Goal: Transaction & Acquisition: Purchase product/service

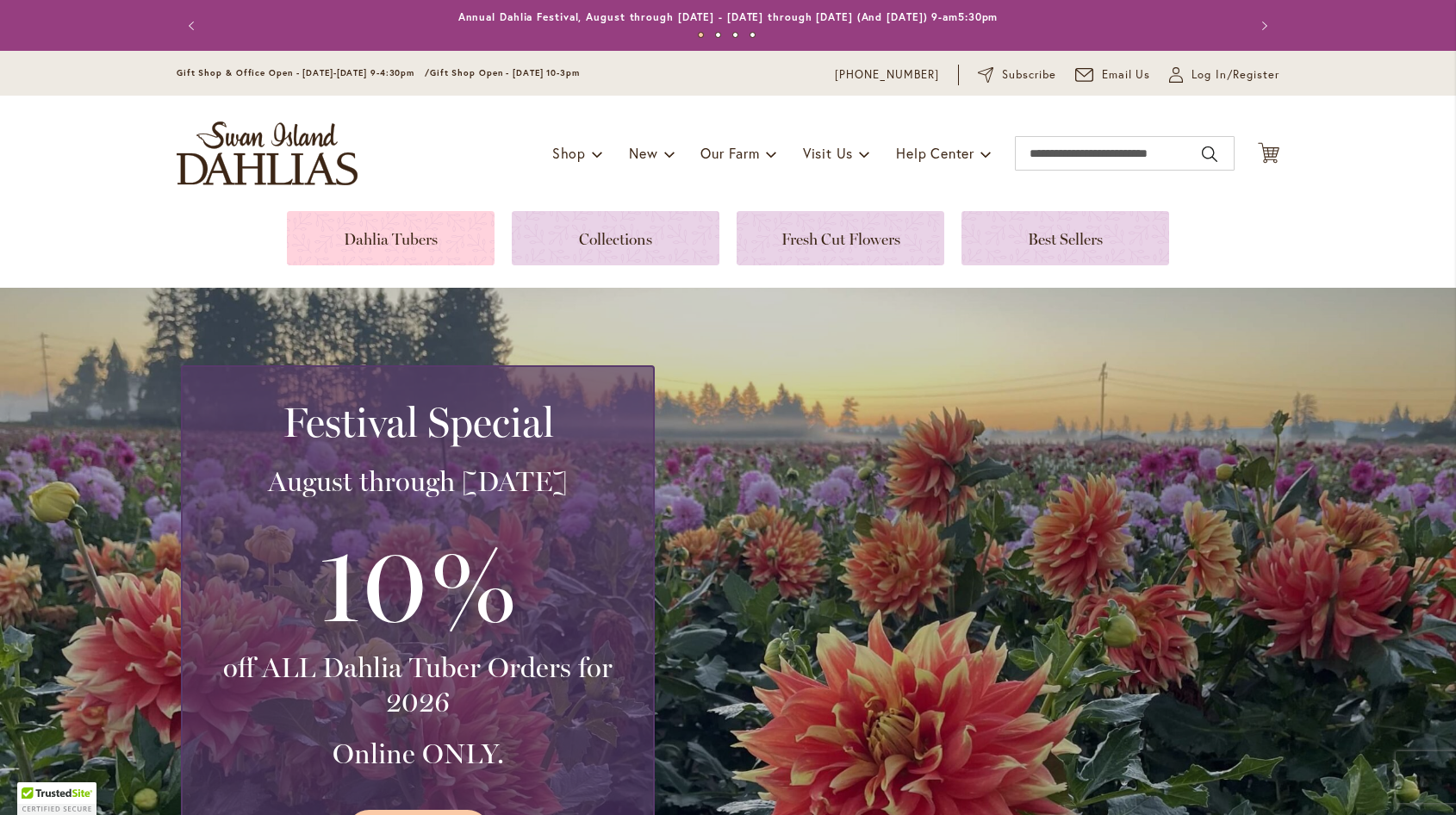
click at [376, 229] on link at bounding box center [390, 238] width 208 height 55
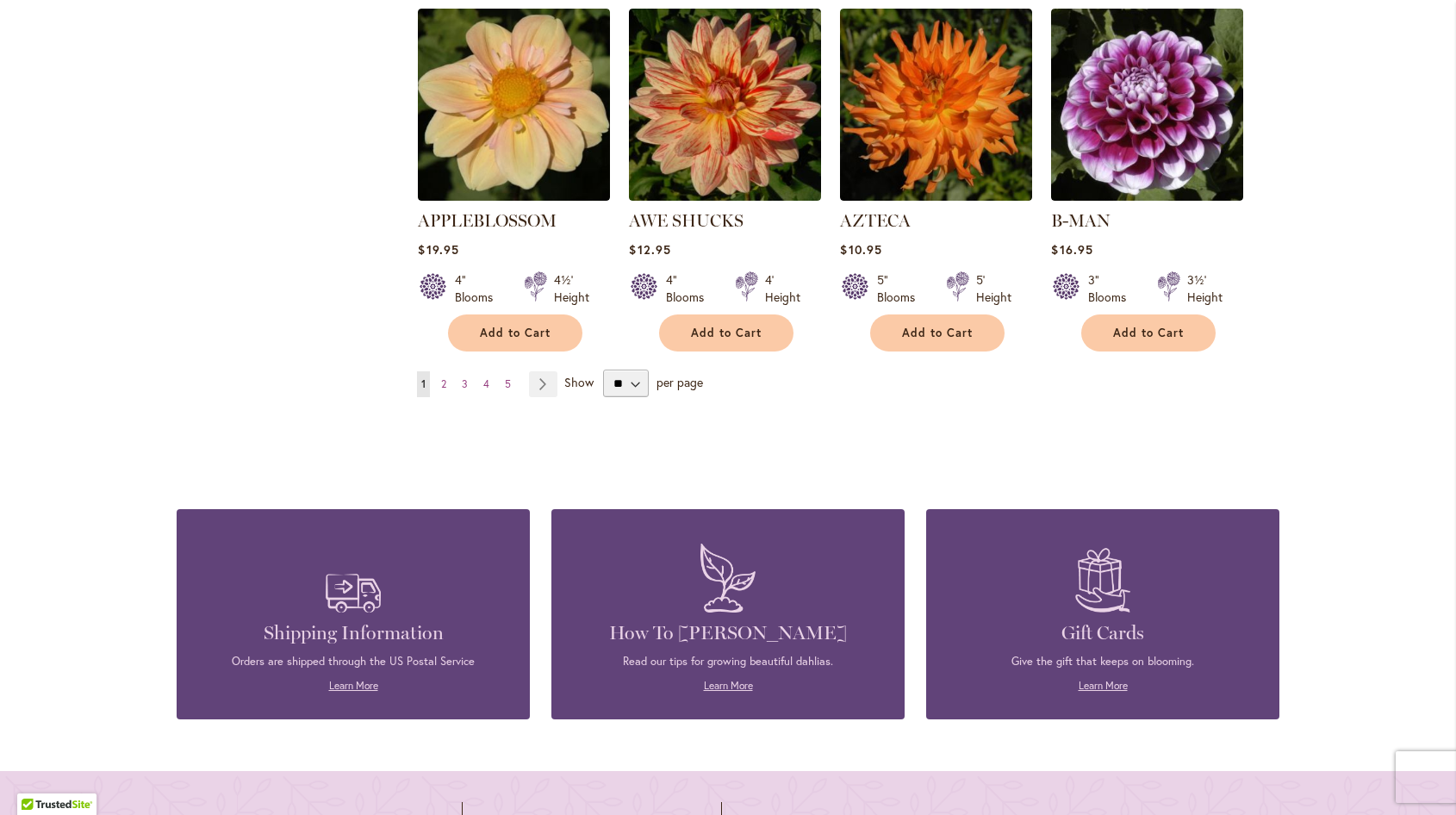
scroll to position [1551, 0]
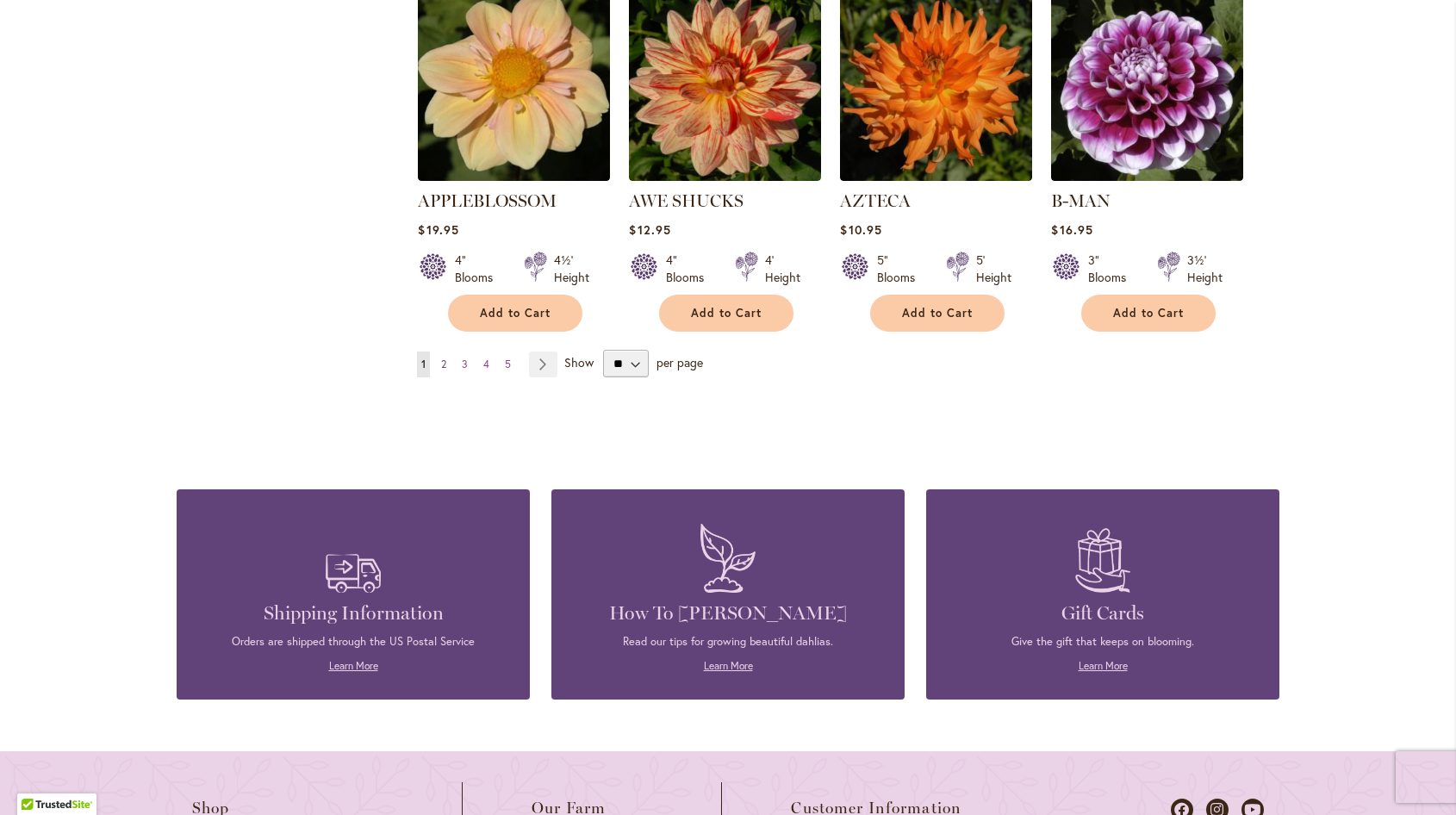
click at [443, 351] on link "Page 2" at bounding box center [444, 364] width 13 height 26
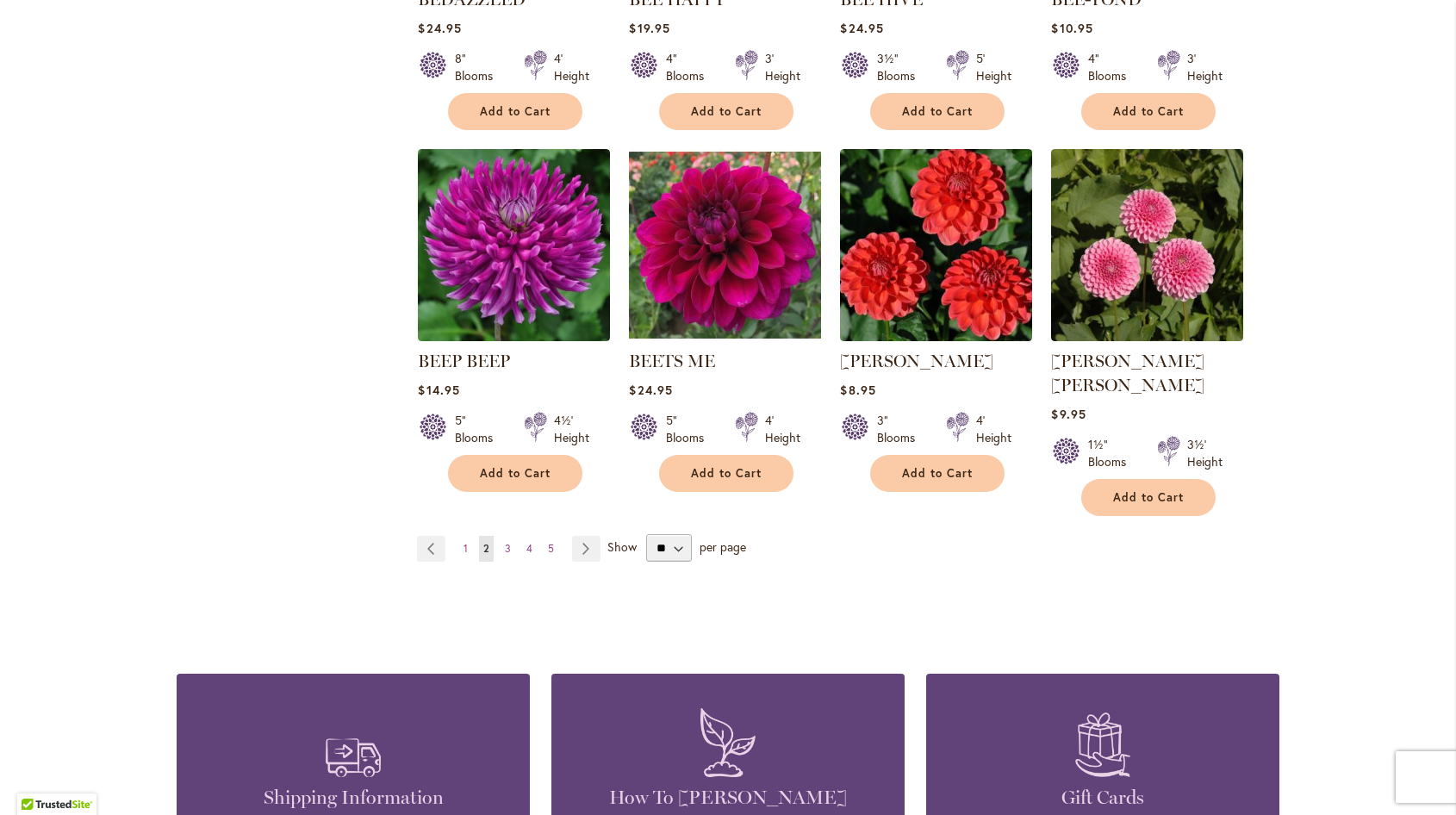
scroll to position [1464, 0]
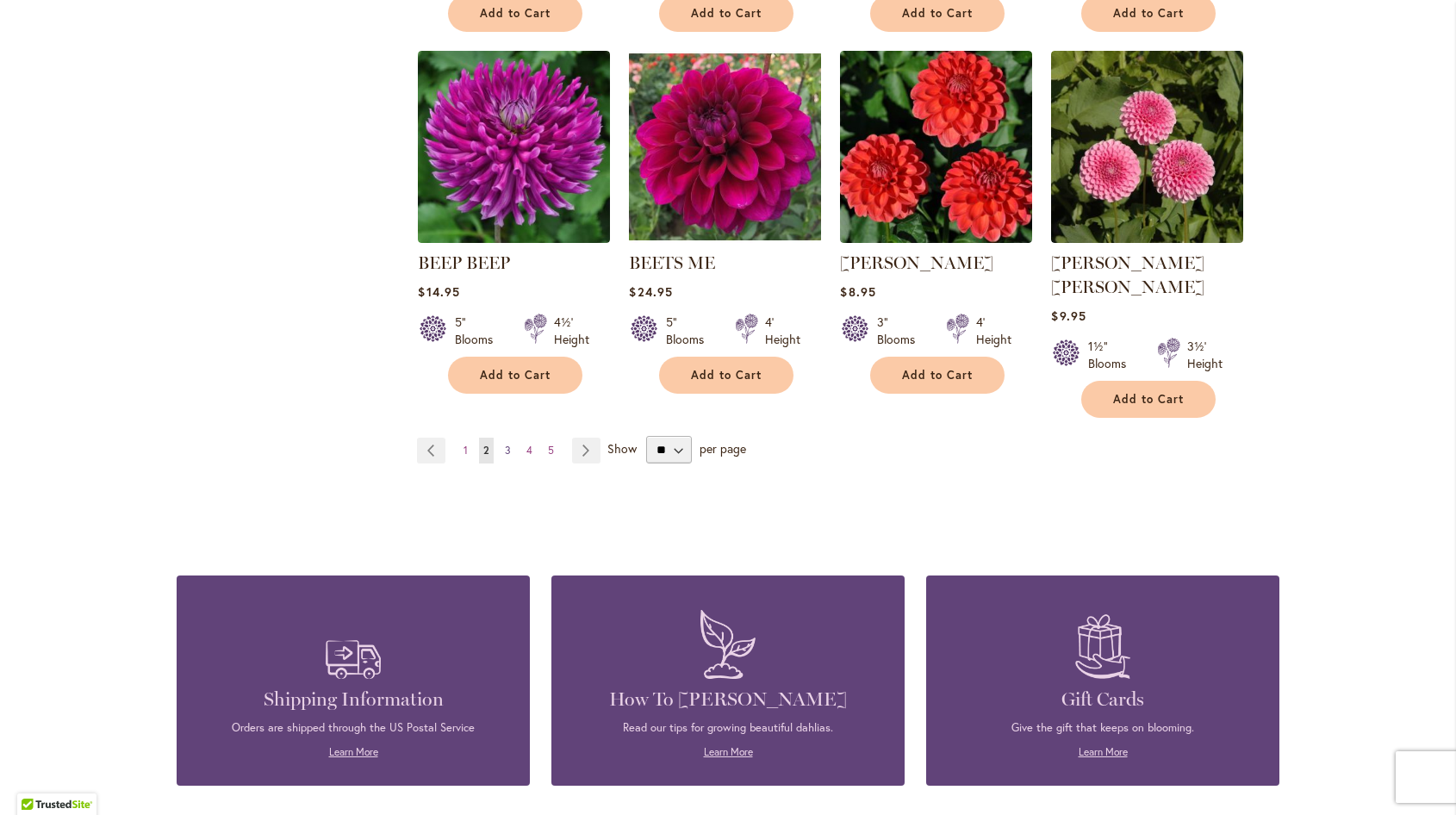
click at [505, 438] on link "Page 3" at bounding box center [507, 450] width 14 height 26
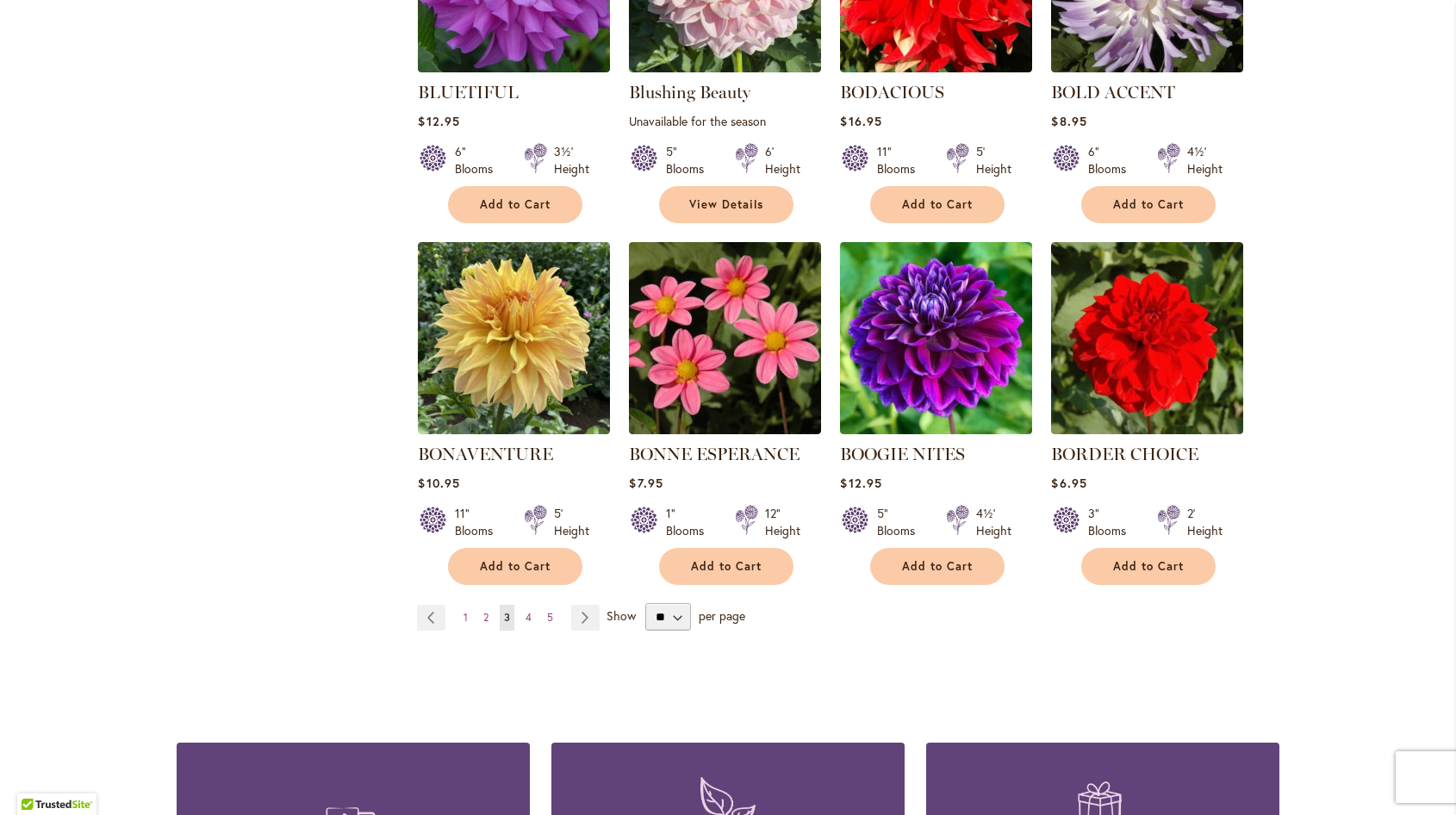
scroll to position [1292, 0]
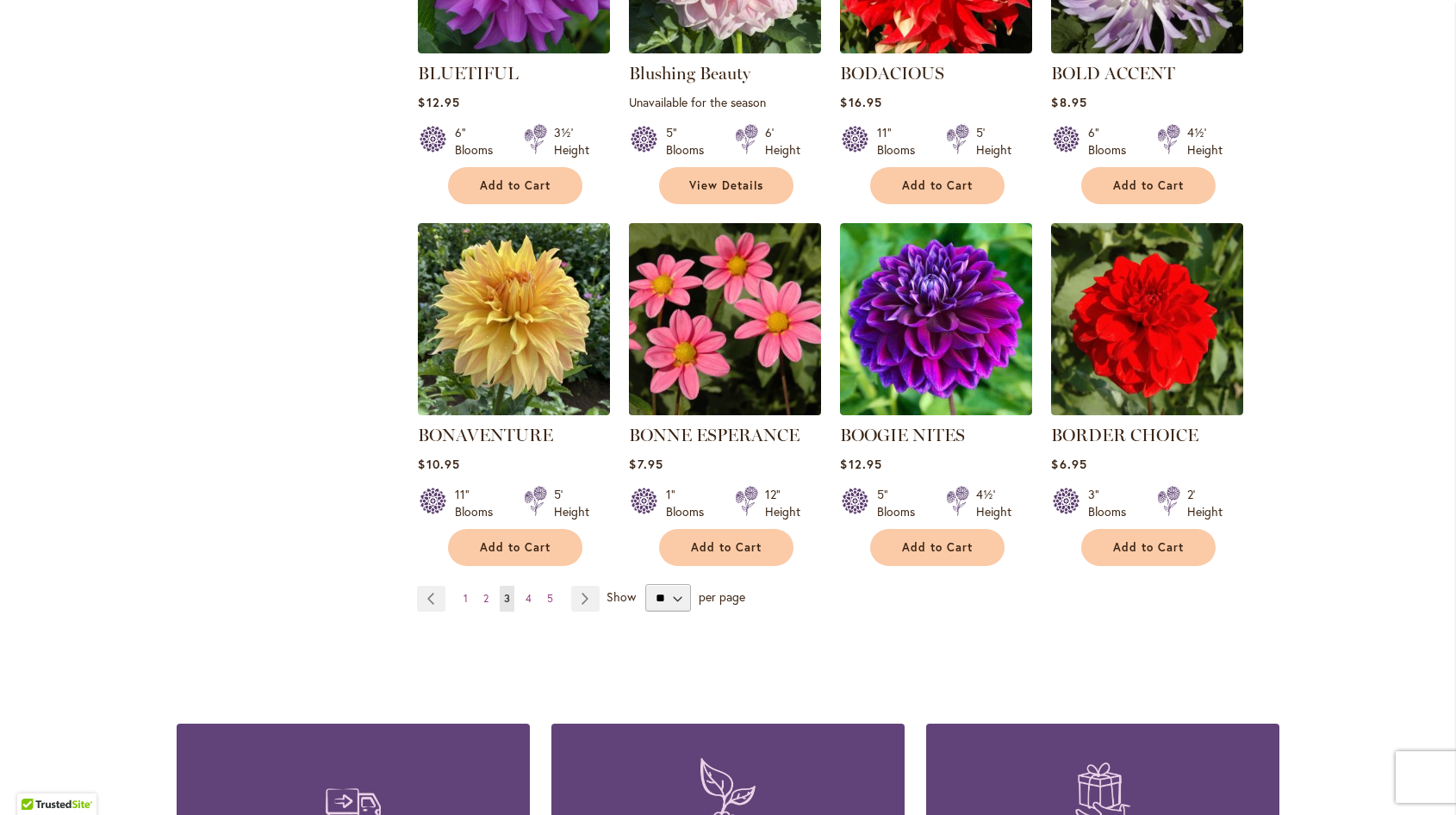
click at [704, 306] on img at bounding box center [725, 319] width 201 height 201
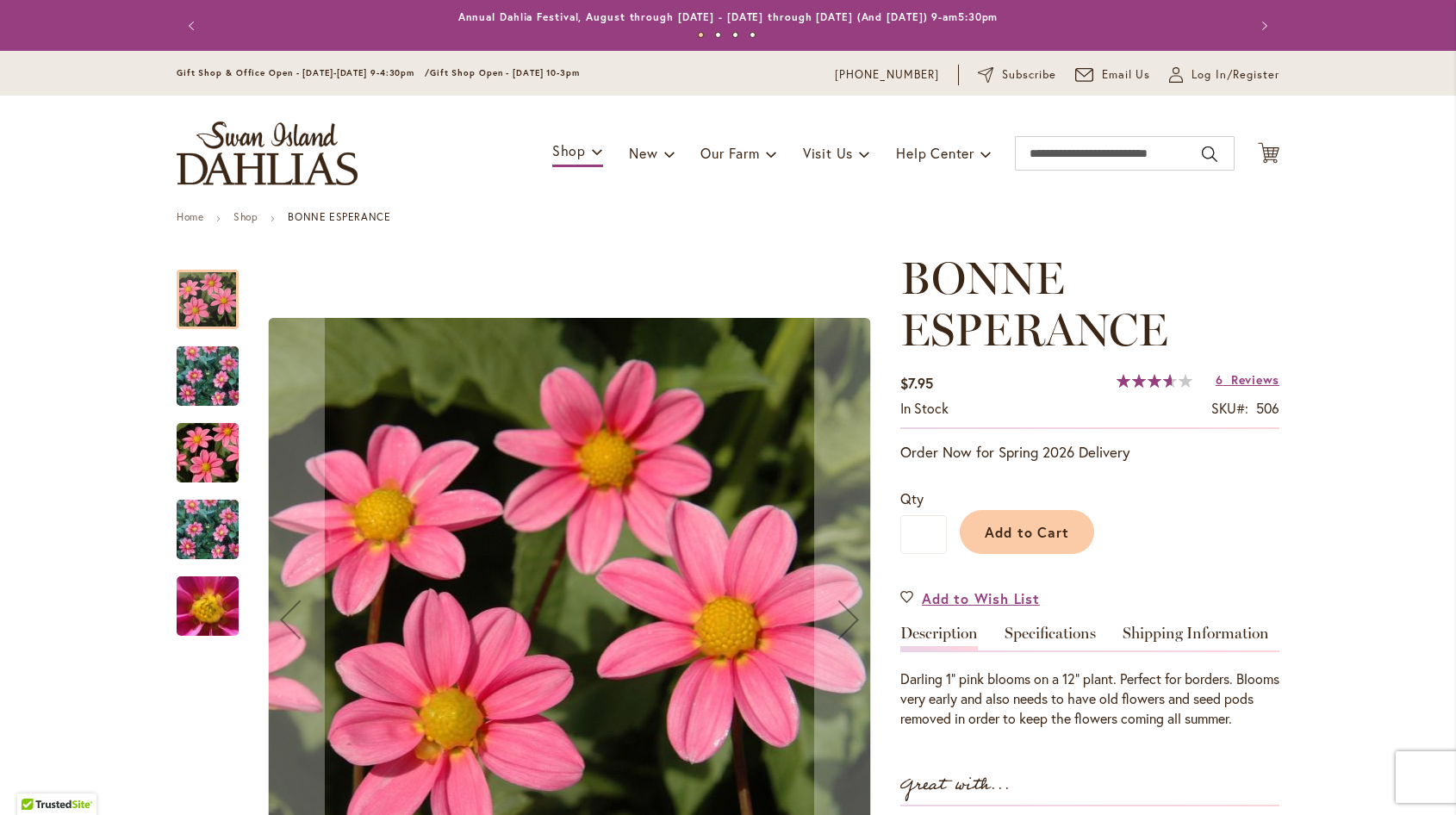
click at [213, 372] on img "BONNE ESPERANCE" at bounding box center [207, 376] width 124 height 100
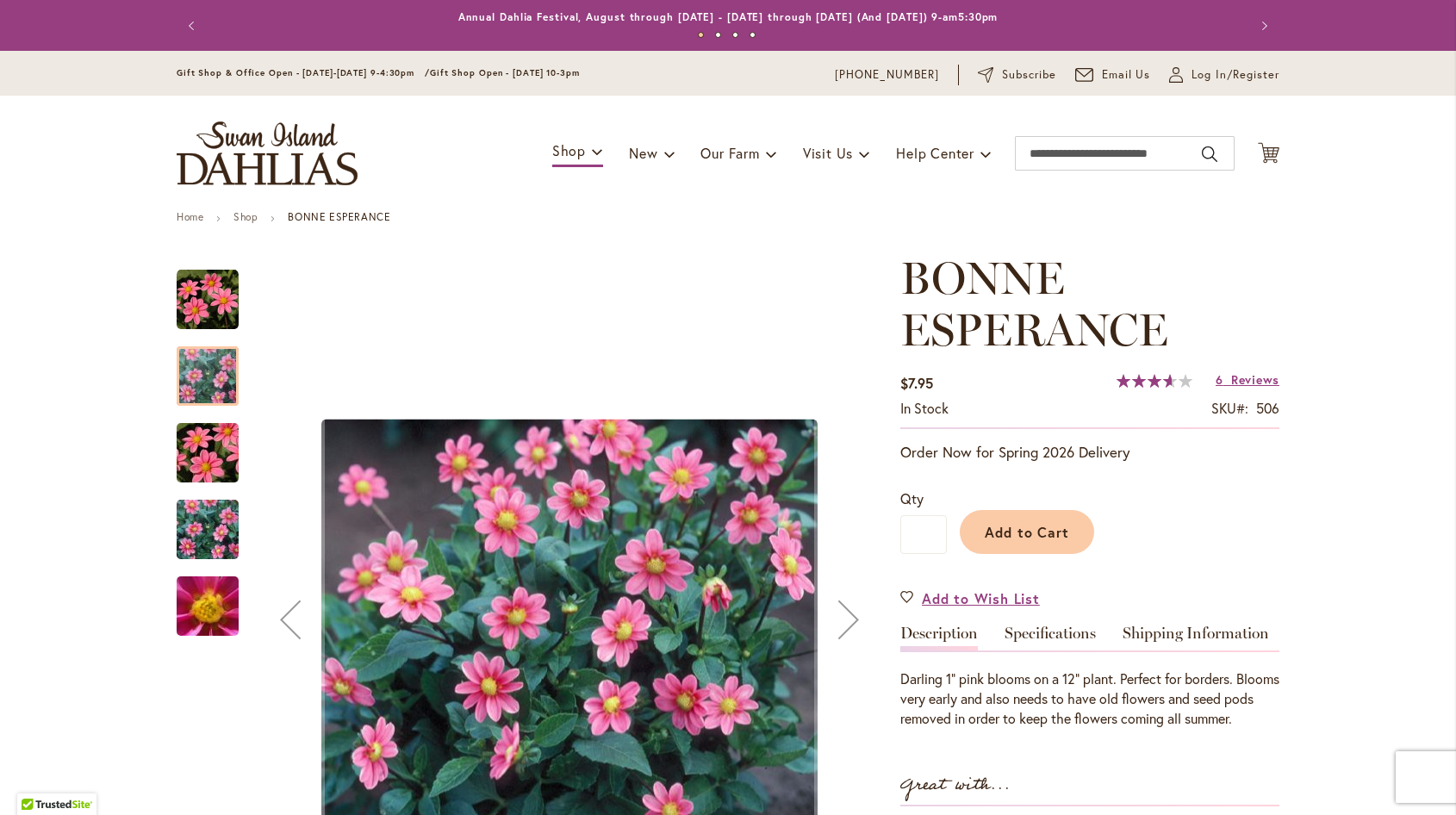
click at [194, 456] on img "BONNE ESPERANCE" at bounding box center [207, 453] width 124 height 82
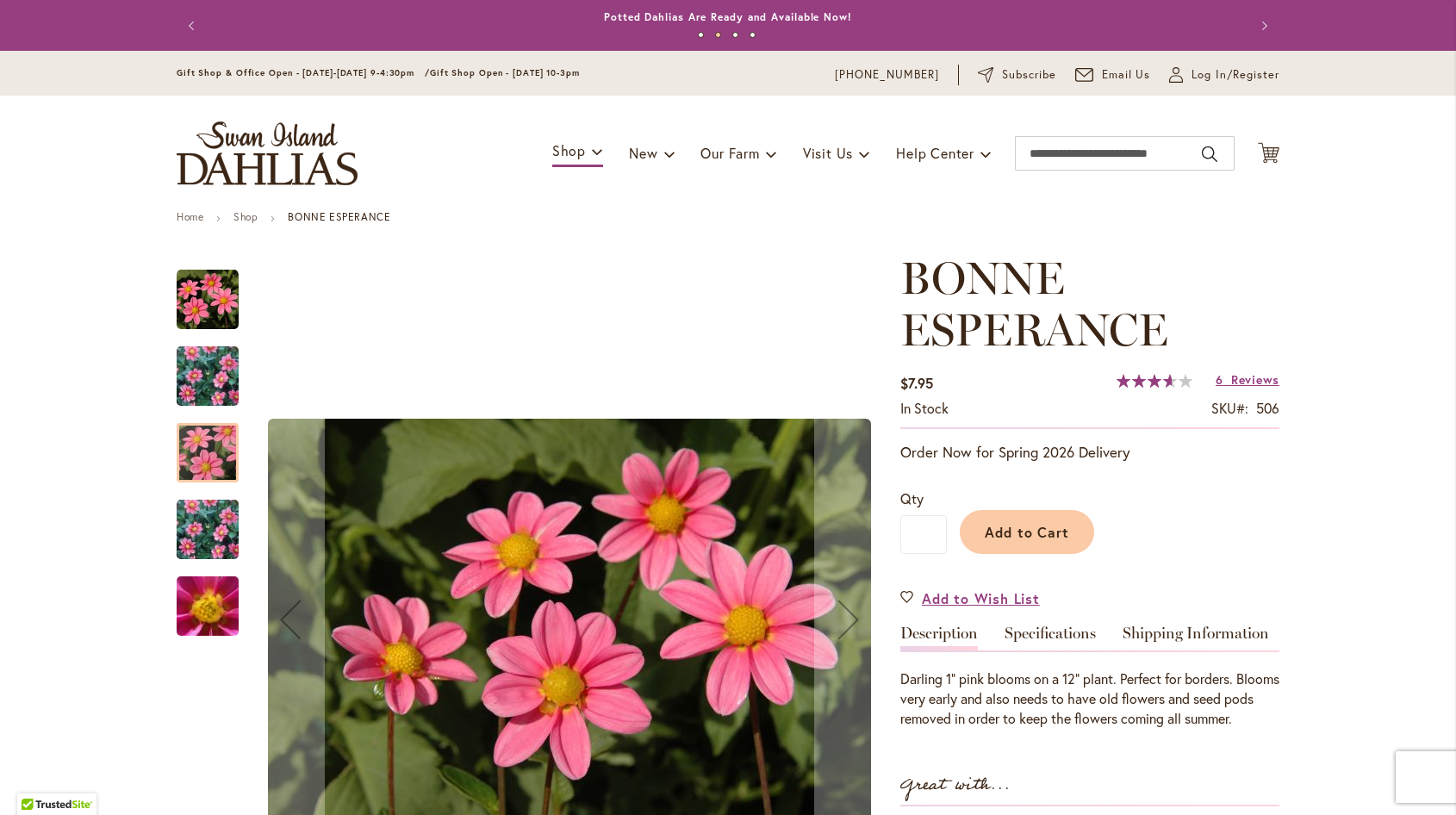
click at [183, 603] on img "BONNE ESPERANCE" at bounding box center [207, 606] width 124 height 93
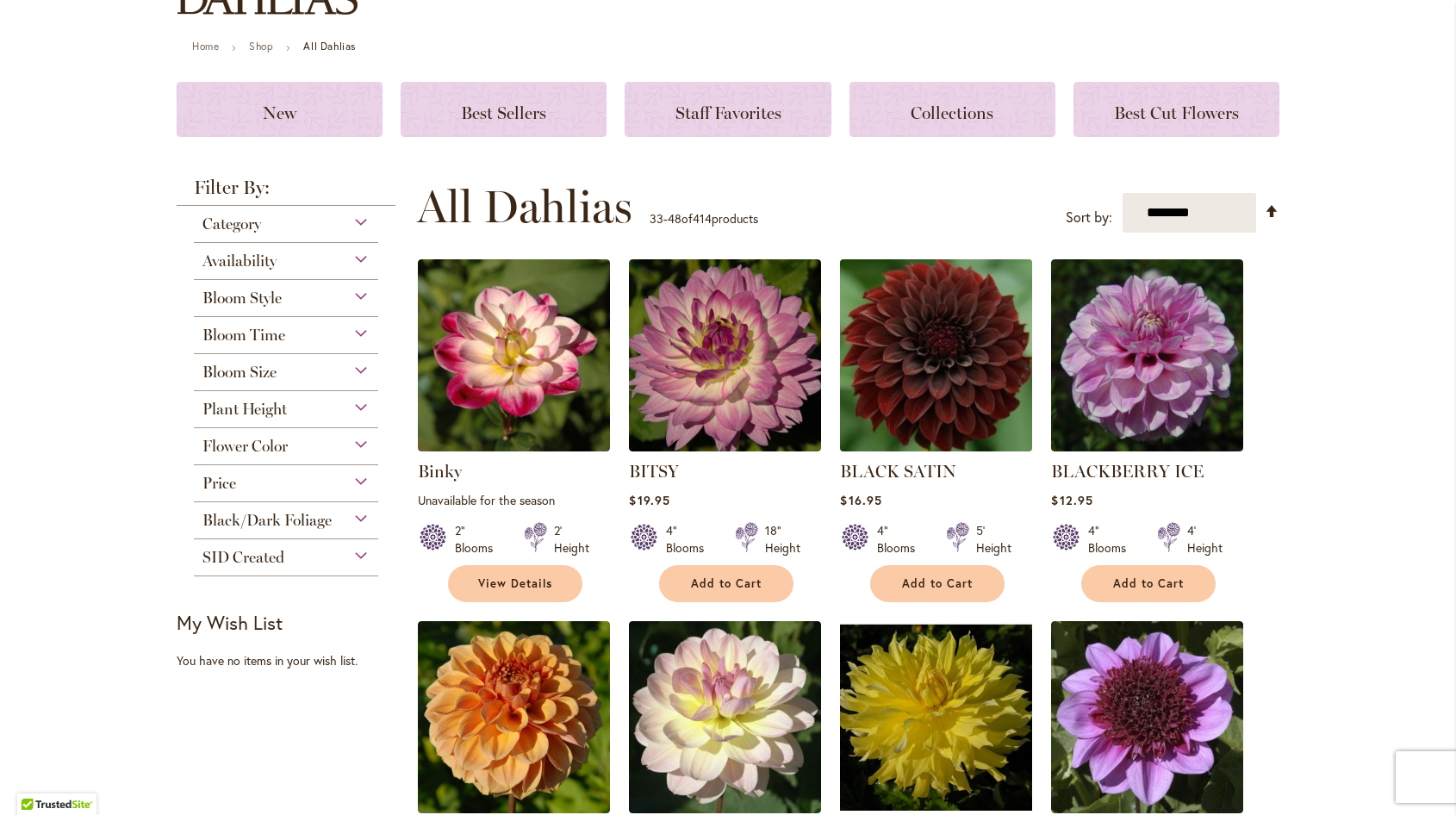
scroll to position [172, 0]
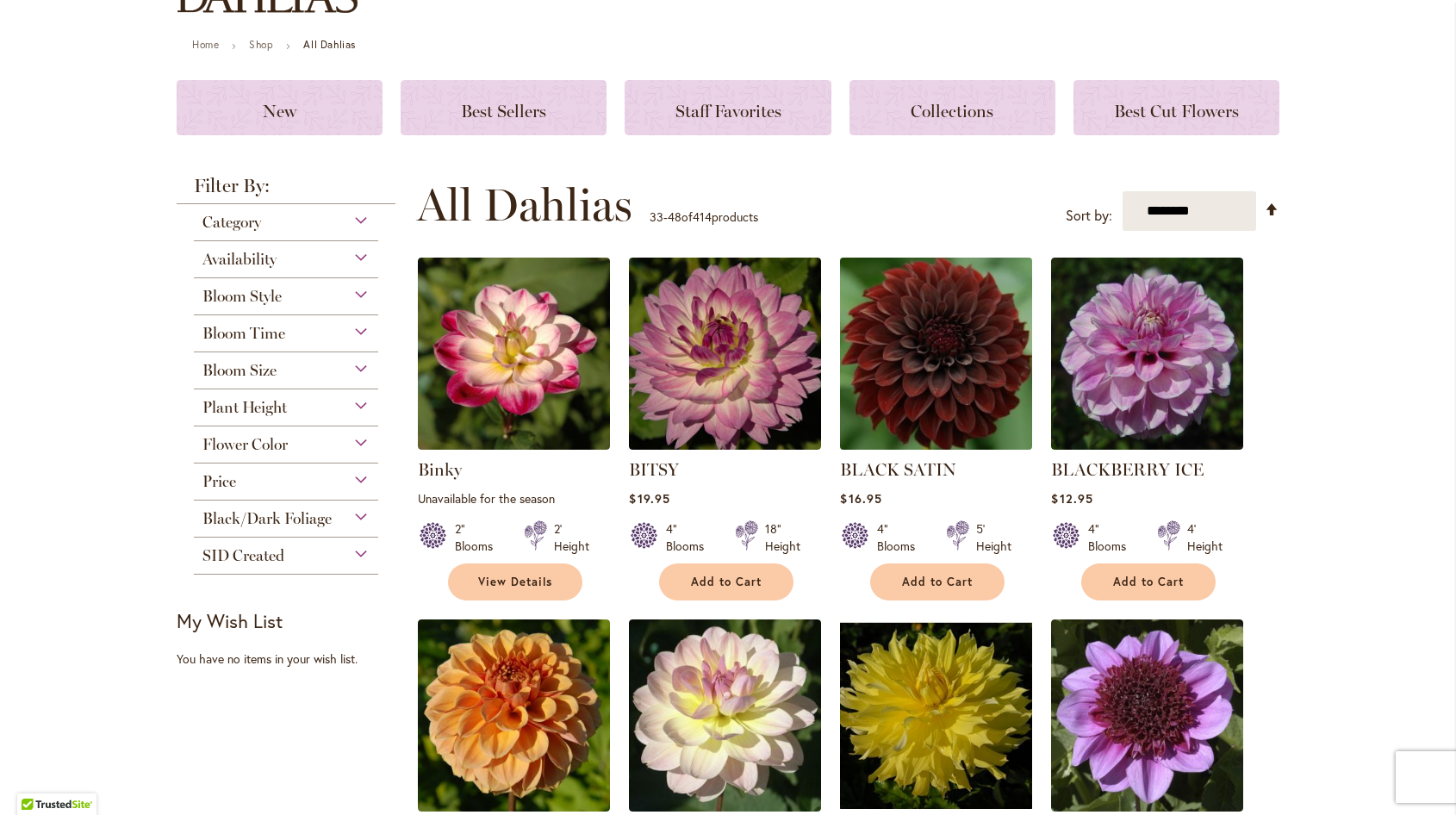
click at [932, 335] on img at bounding box center [936, 353] width 201 height 201
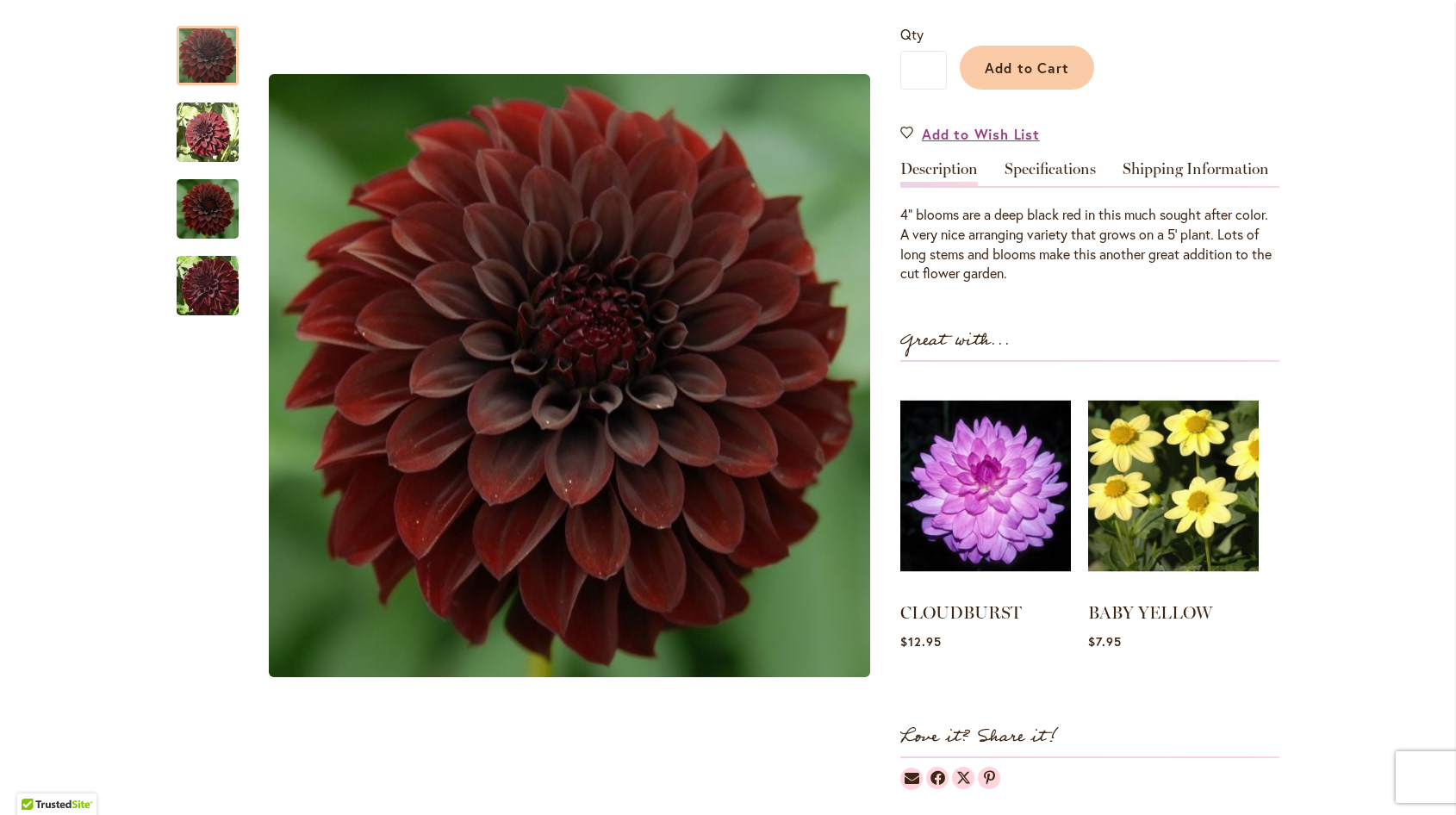
scroll to position [431, 0]
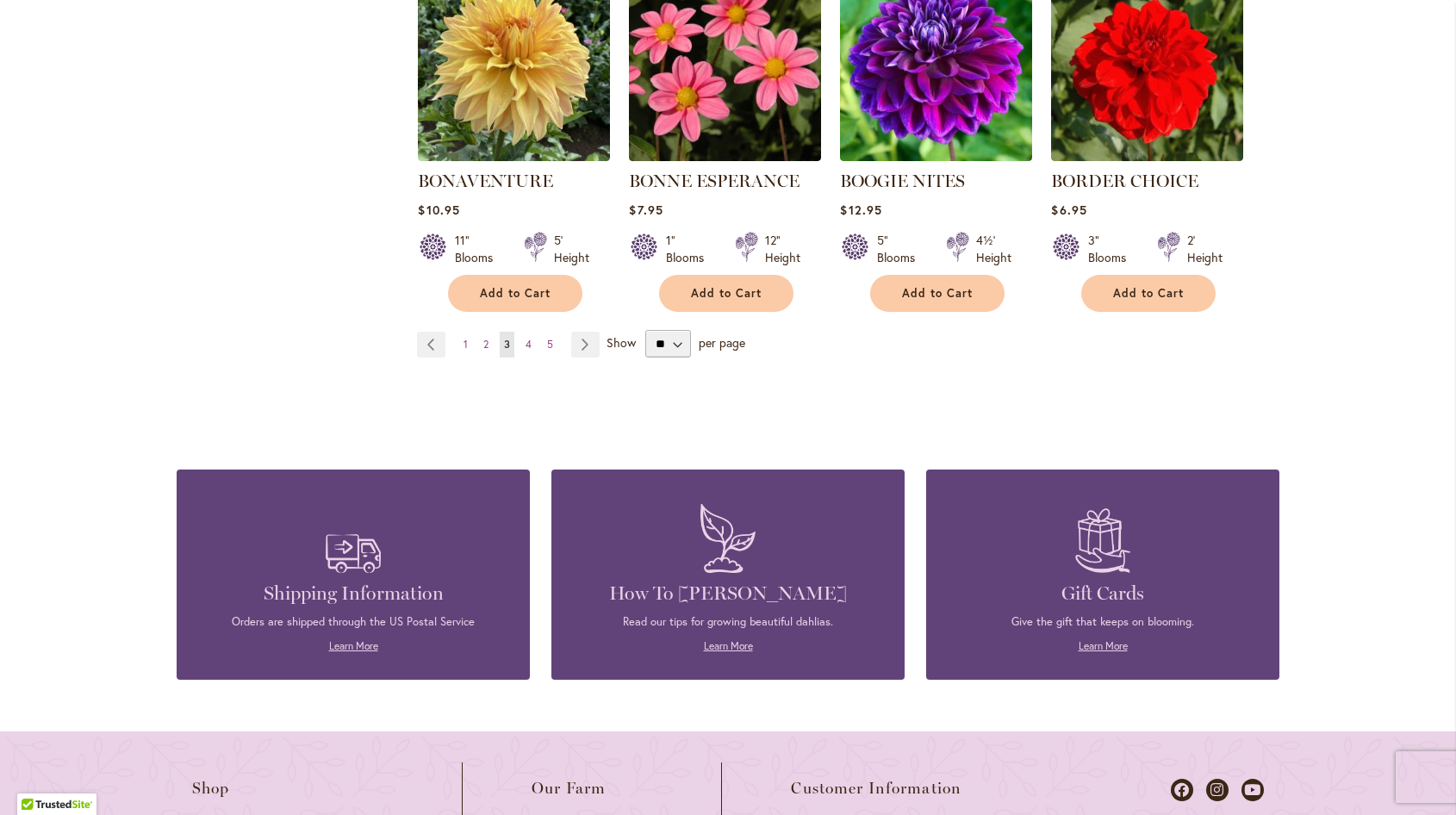
scroll to position [1551, 0]
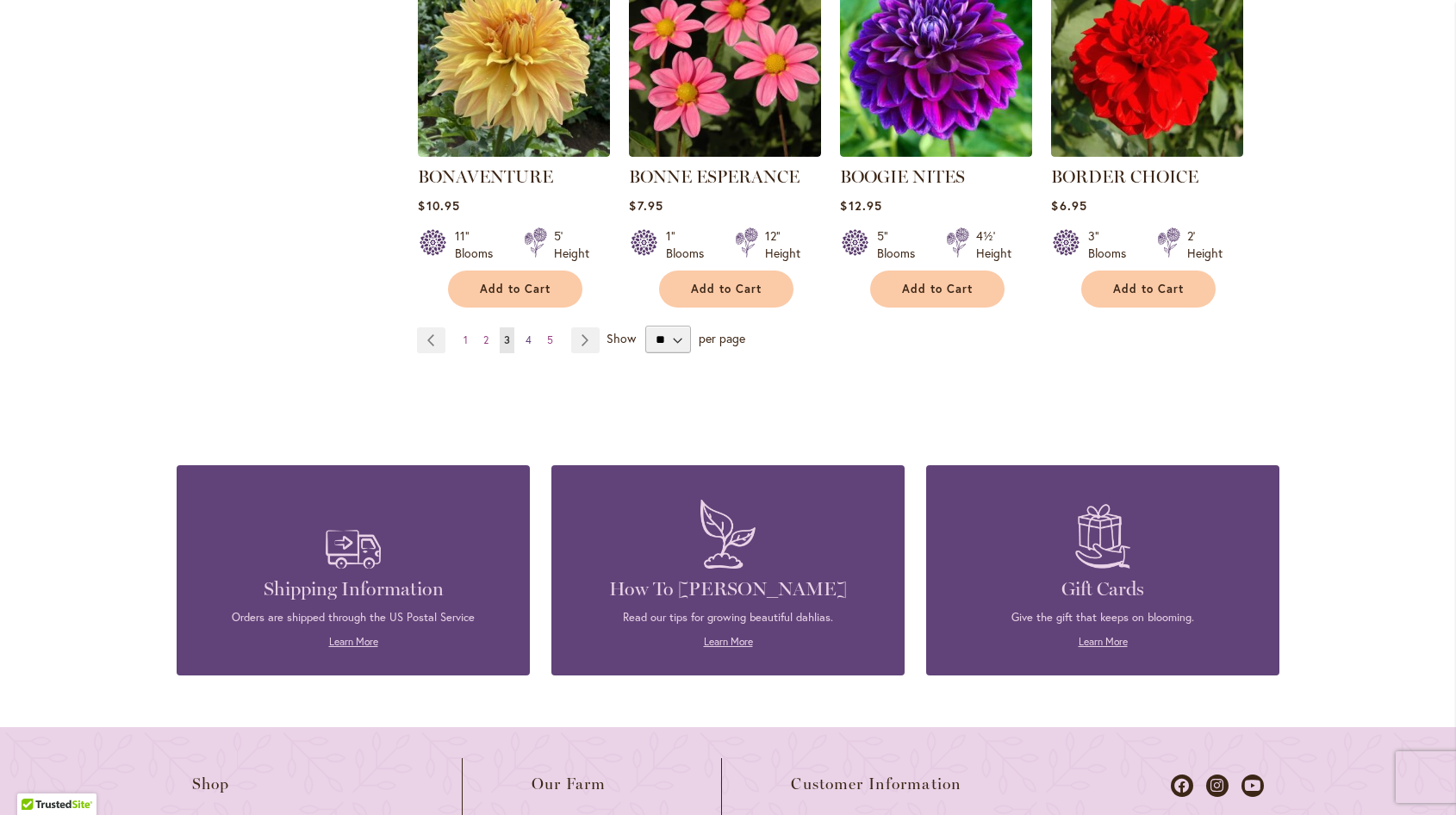
click at [526, 335] on span "4" at bounding box center [529, 339] width 6 height 12
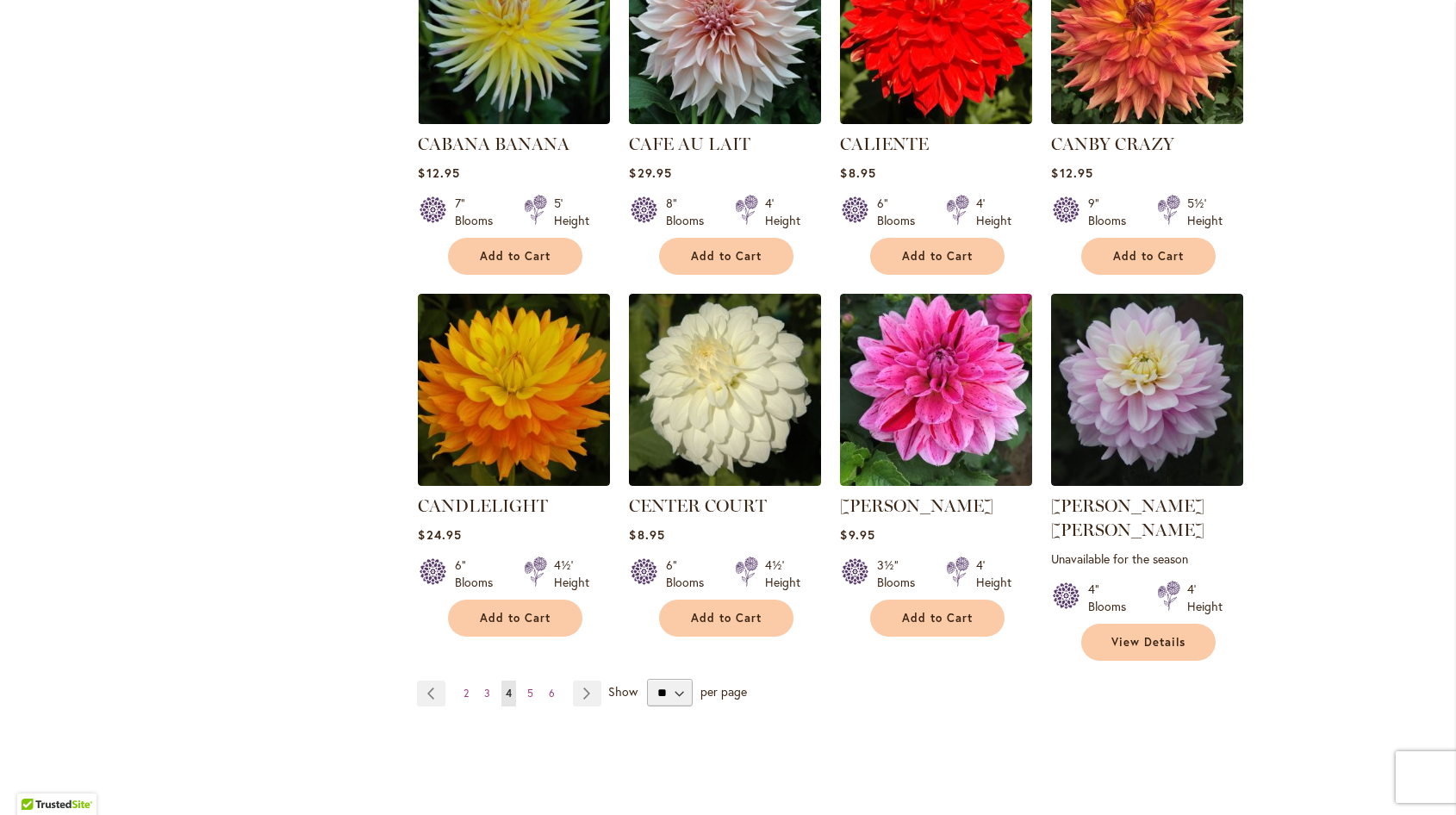
scroll to position [1292, 0]
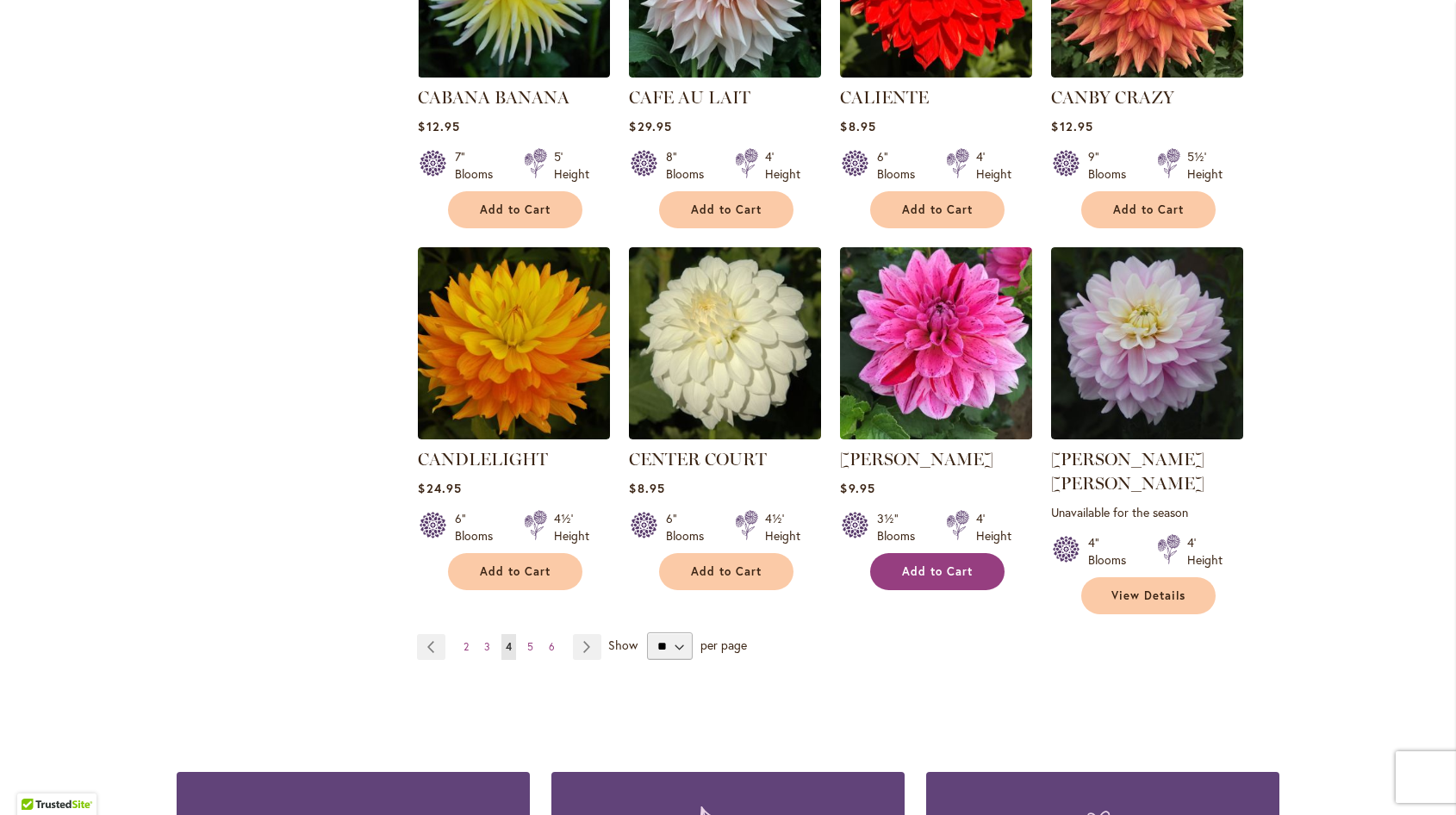
click at [926, 569] on span "Add to Cart" at bounding box center [938, 571] width 71 height 14
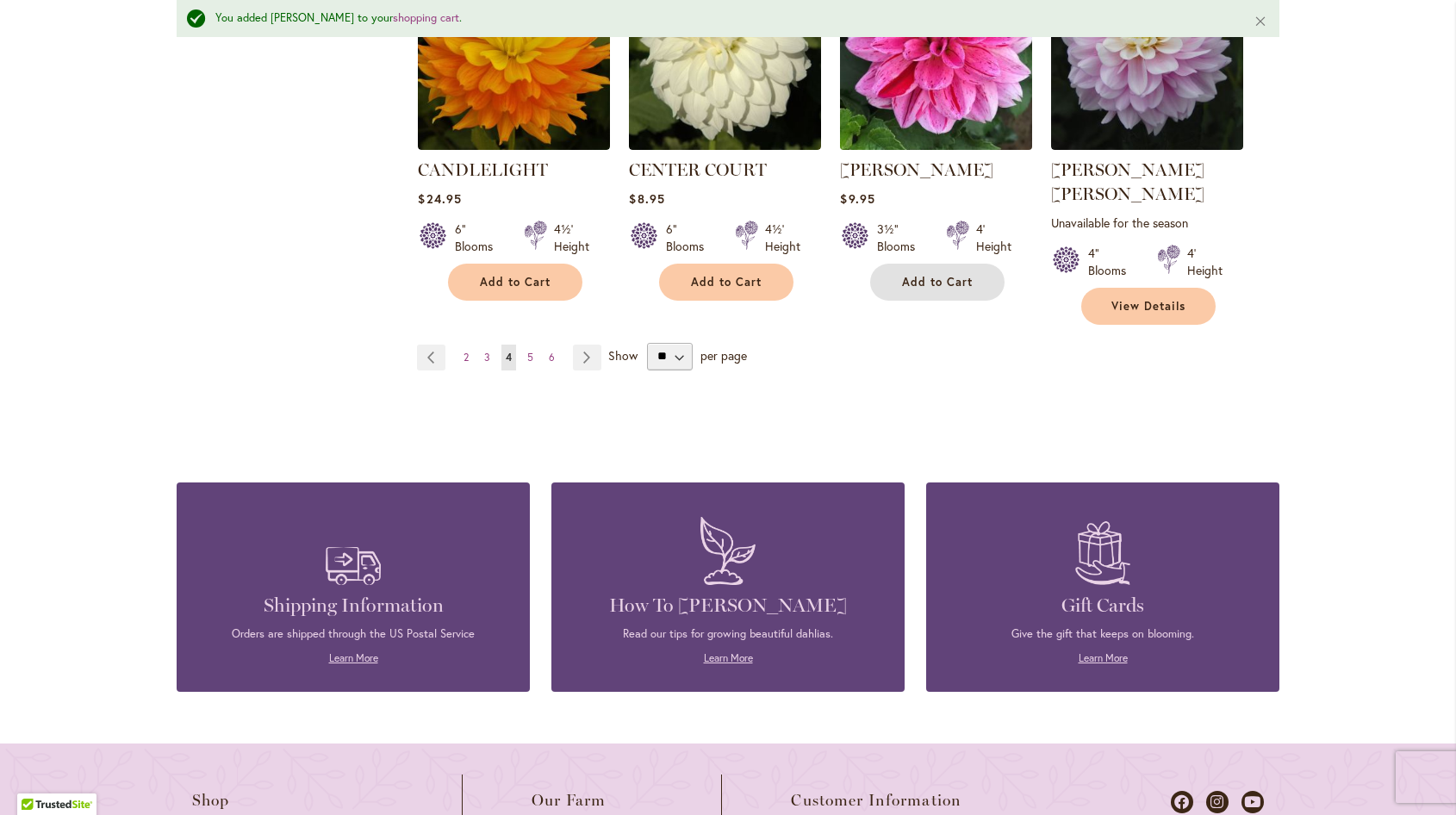
scroll to position [1682, 0]
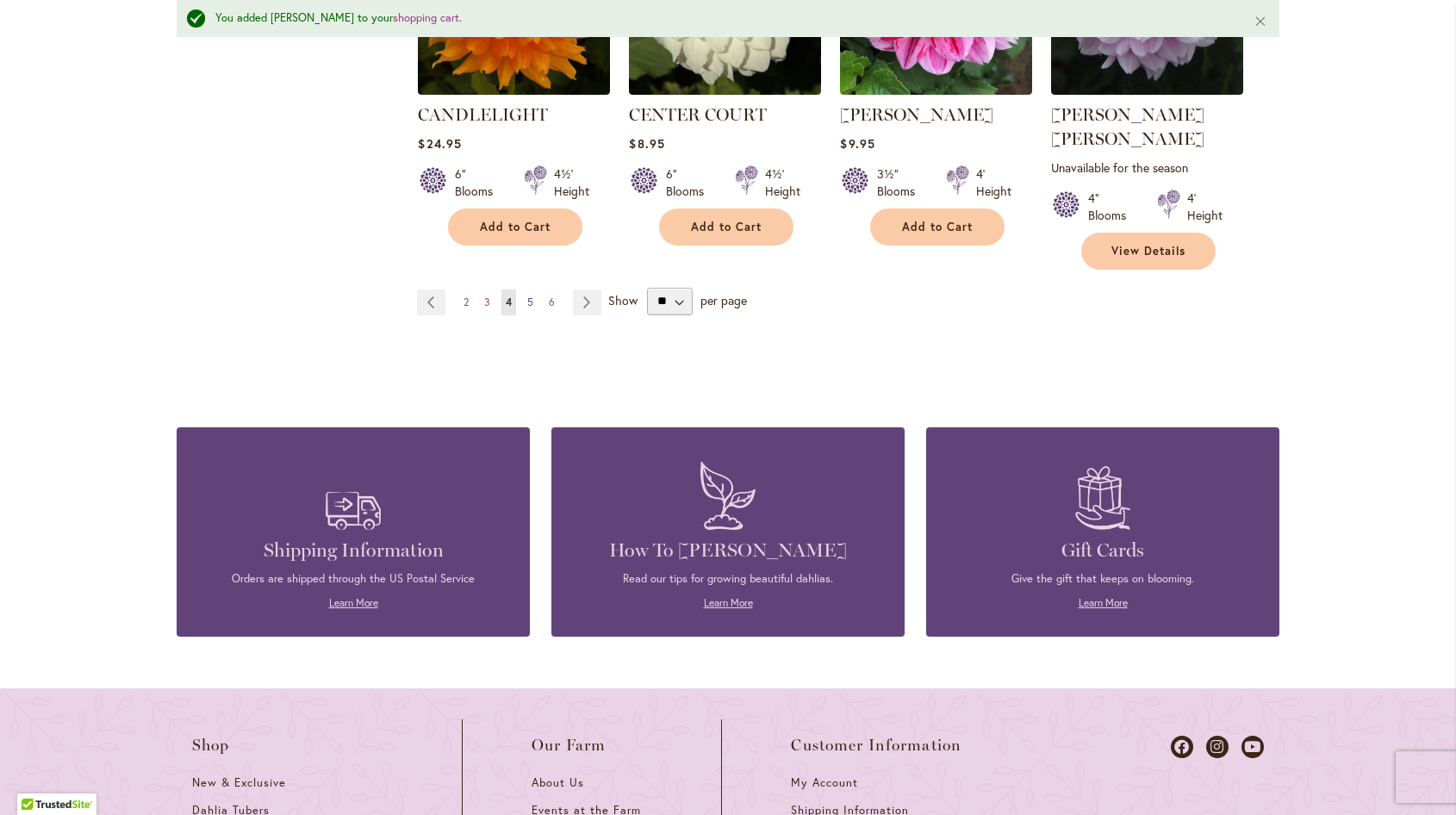
click at [527, 295] on span "5" at bounding box center [530, 301] width 6 height 12
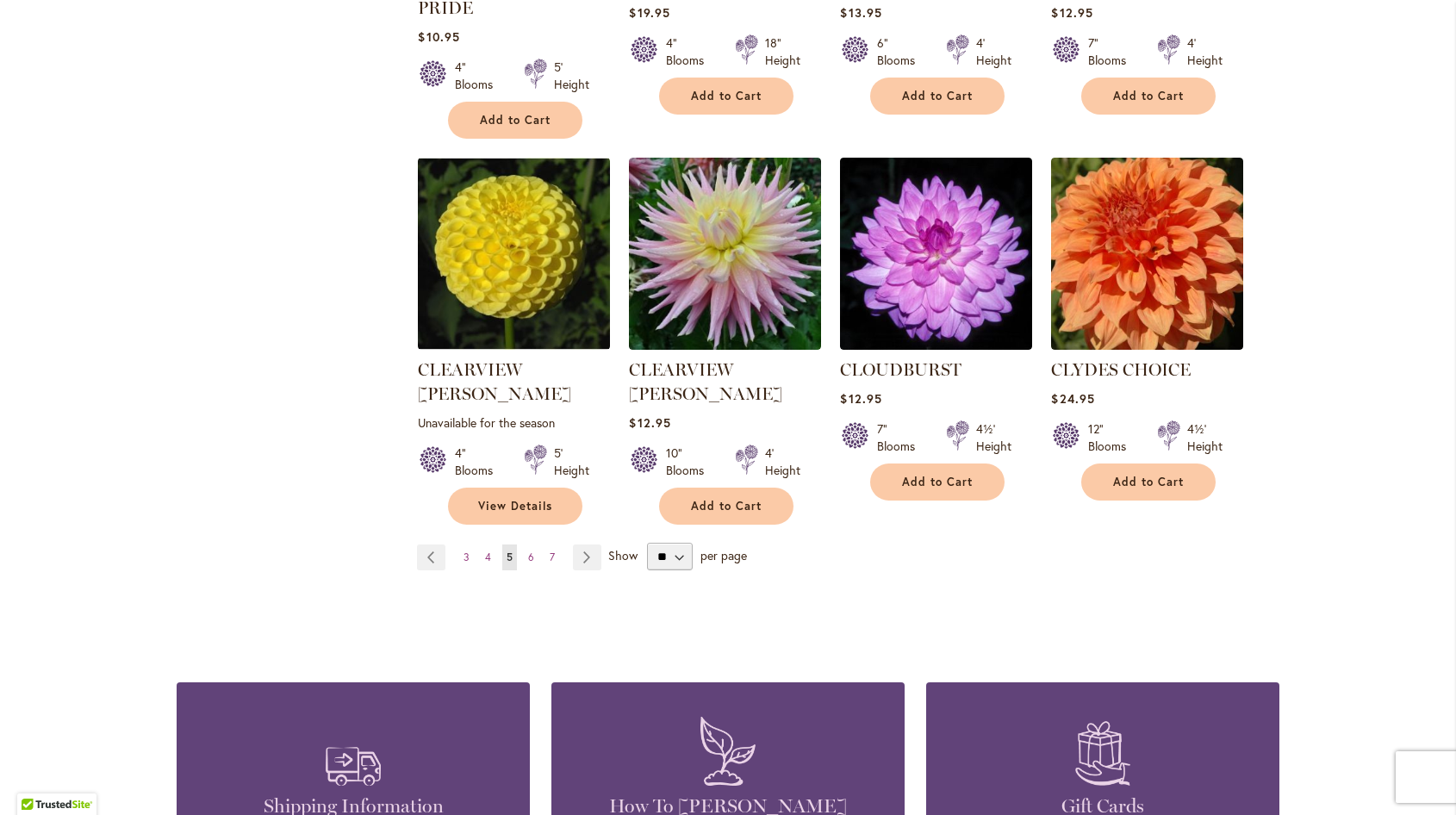
scroll to position [1637, 0]
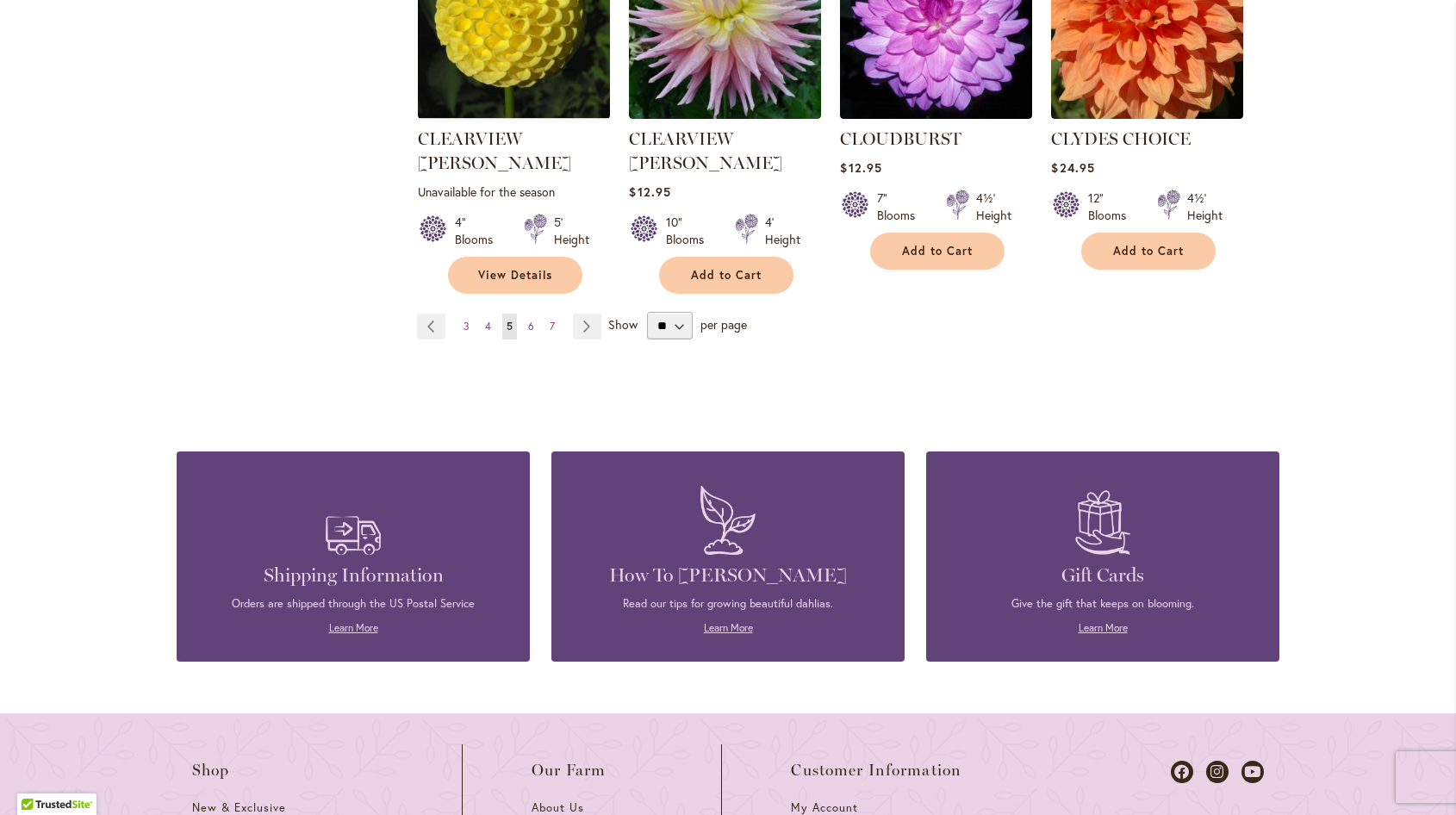
click at [528, 320] on span "6" at bounding box center [531, 326] width 6 height 12
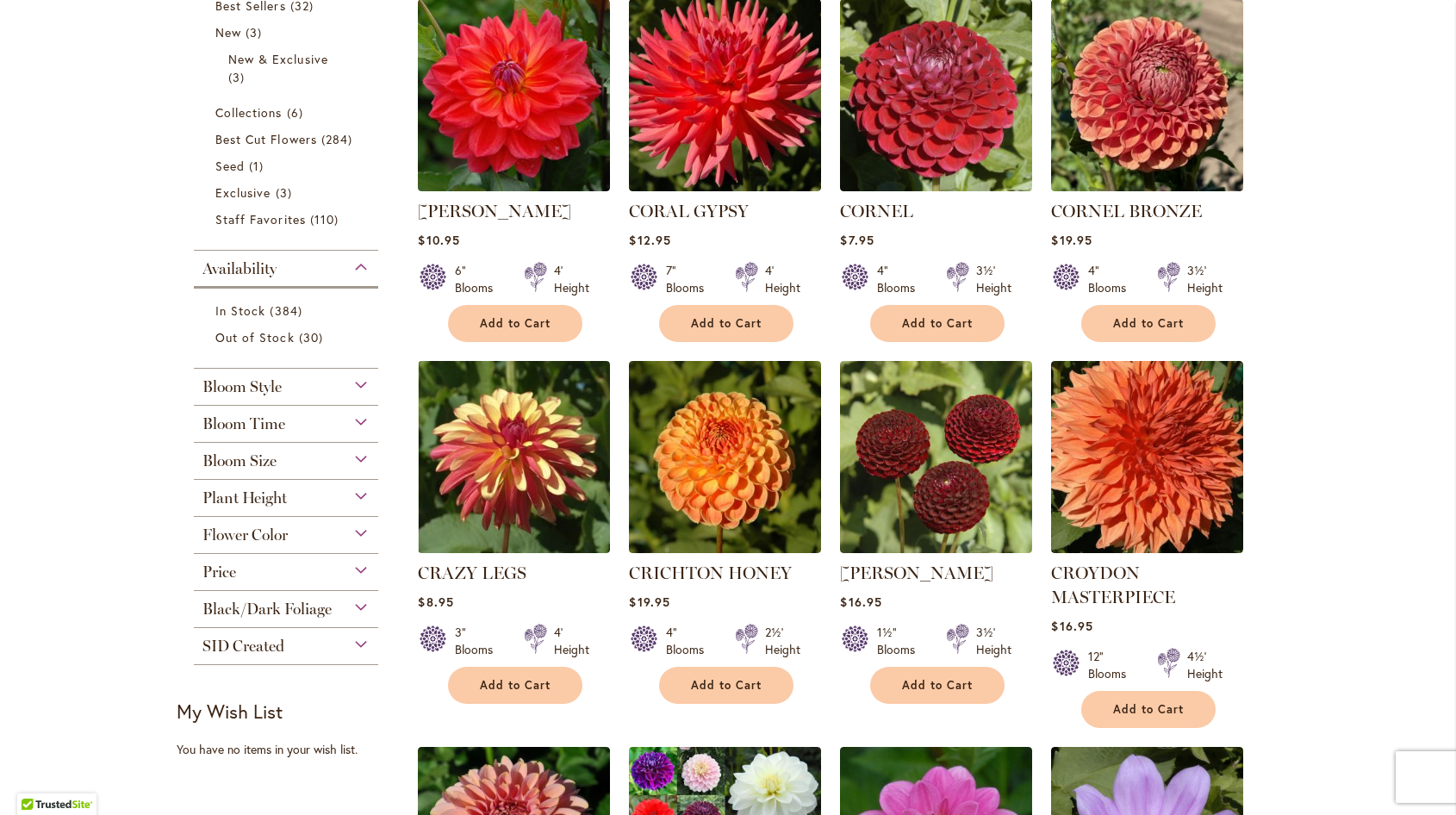
scroll to position [517, 0]
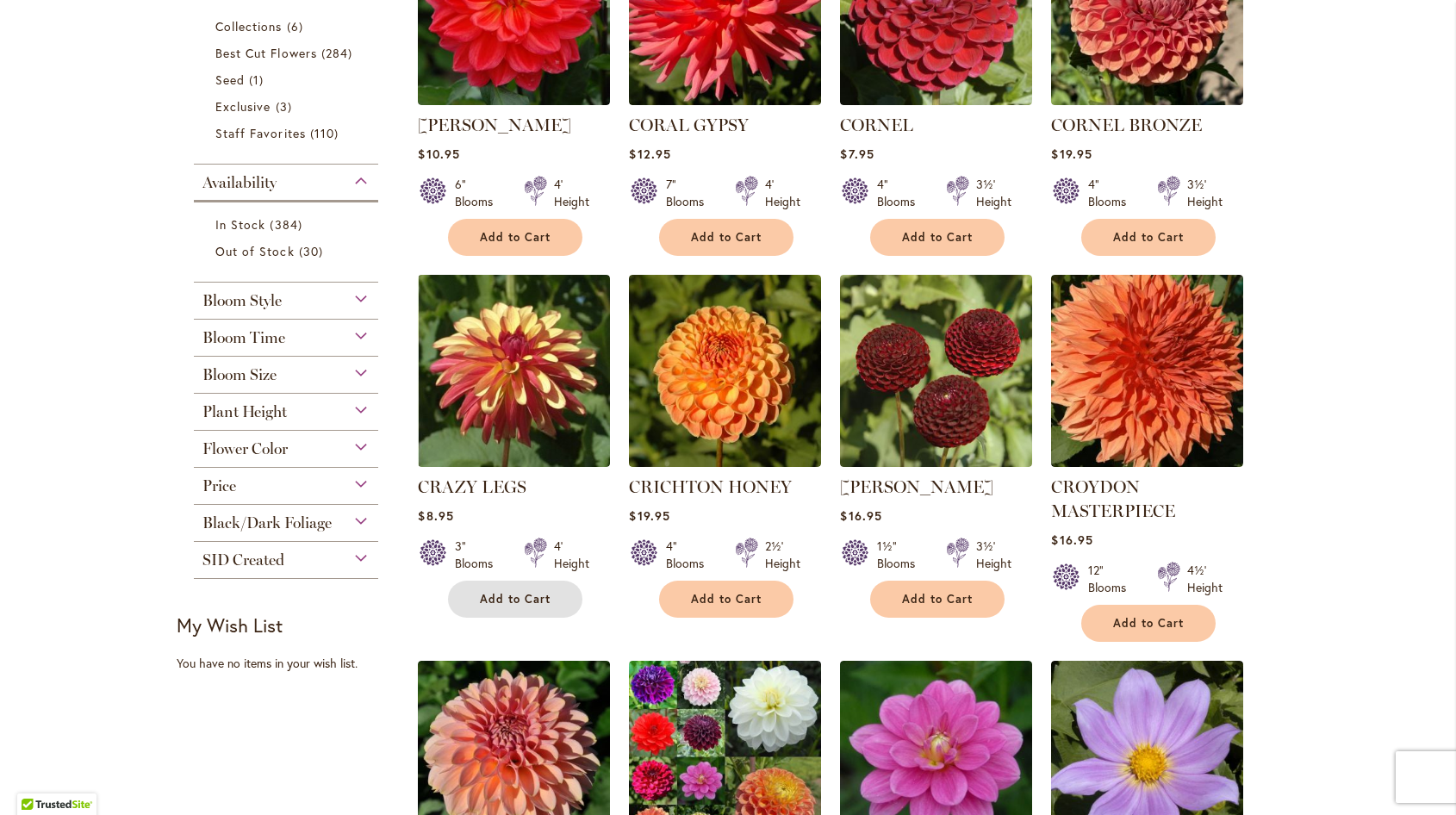
click at [523, 600] on span "Add to Cart" at bounding box center [515, 599] width 71 height 14
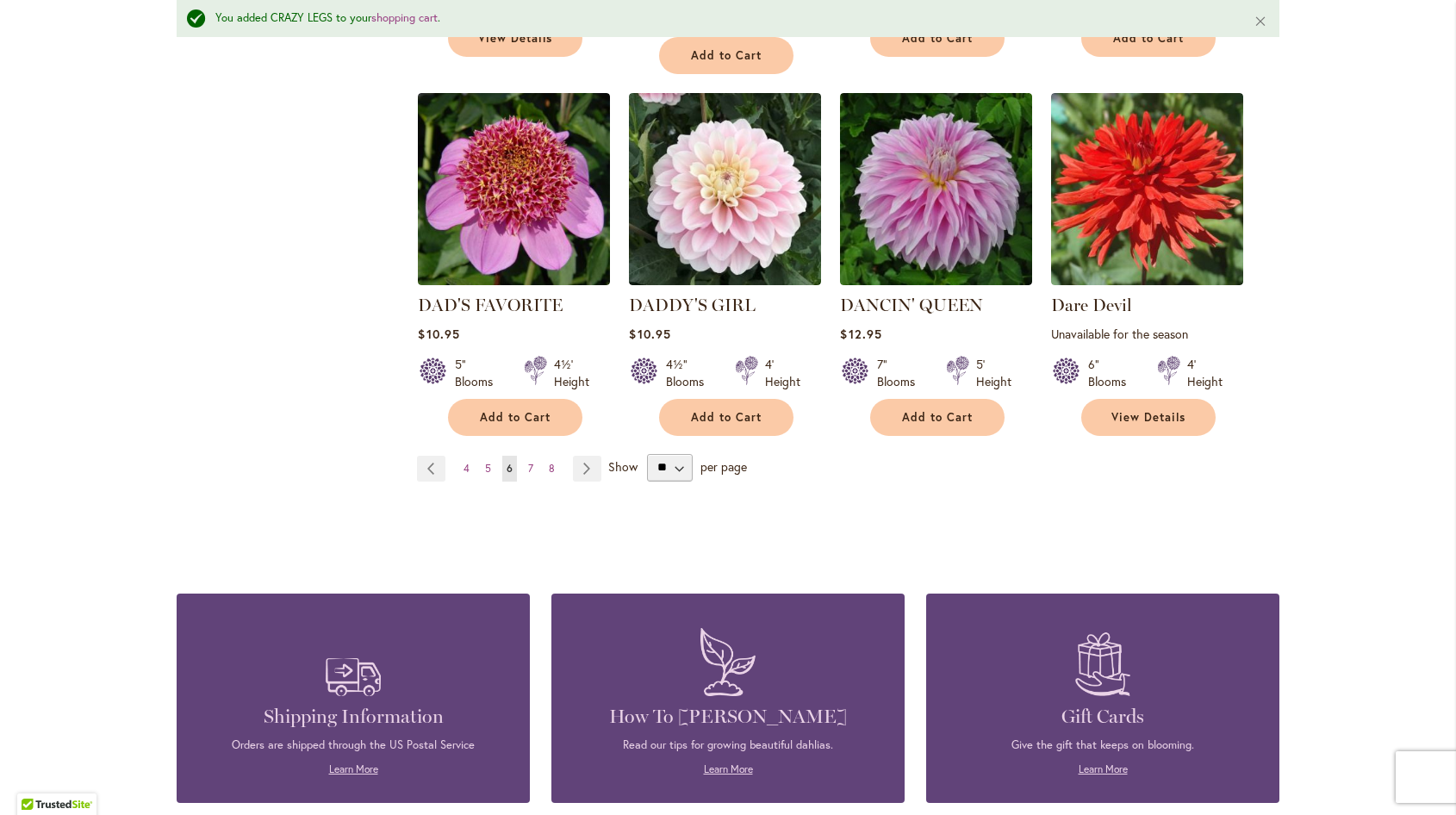
scroll to position [1596, 0]
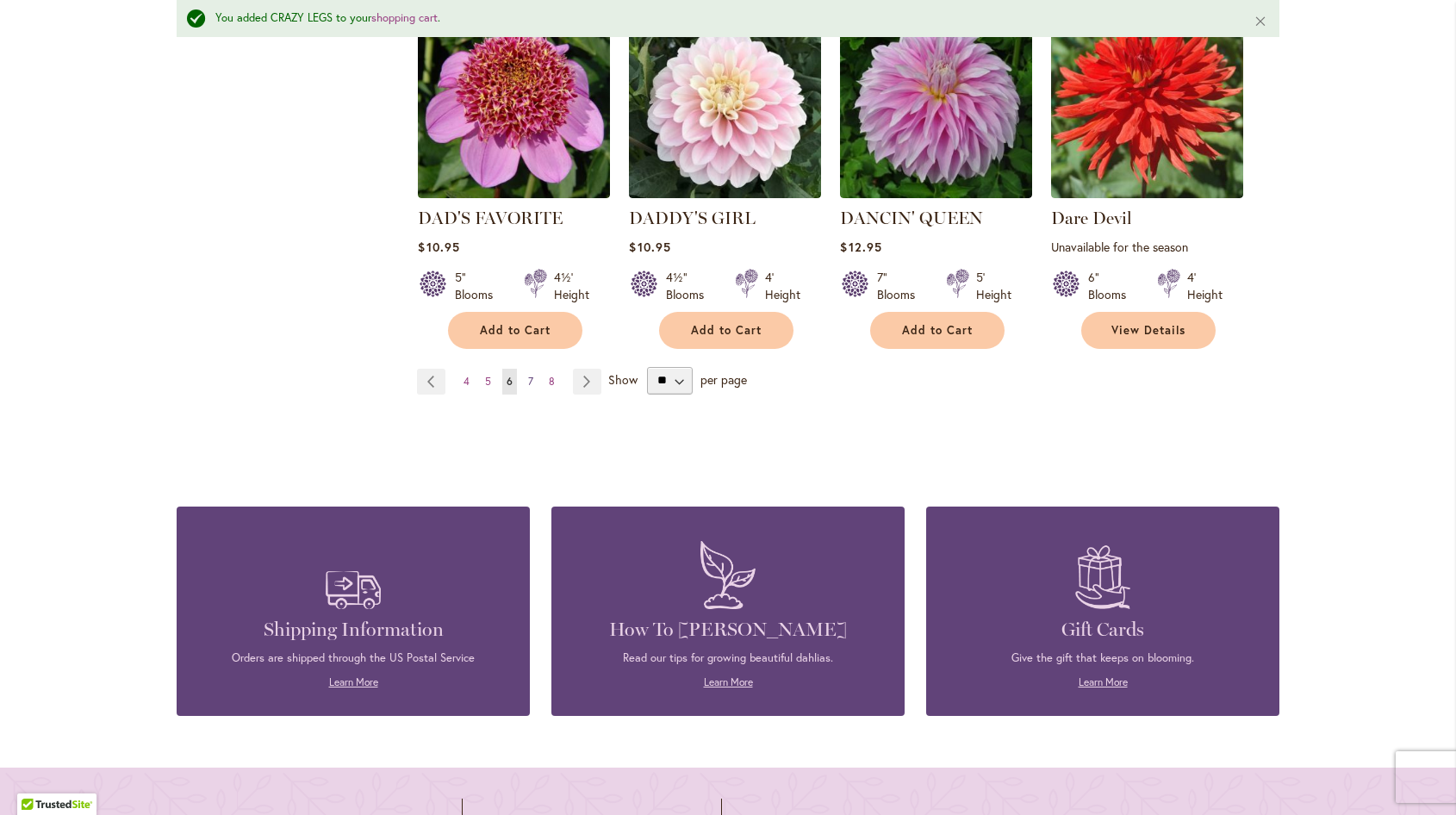
click at [524, 378] on link "Page 7" at bounding box center [531, 381] width 13 height 26
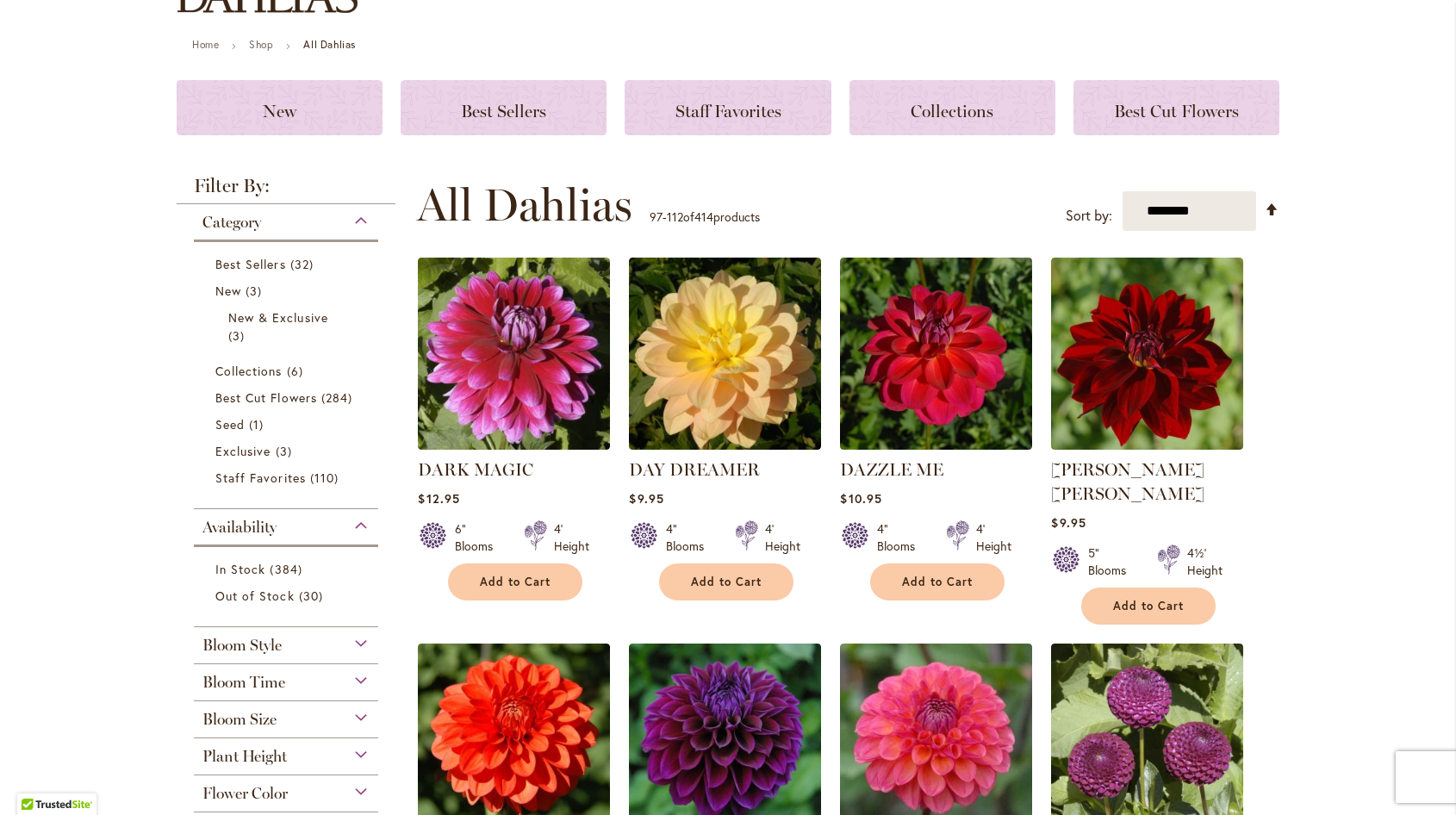
scroll to position [259, 0]
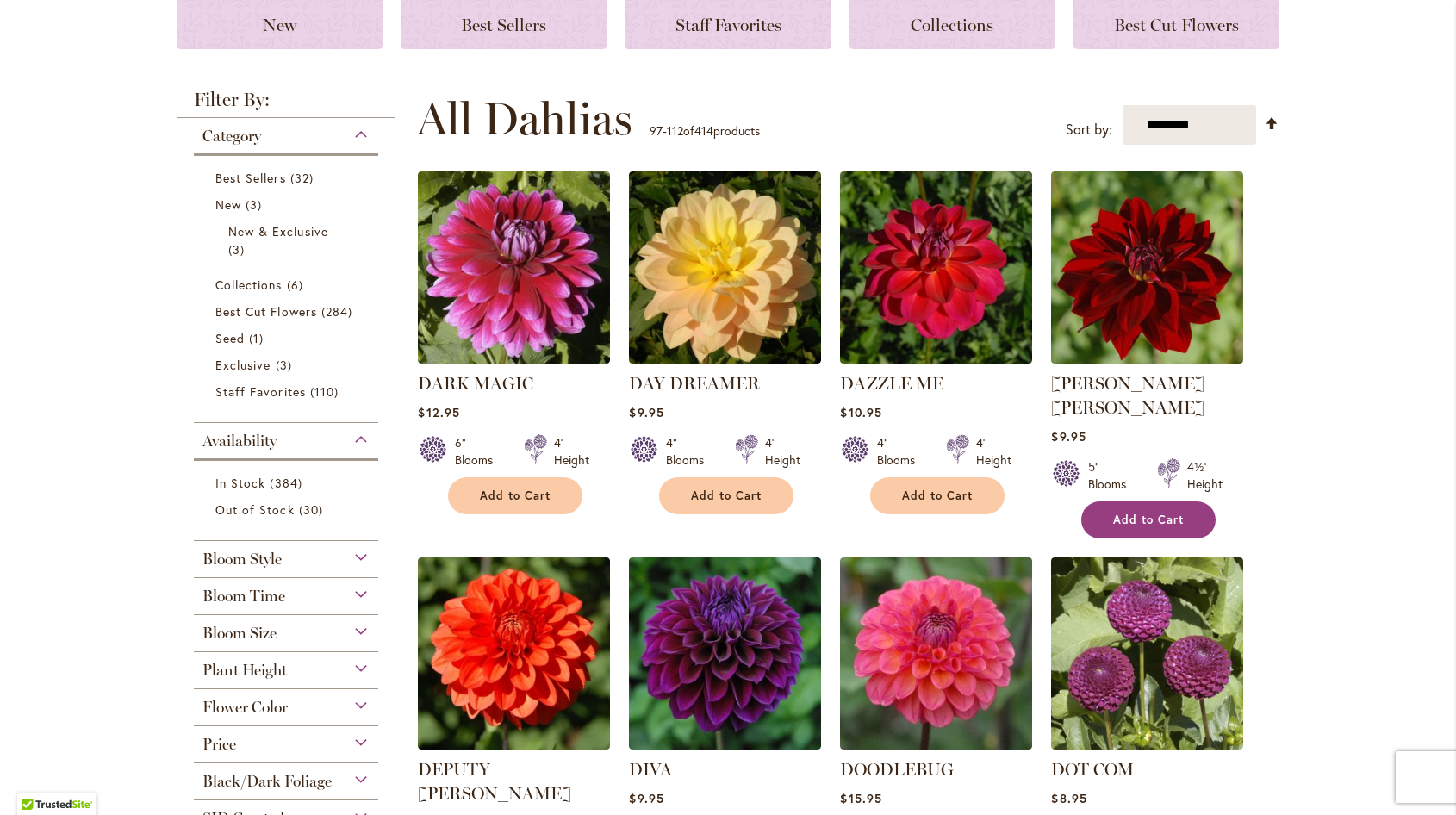
click at [1167, 512] on span "Add to Cart" at bounding box center [1149, 519] width 71 height 14
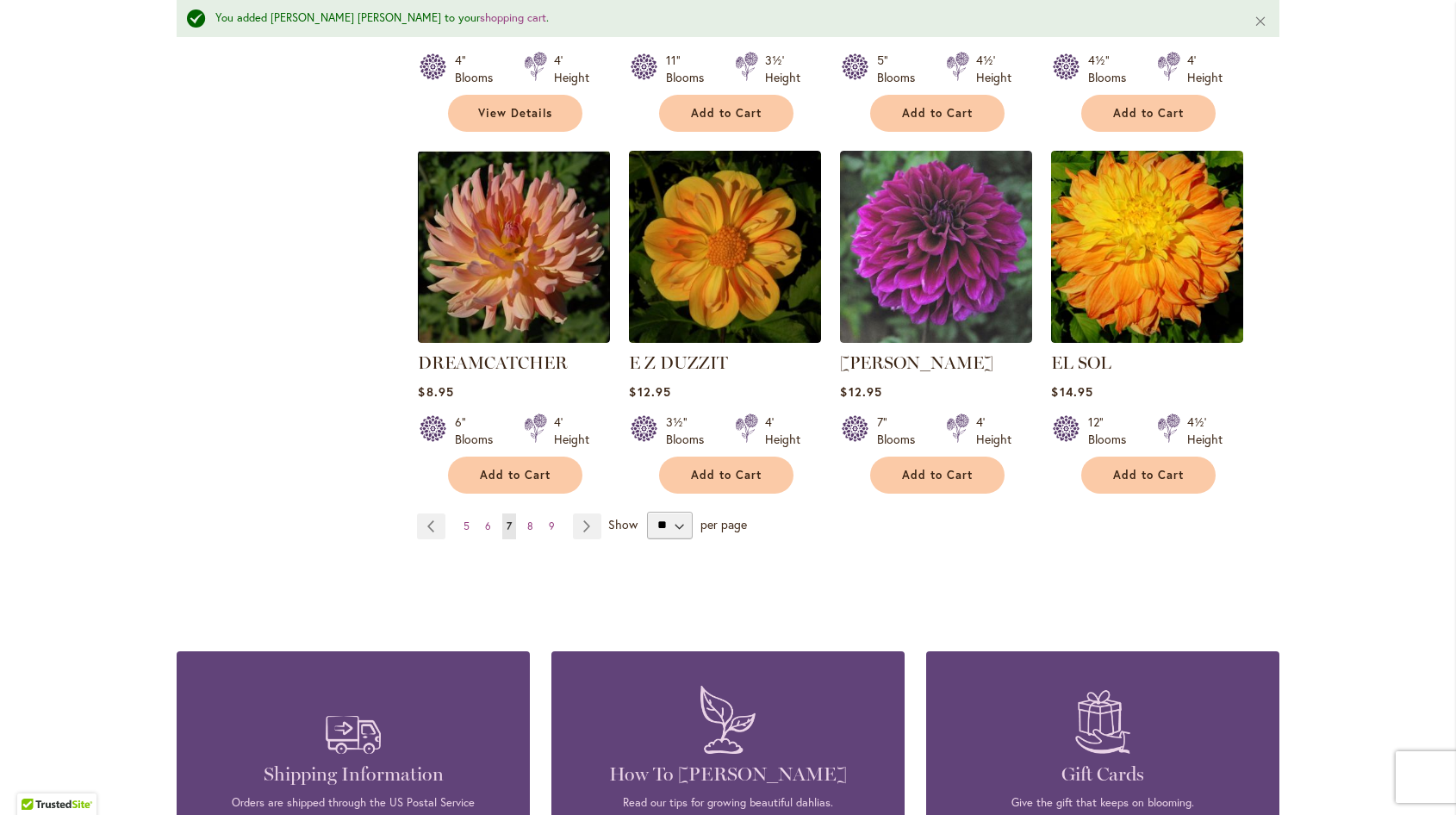
scroll to position [1509, 0]
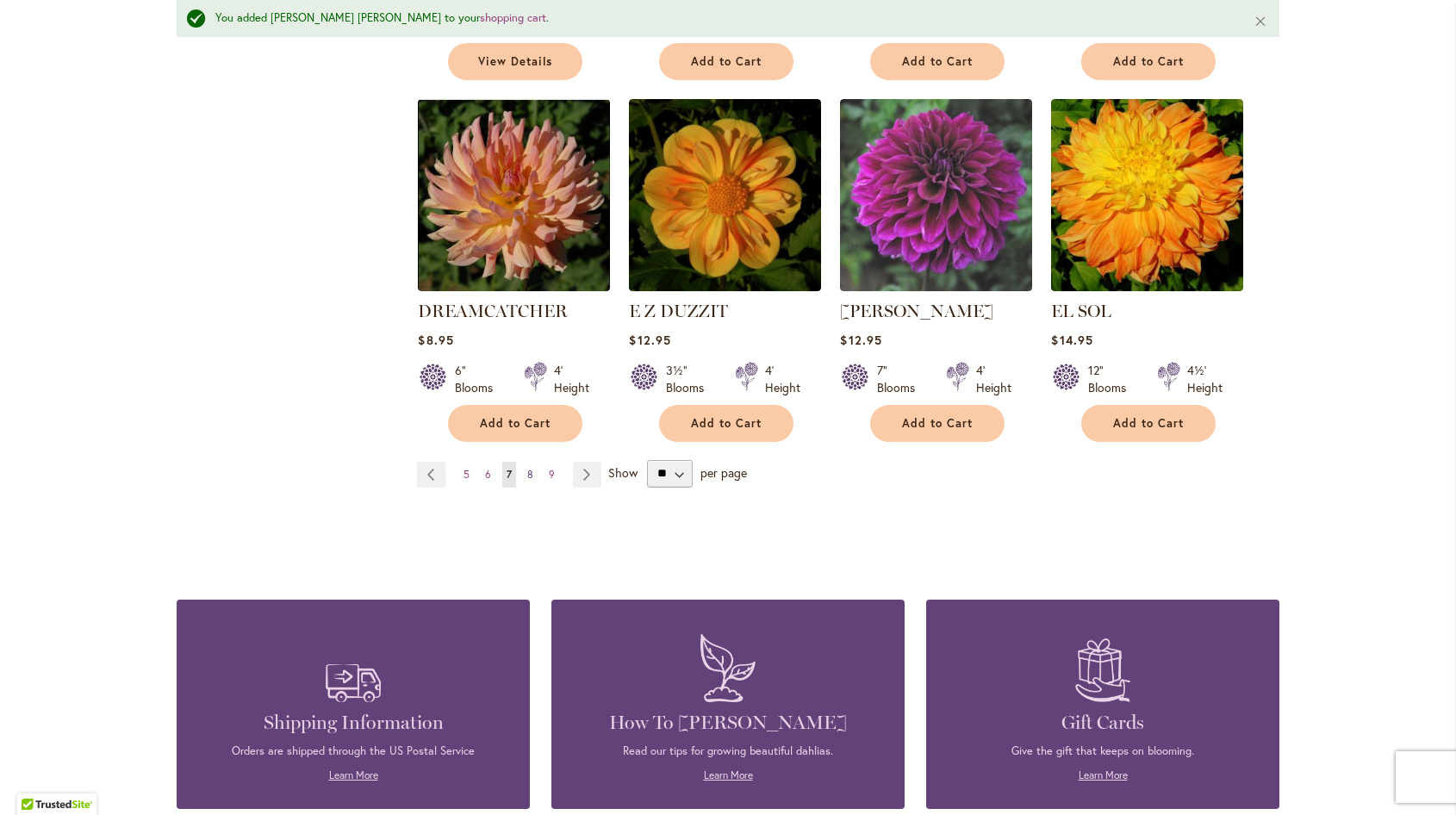
click at [528, 462] on link "Page 8" at bounding box center [530, 474] width 14 height 26
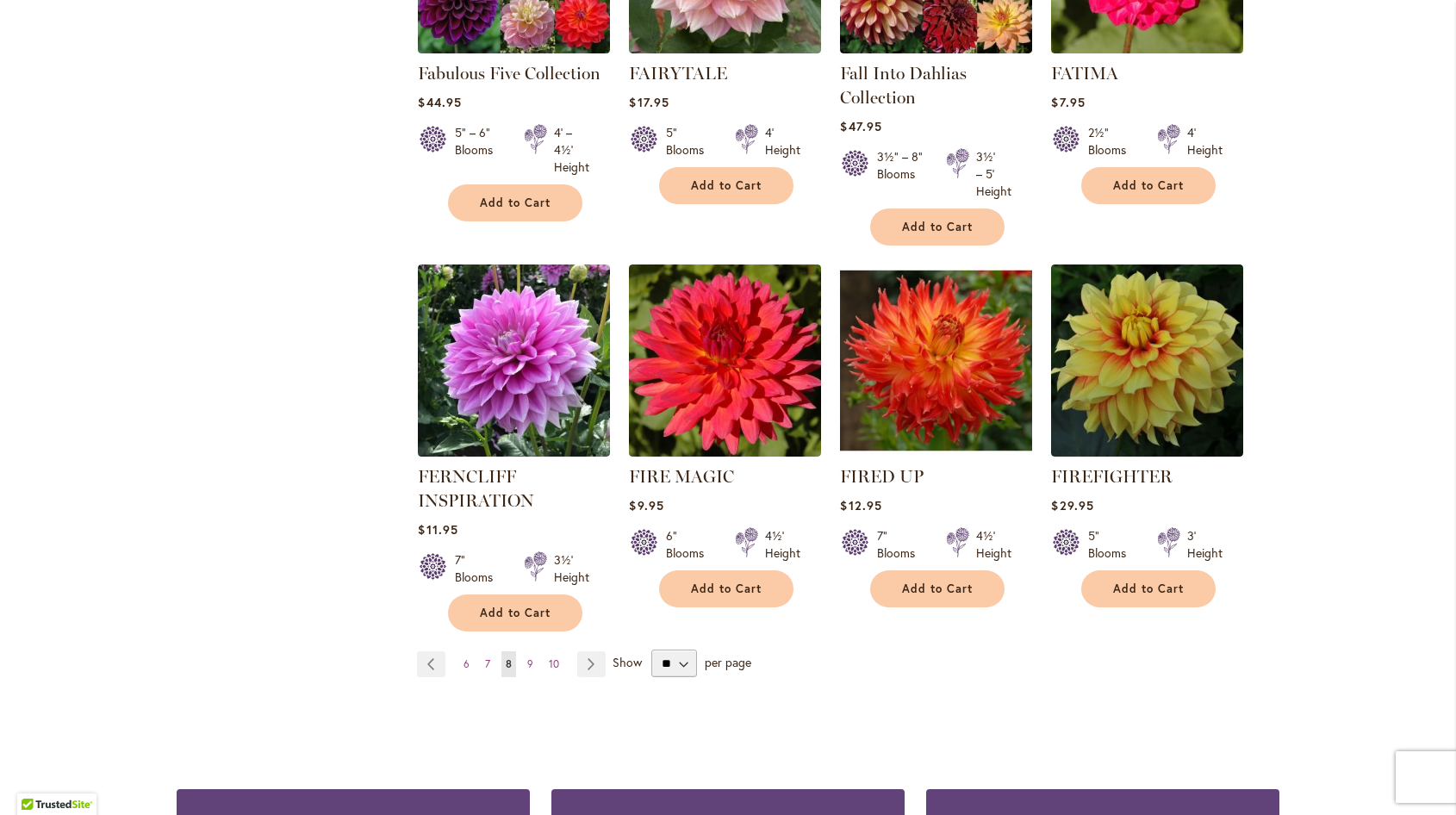
scroll to position [1378, 0]
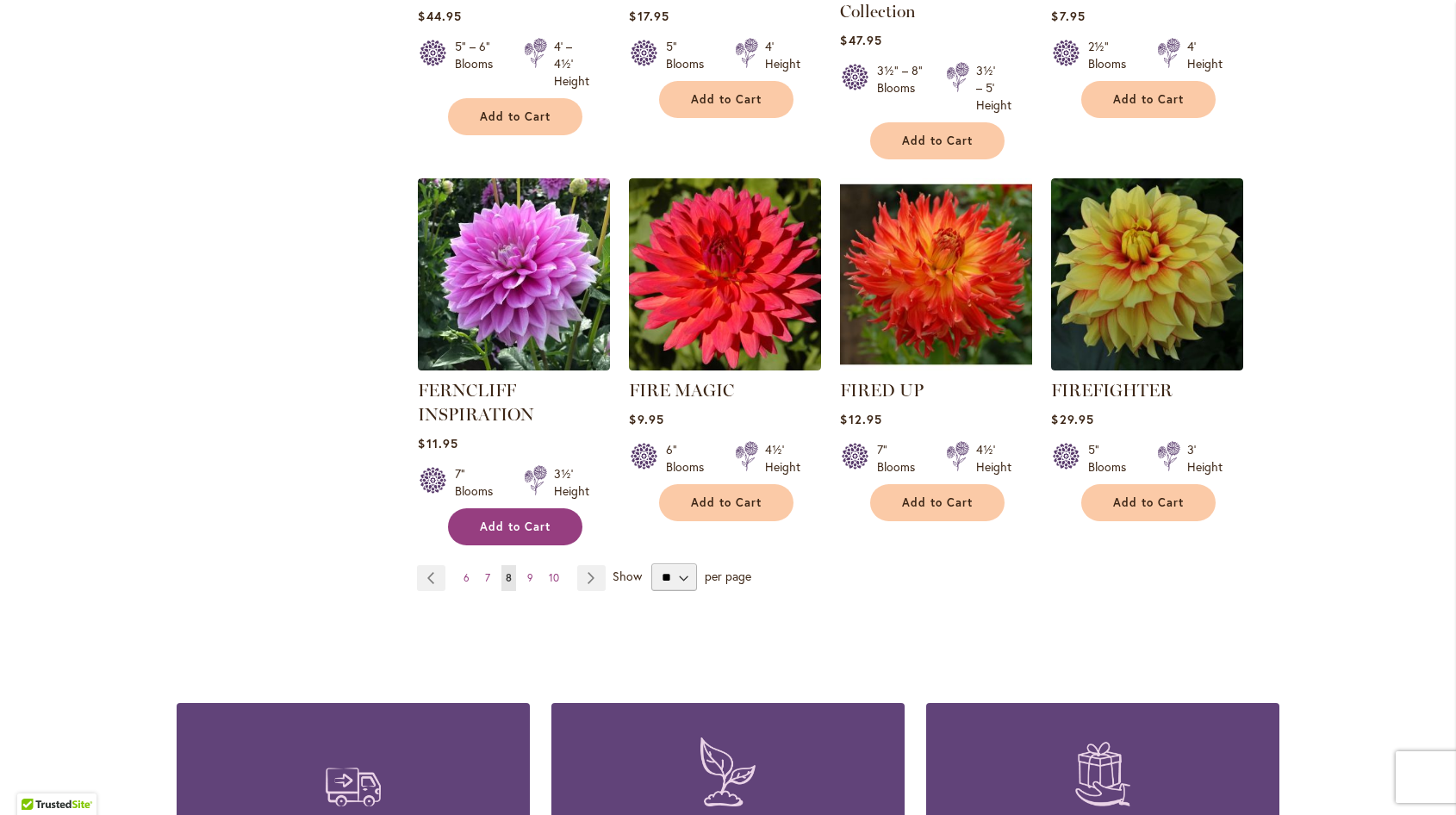
click at [535, 513] on button "Add to Cart" at bounding box center [515, 527] width 134 height 37
click at [527, 572] on span "9" at bounding box center [530, 577] width 6 height 12
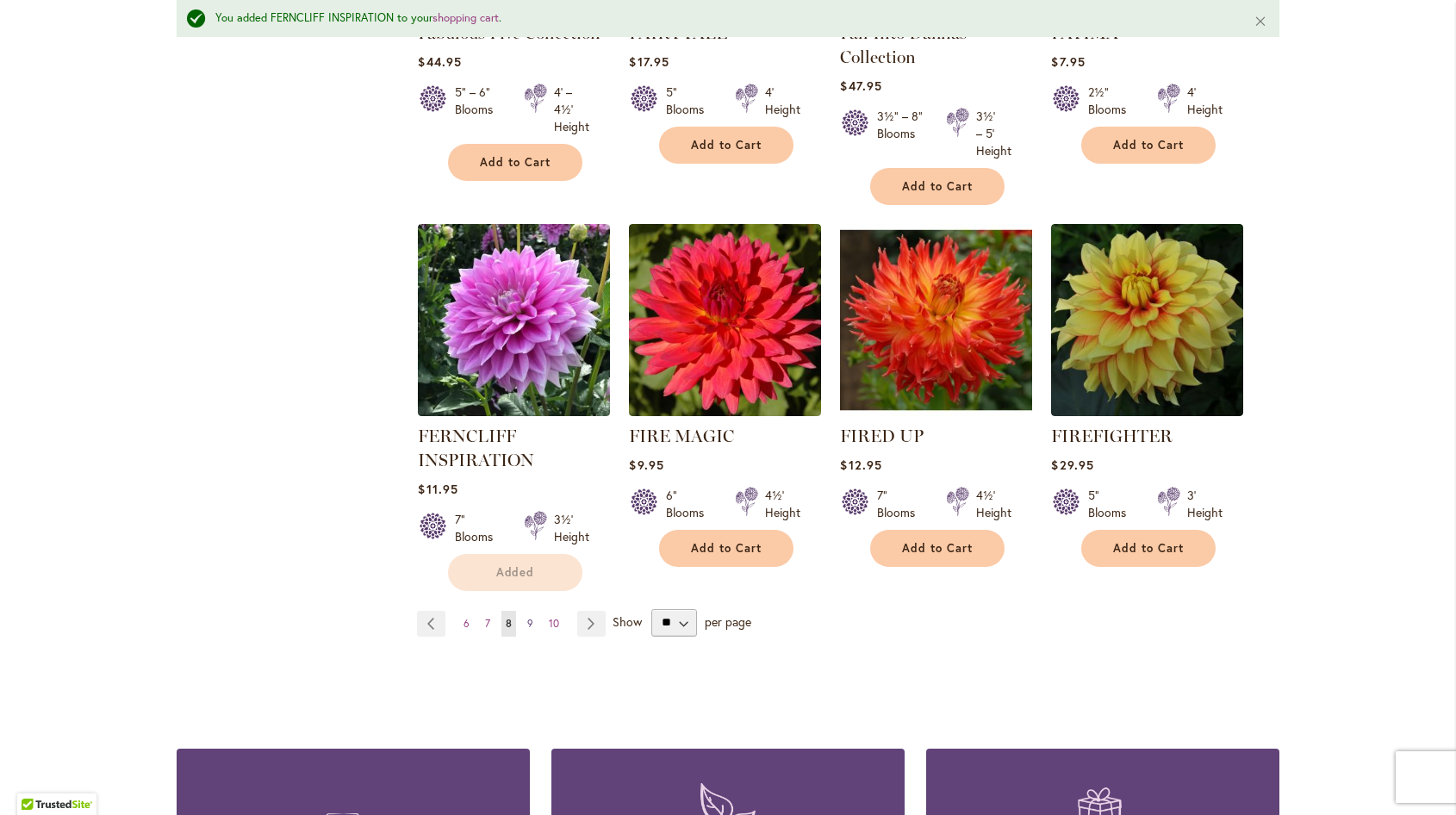
scroll to position [1424, 0]
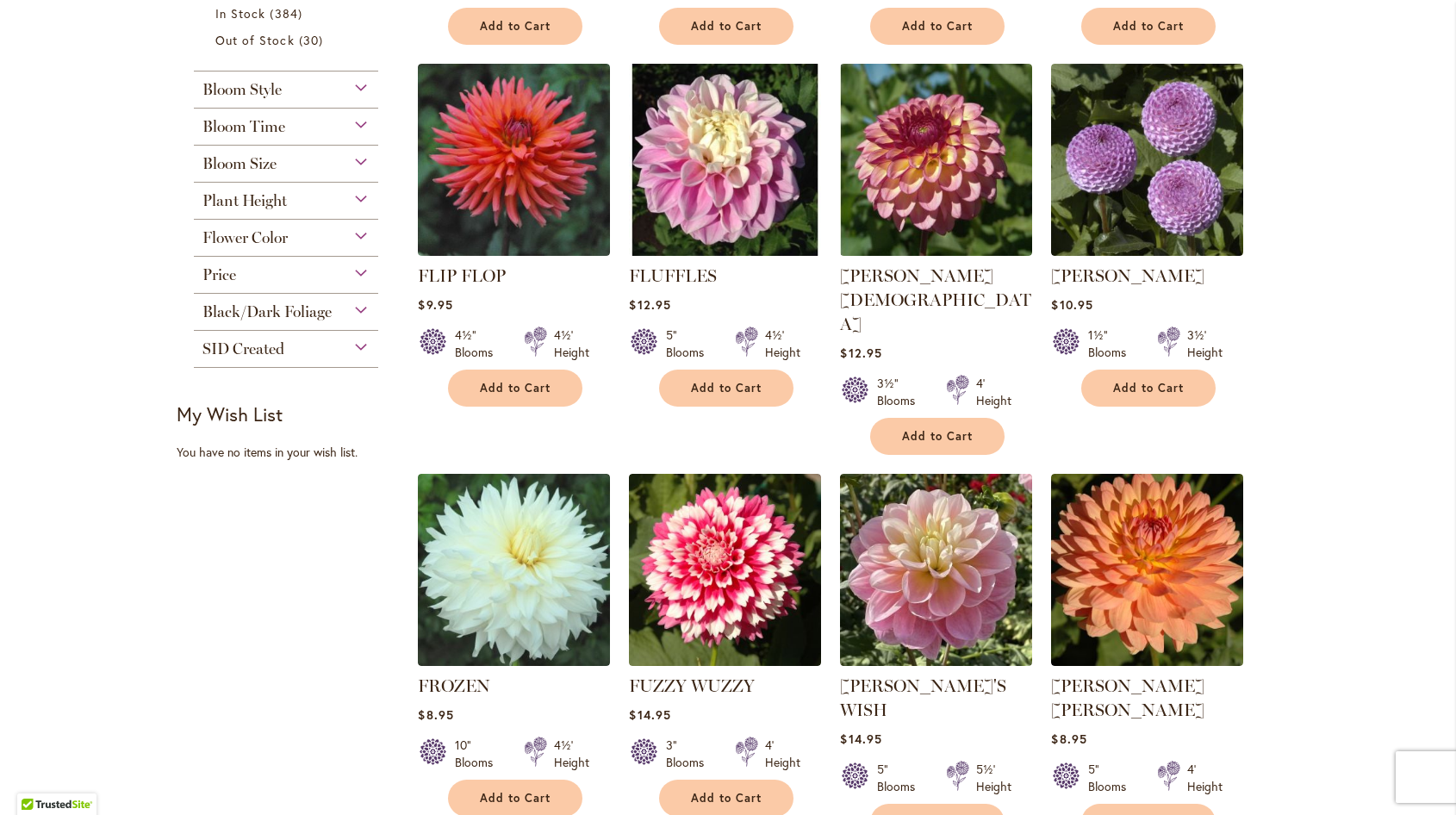
scroll to position [689, 0]
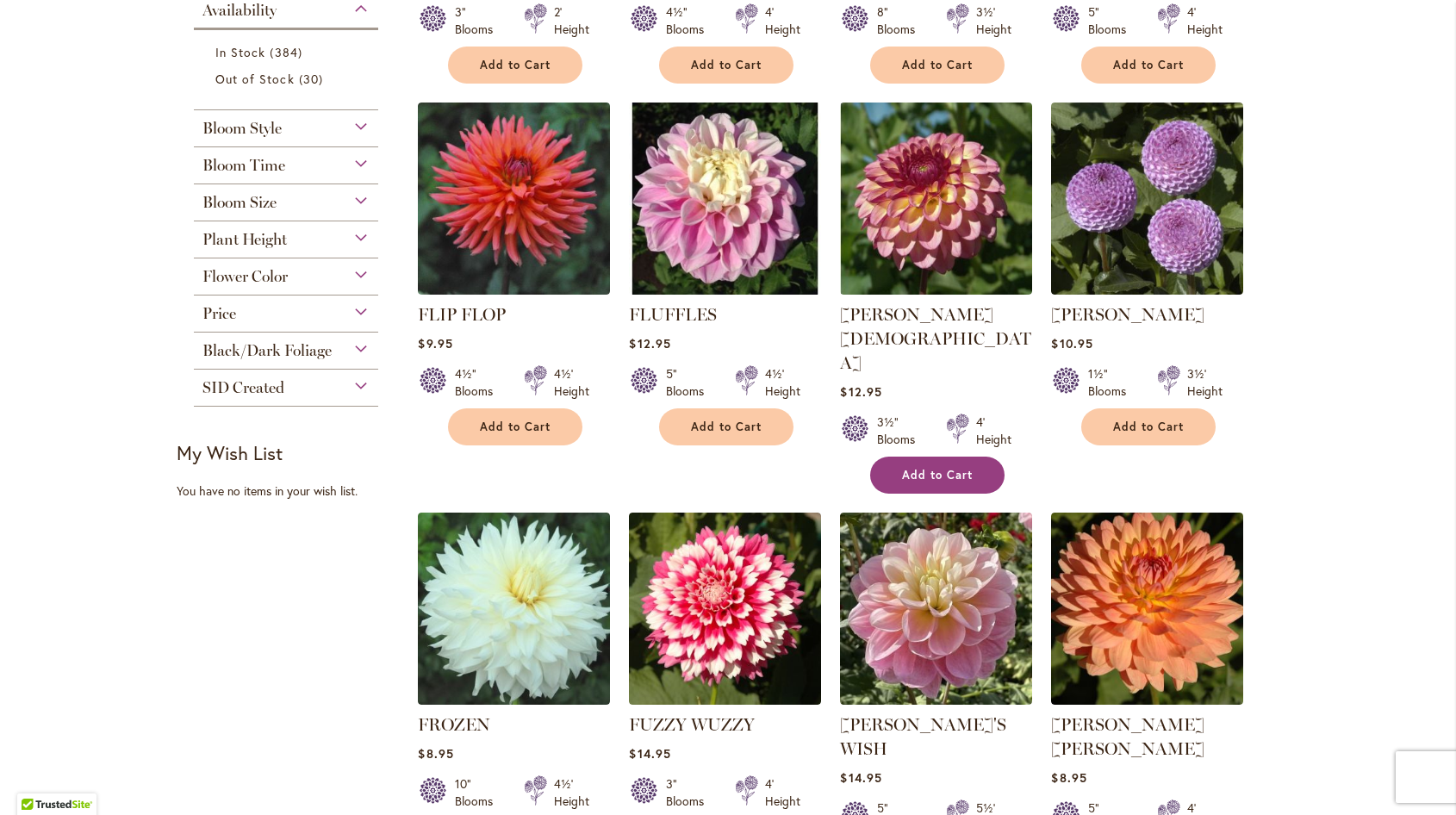
click at [931, 457] on button "Add to Cart" at bounding box center [937, 475] width 134 height 37
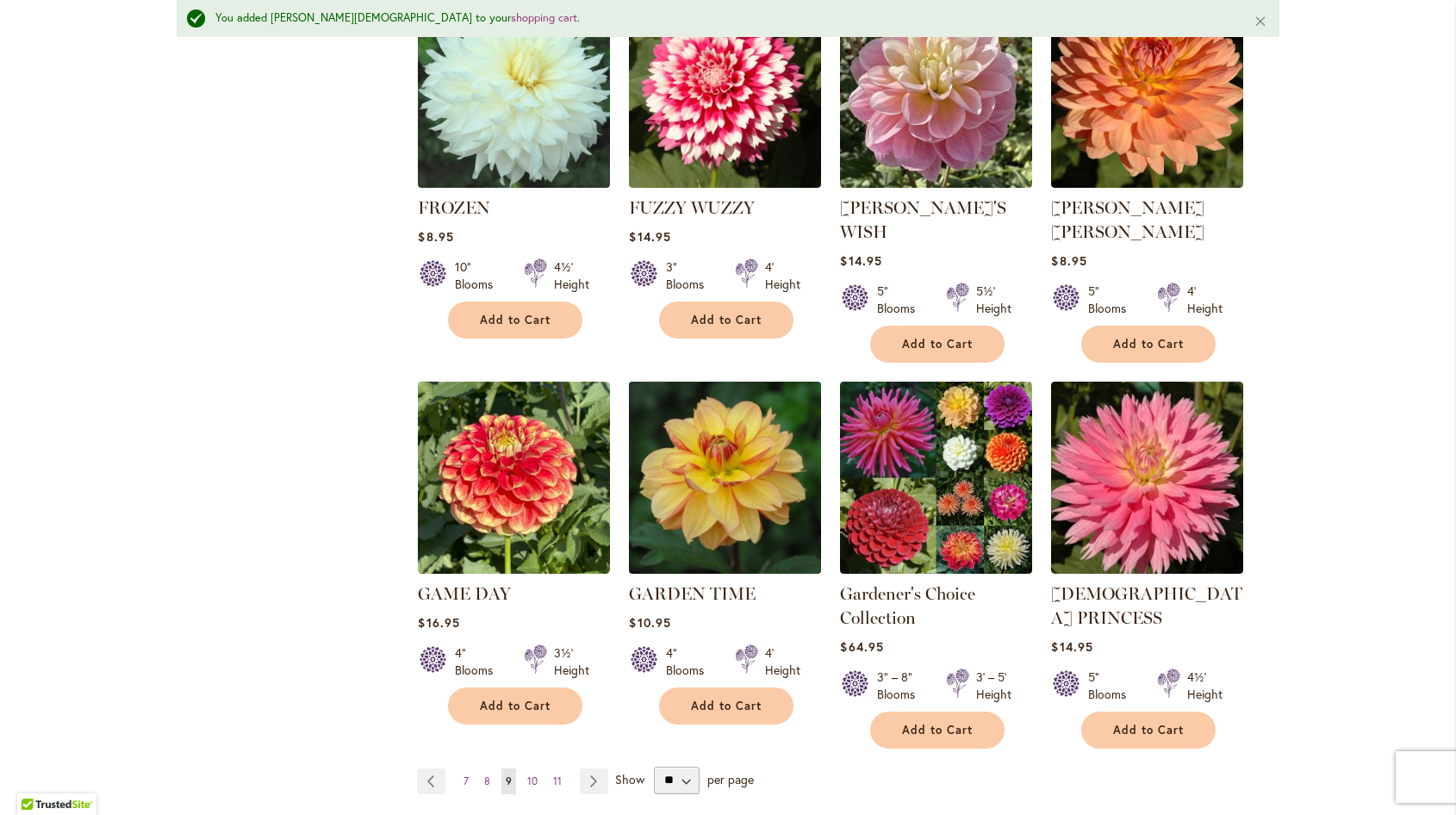
scroll to position [1596, 0]
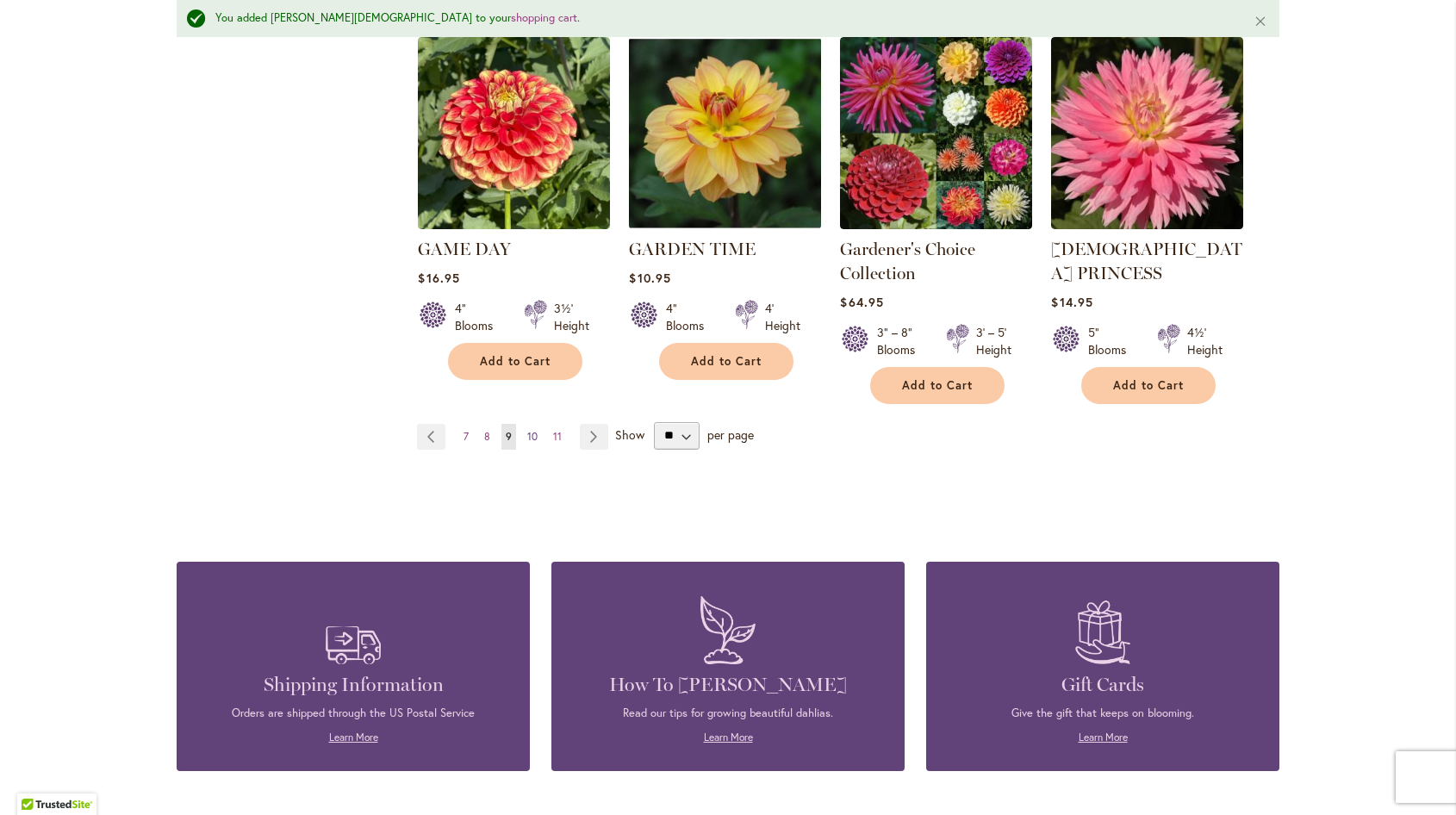
click at [527, 430] on span "10" at bounding box center [532, 436] width 11 height 12
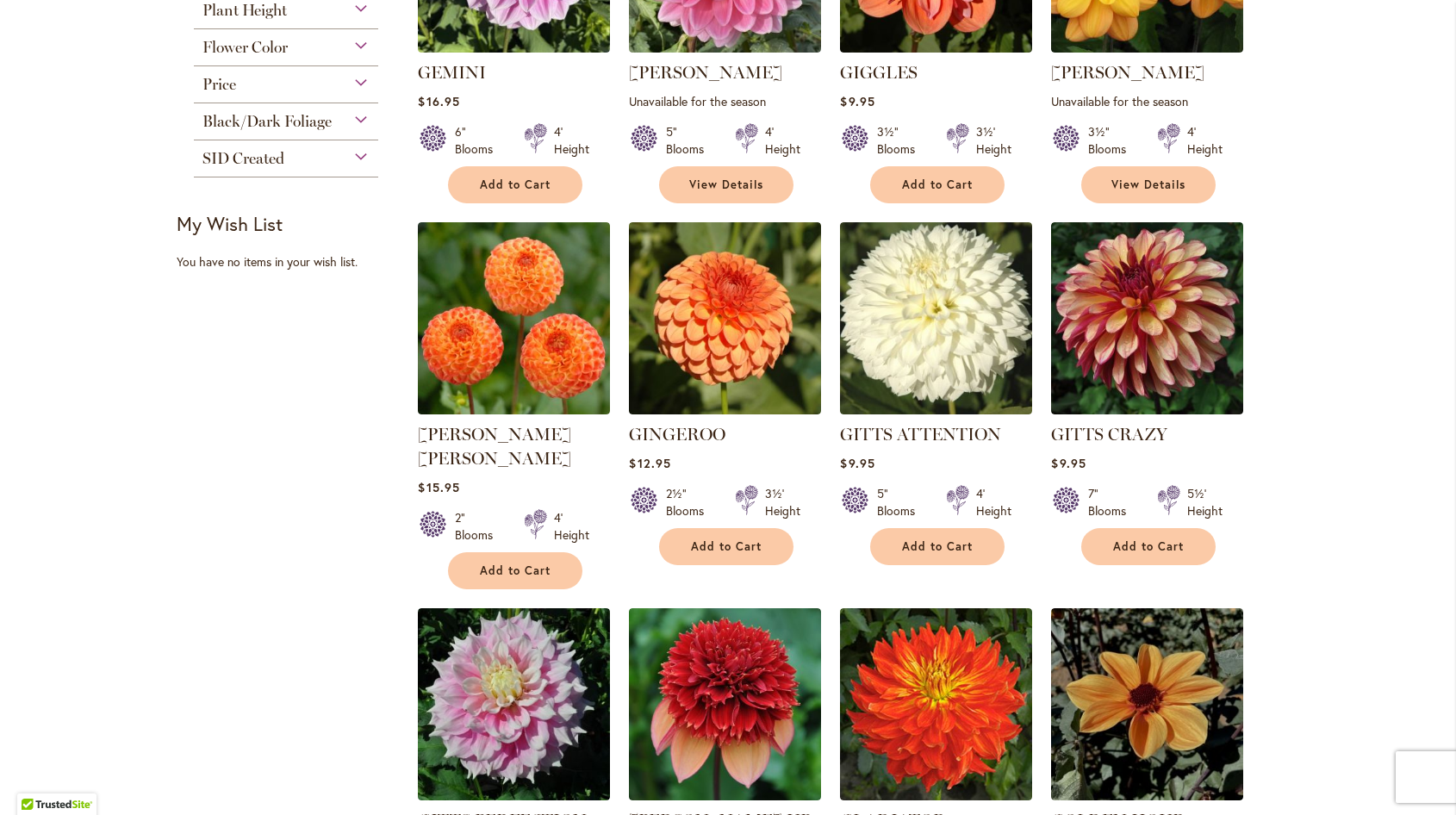
scroll to position [603, 0]
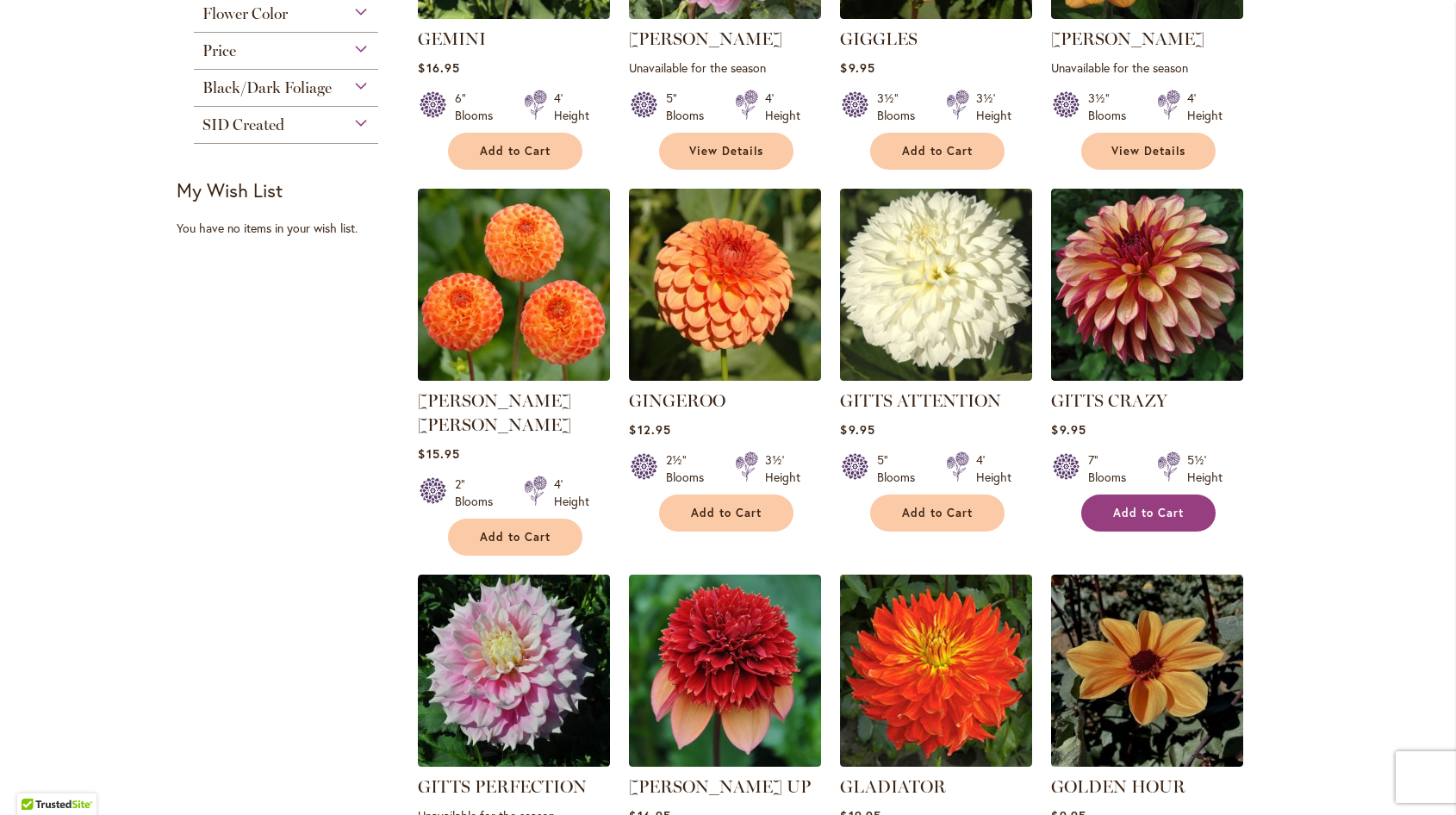
click at [1172, 512] on span "Add to Cart" at bounding box center [1149, 512] width 71 height 14
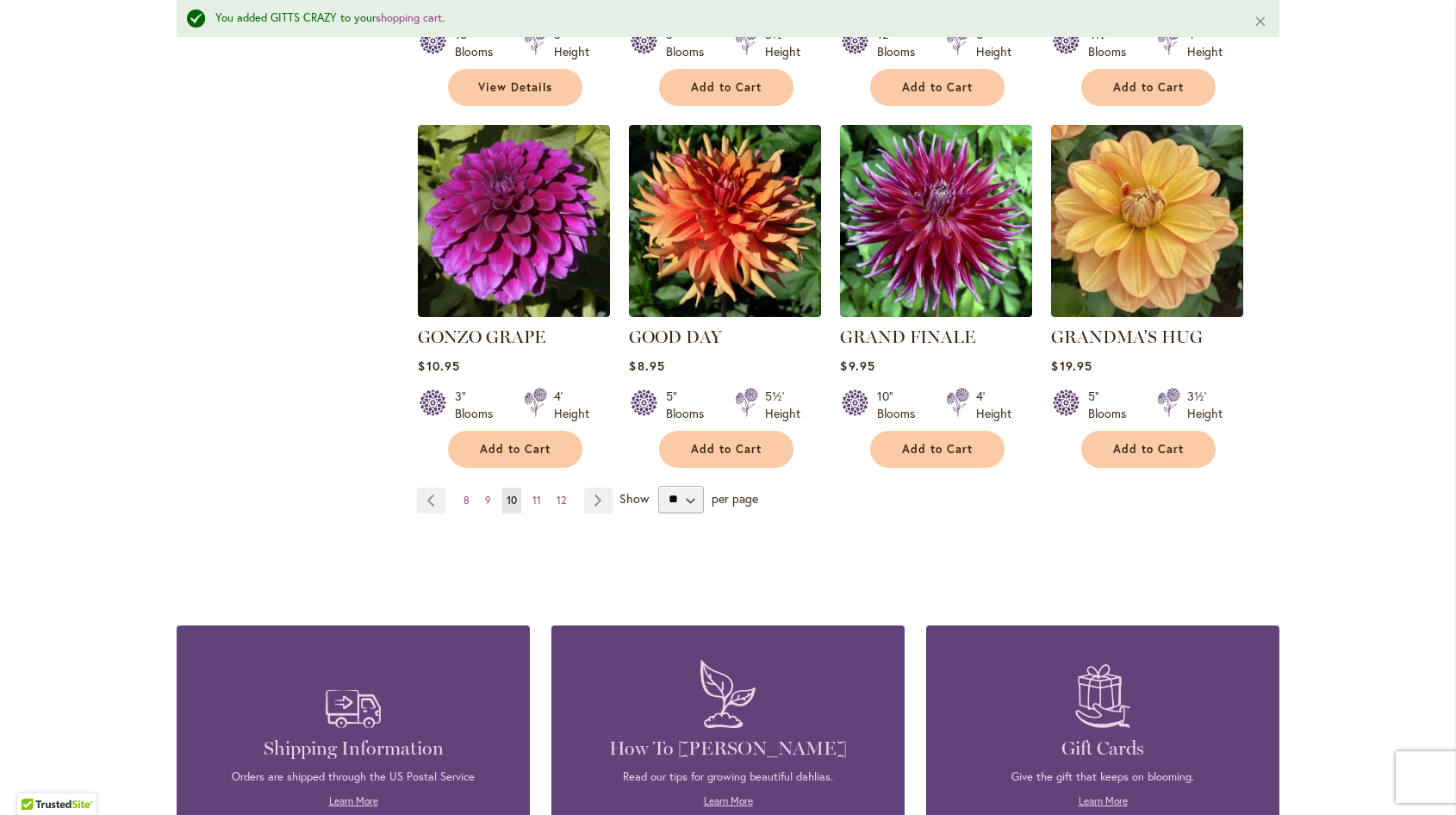
scroll to position [1509, 0]
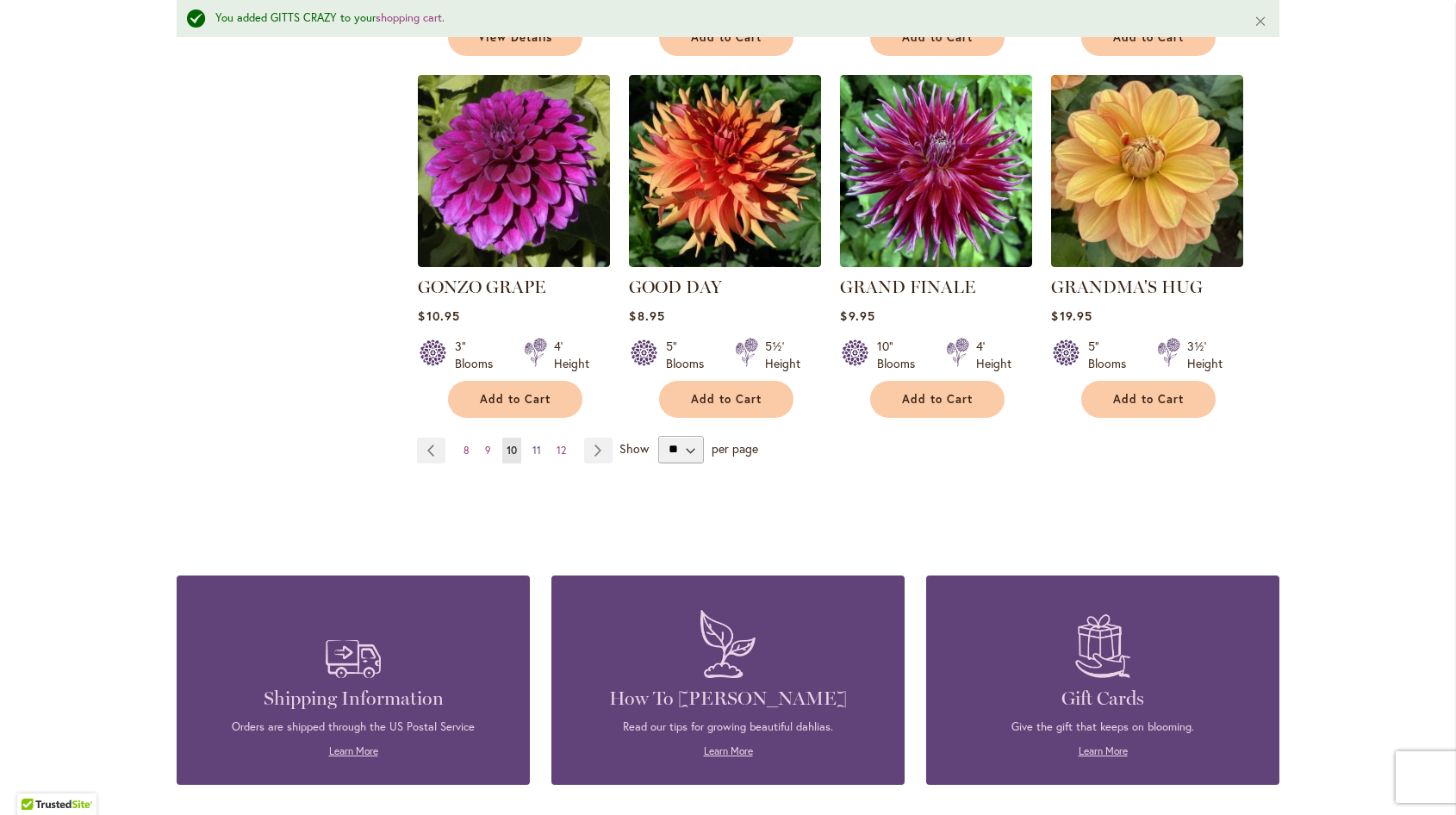
click at [533, 443] on span "11" at bounding box center [536, 449] width 9 height 12
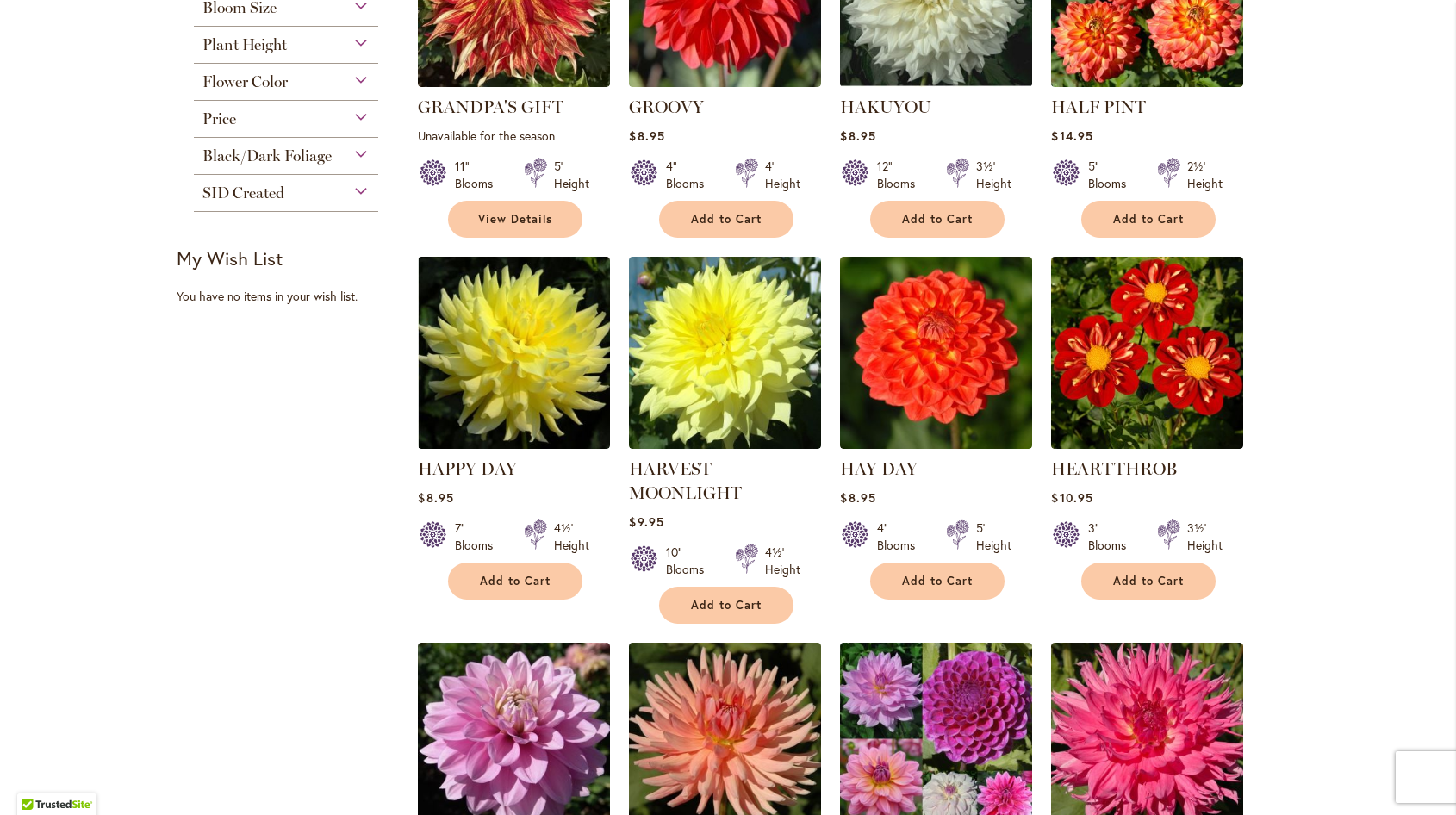
scroll to position [603, 0]
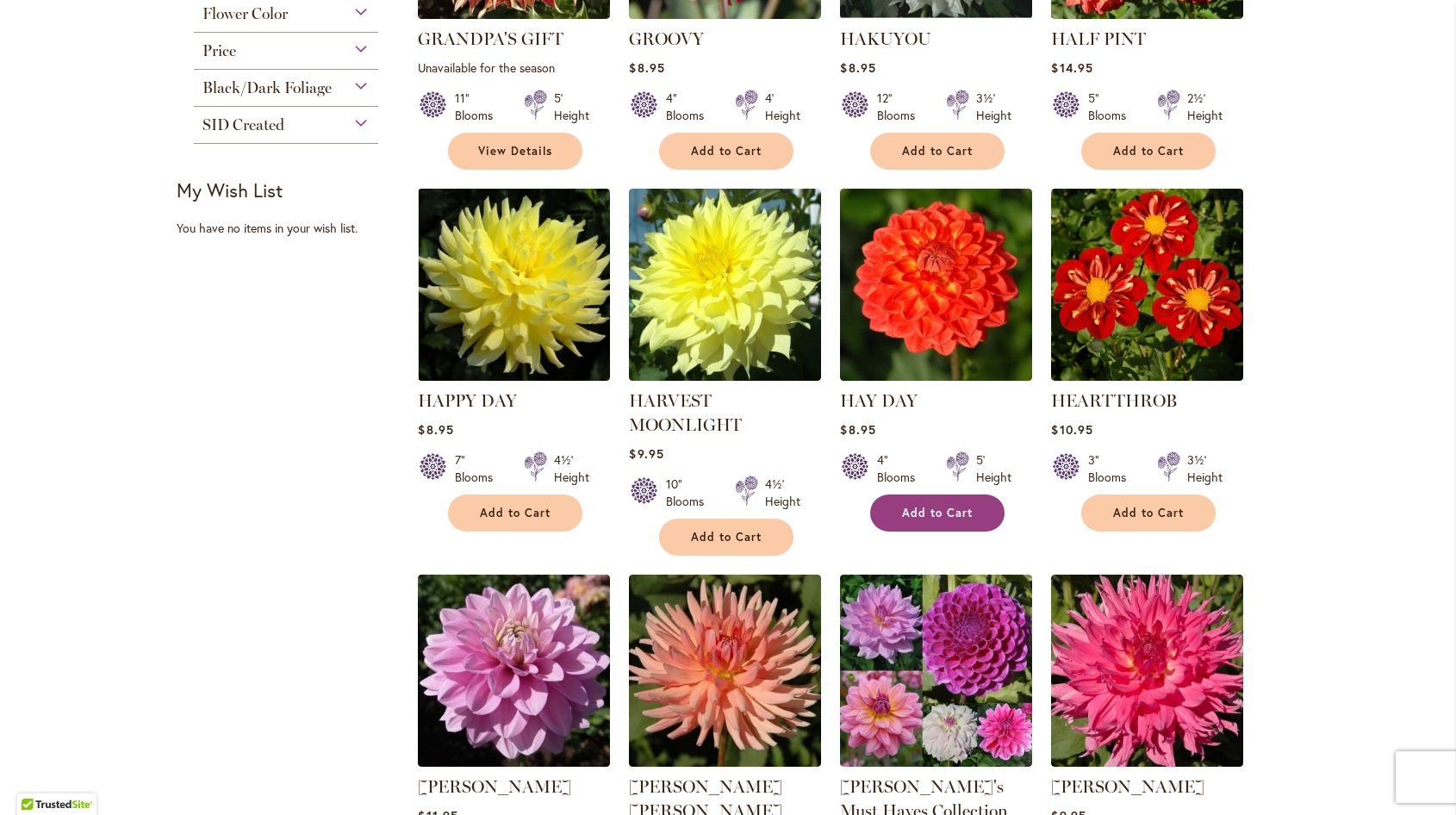
click at [953, 517] on span "Add to Cart" at bounding box center [938, 512] width 71 height 14
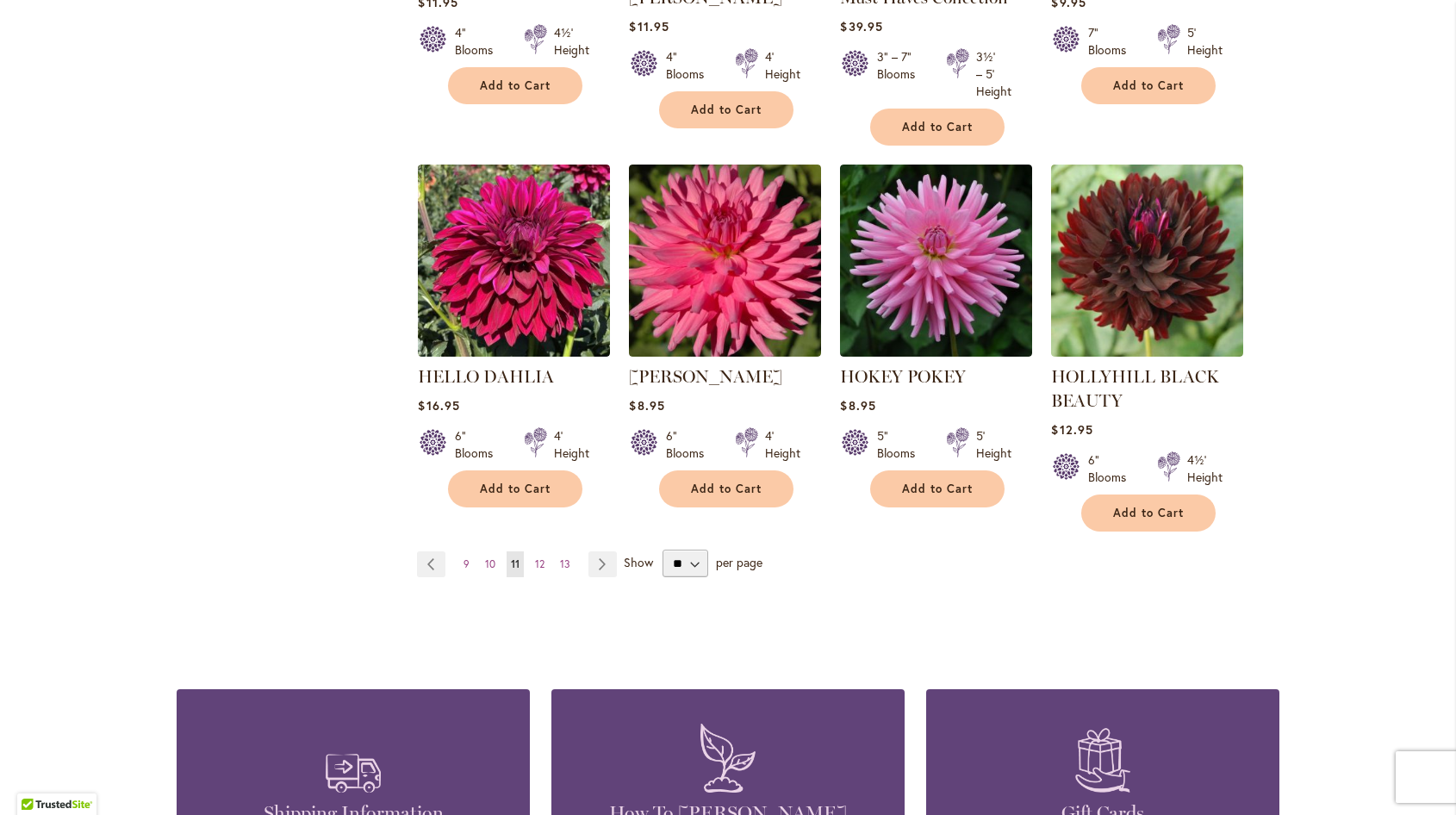
scroll to position [1464, 0]
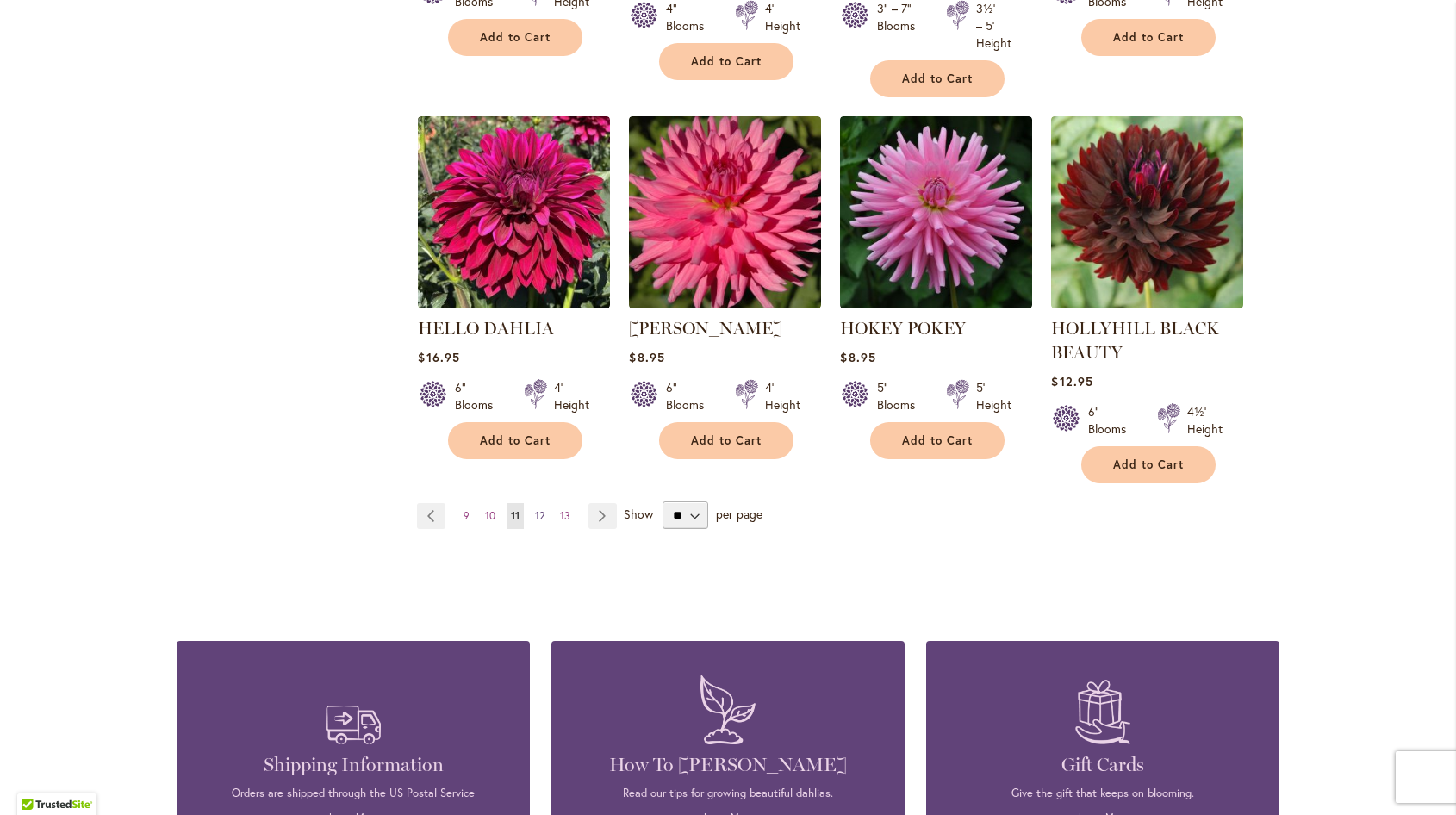
click at [535, 514] on span "12" at bounding box center [539, 514] width 10 height 12
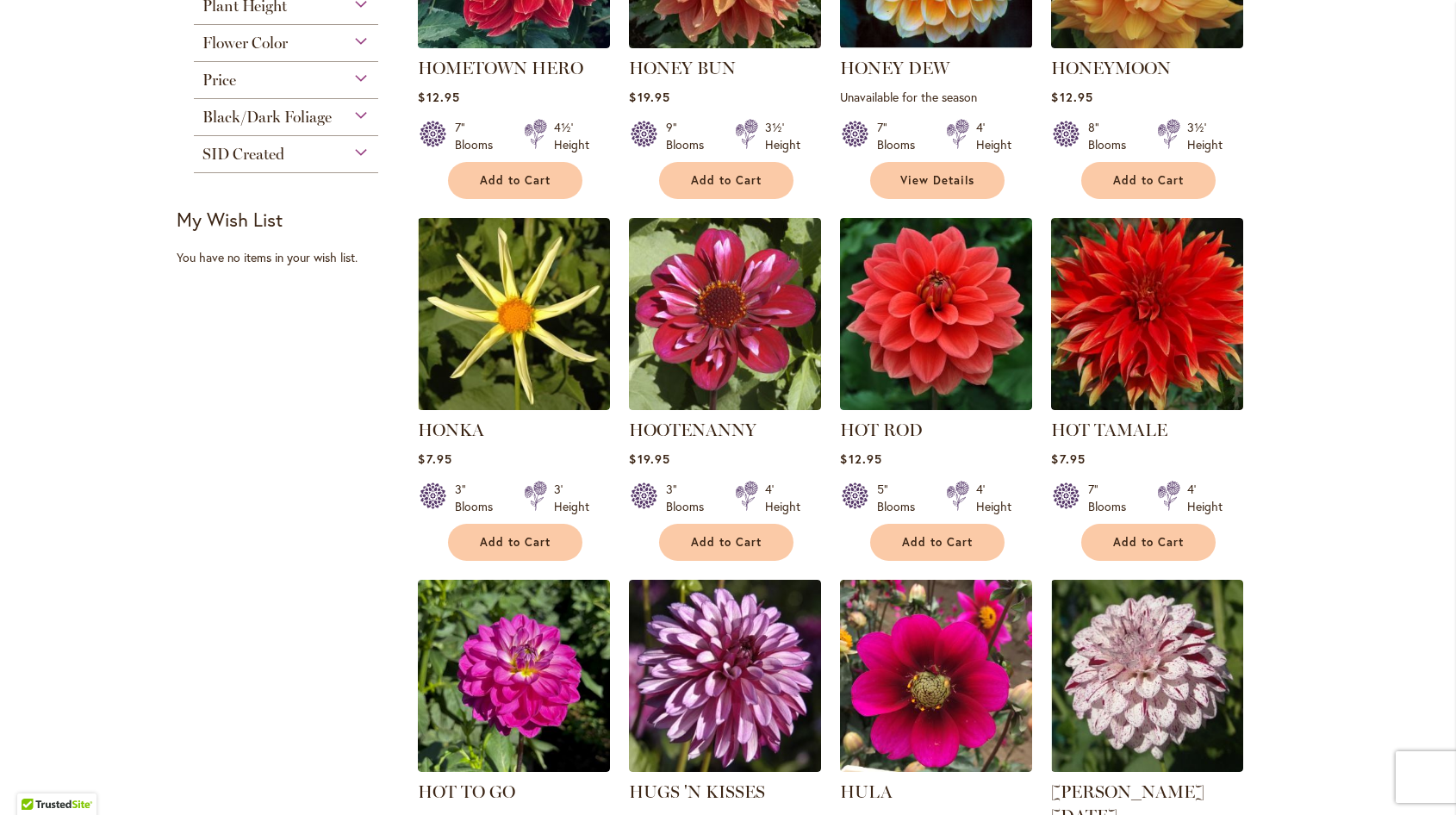
scroll to position [603, 0]
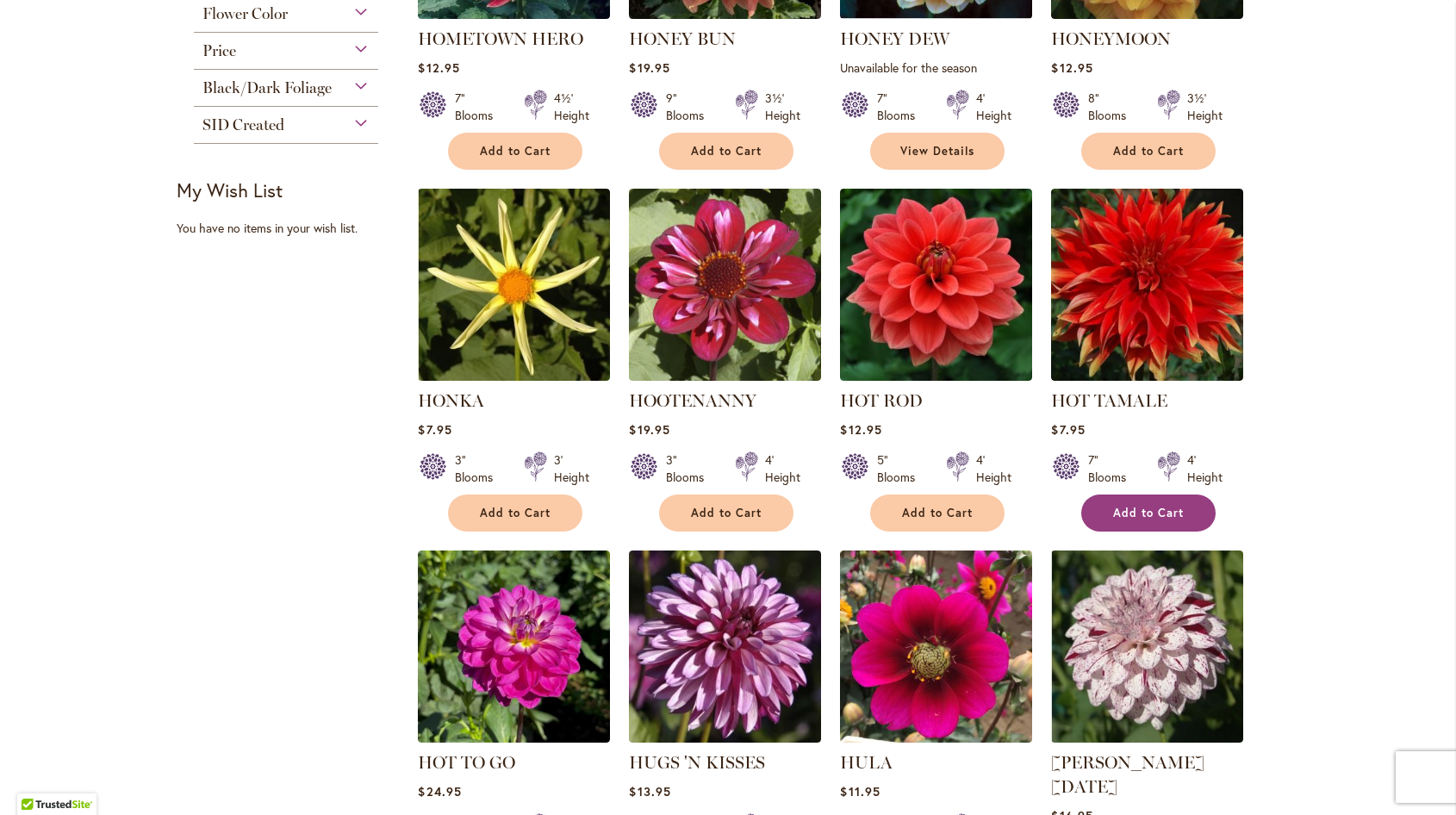
click at [1127, 508] on span "Add to Cart" at bounding box center [1149, 512] width 71 height 14
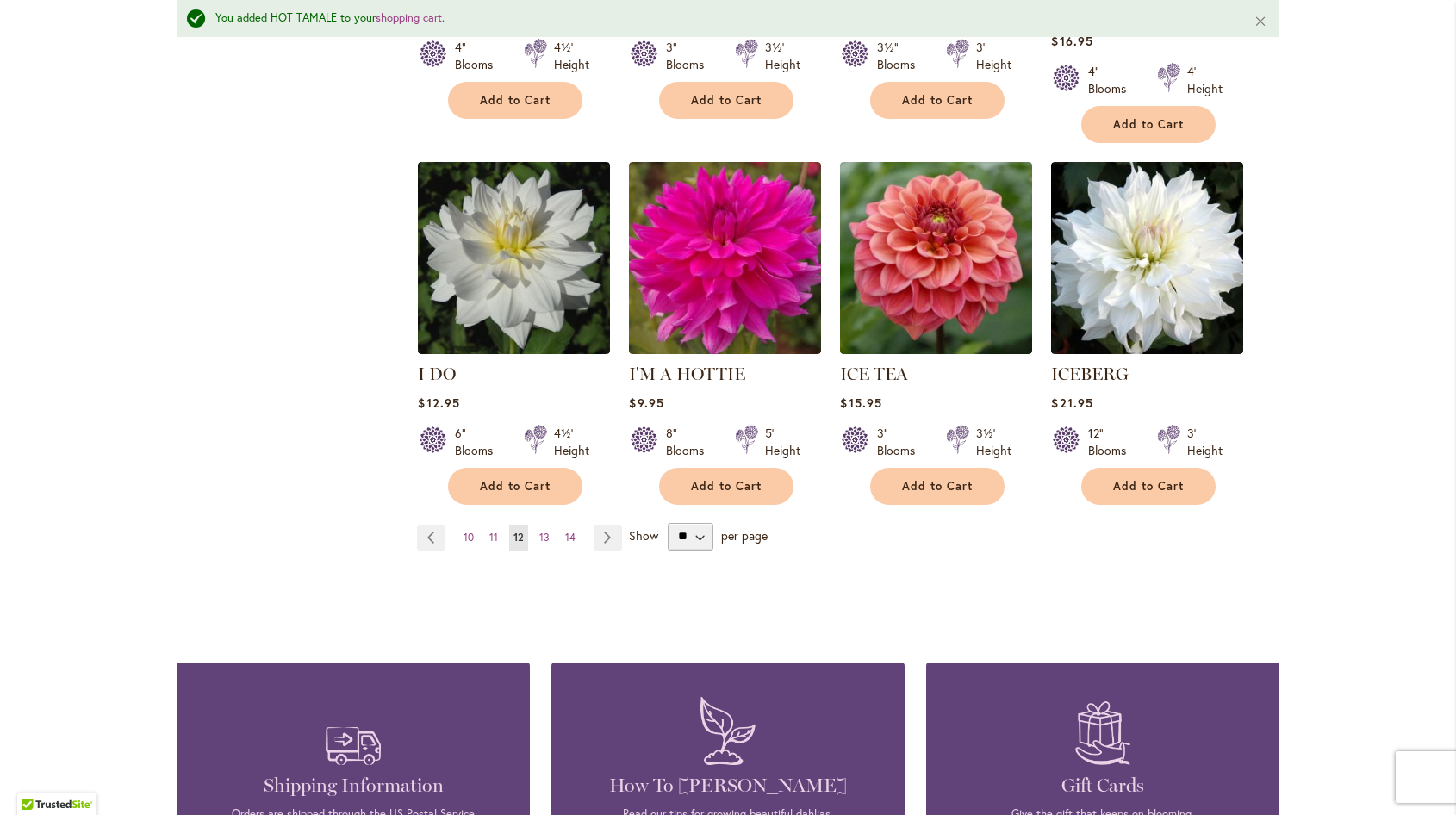
scroll to position [1424, 0]
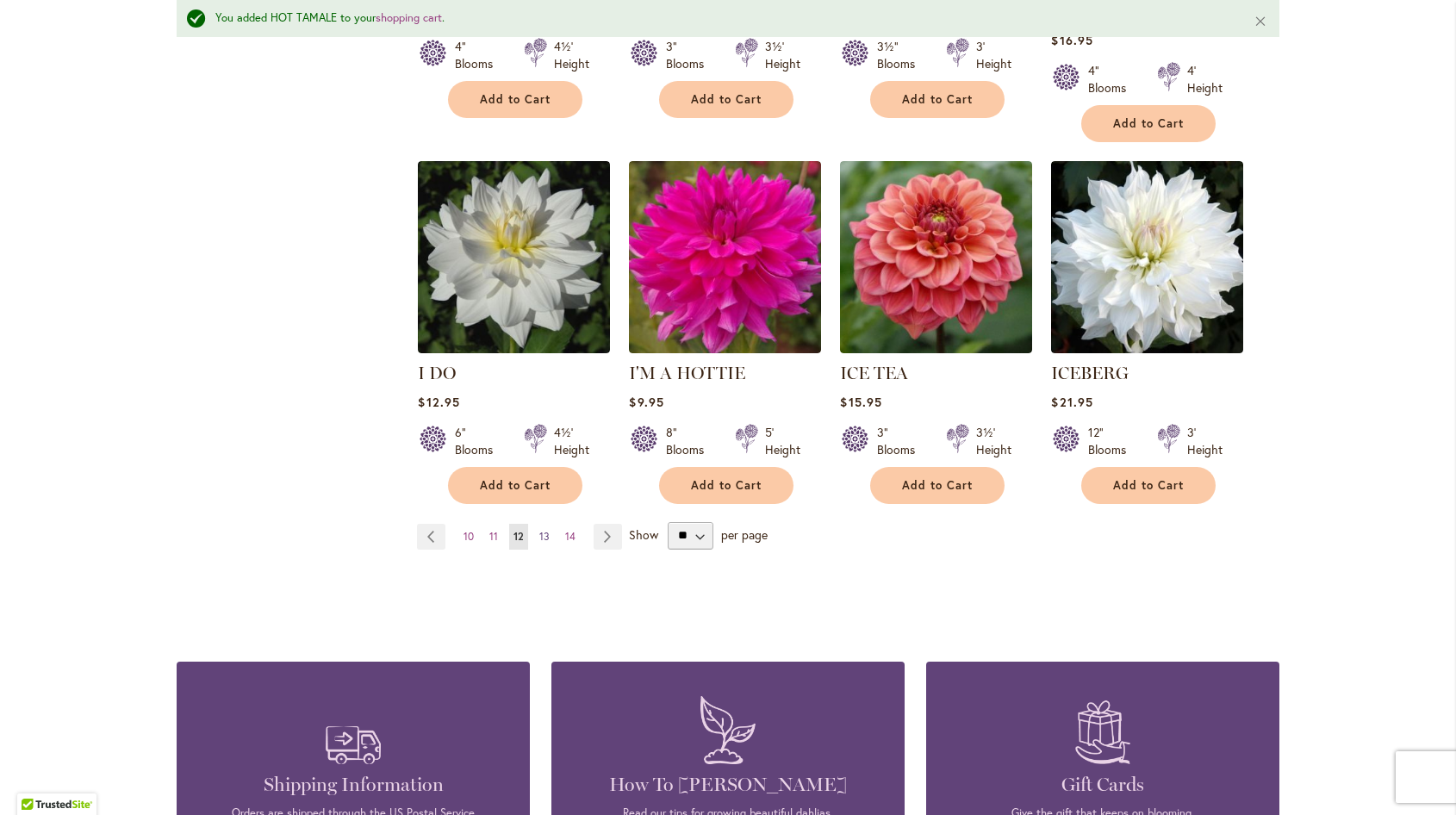
click at [539, 530] on span "13" at bounding box center [544, 535] width 11 height 12
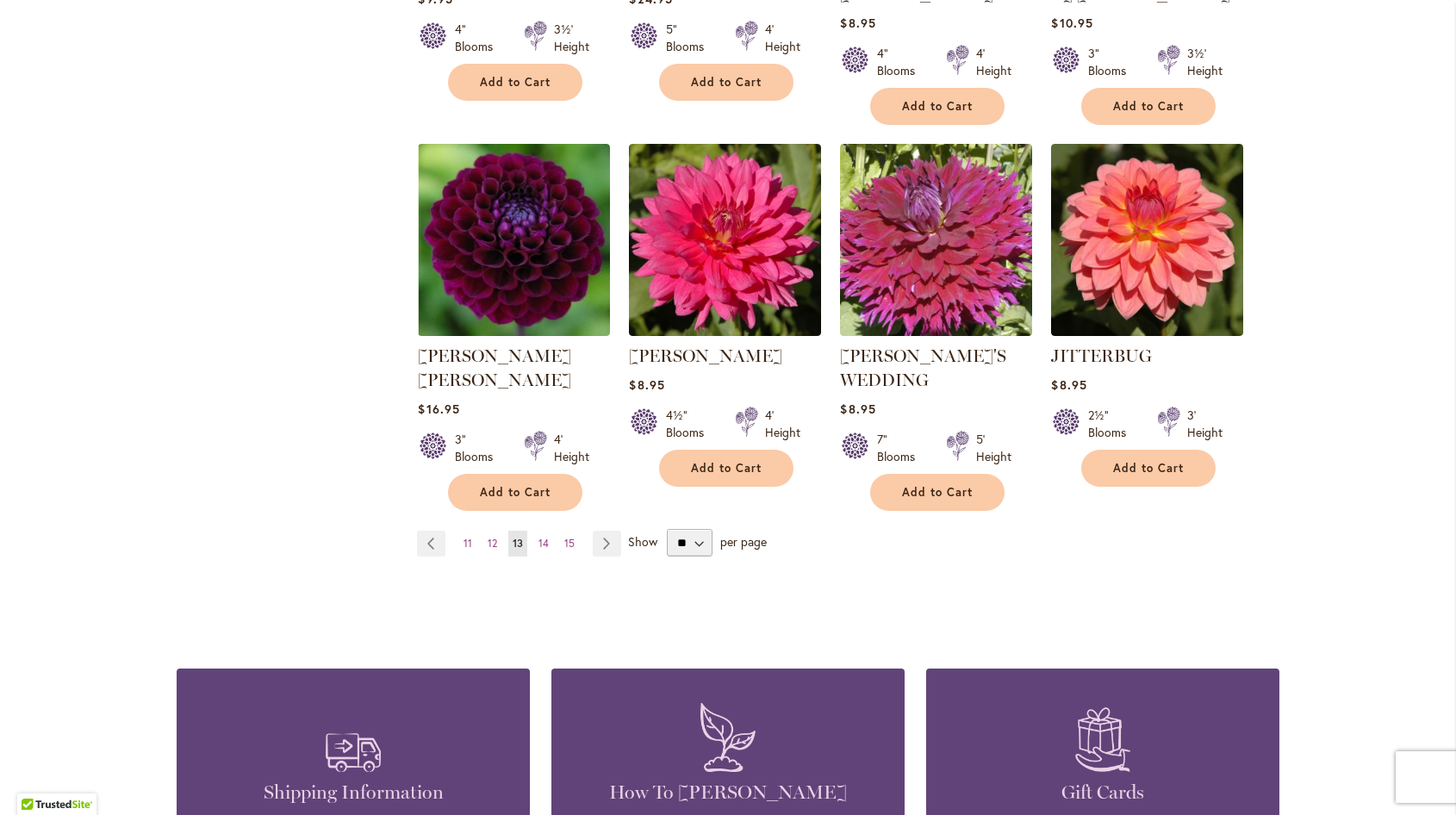
scroll to position [1551, 0]
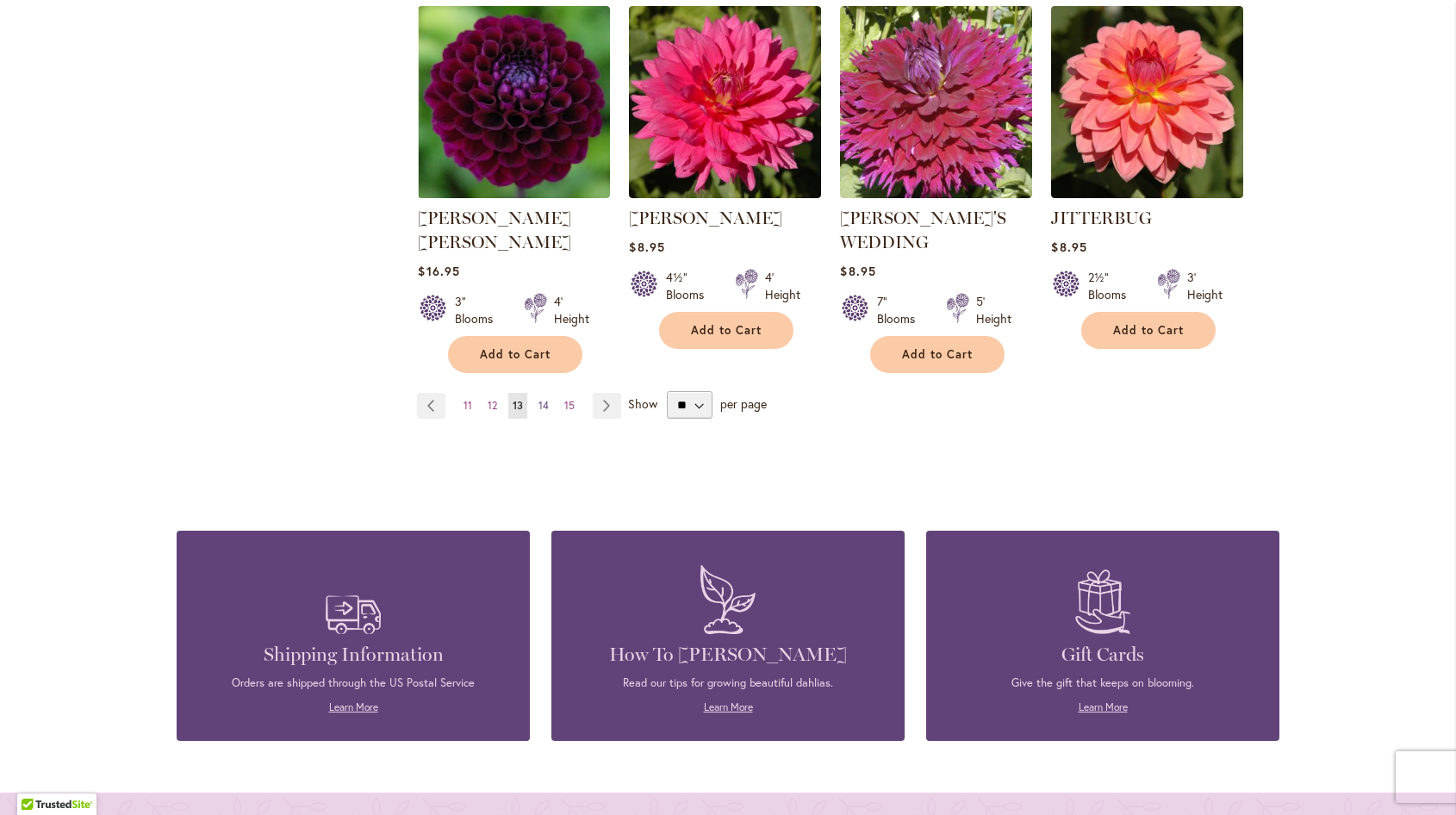
click at [538, 398] on span "14" at bounding box center [543, 404] width 11 height 12
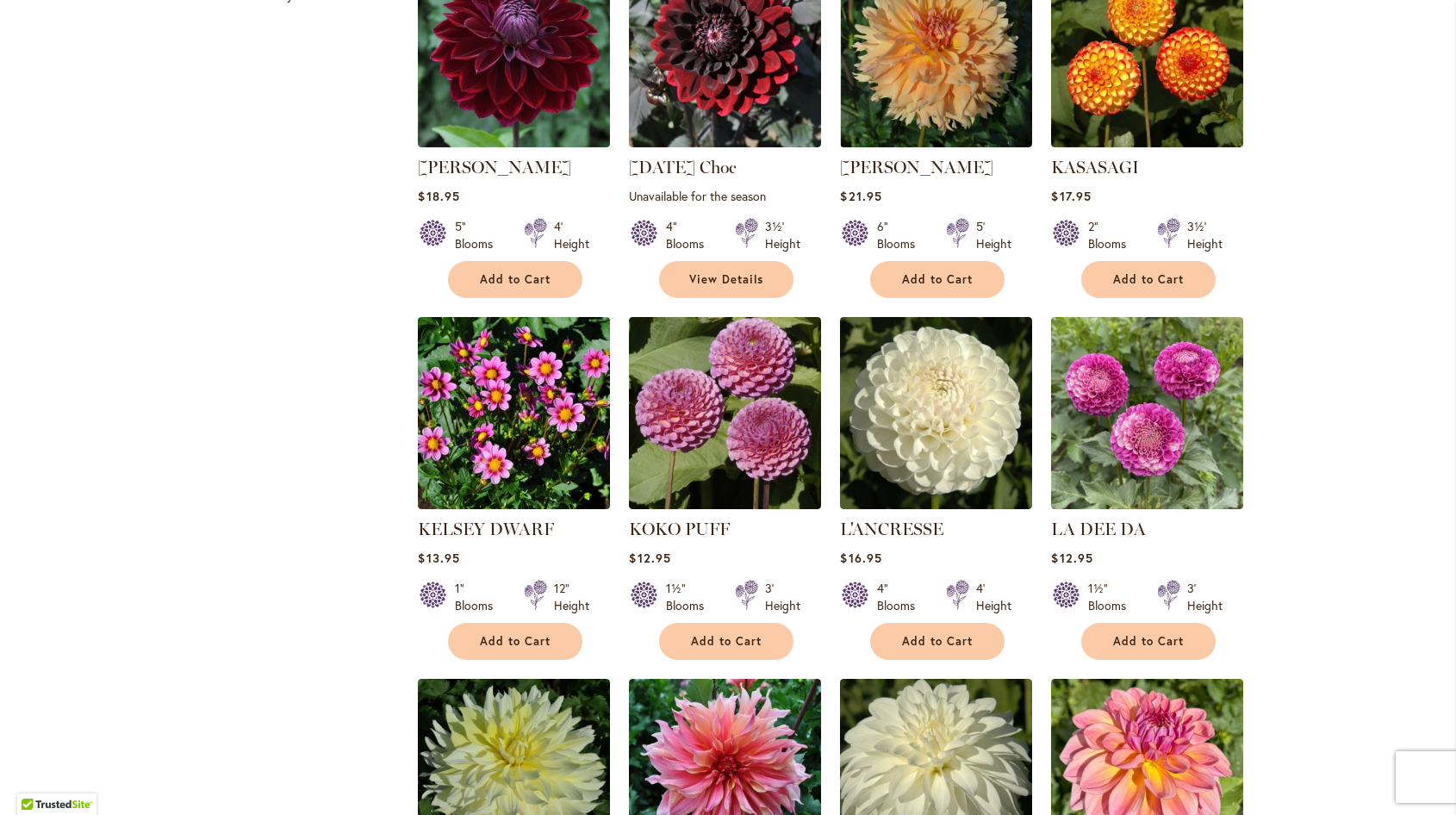
scroll to position [947, 0]
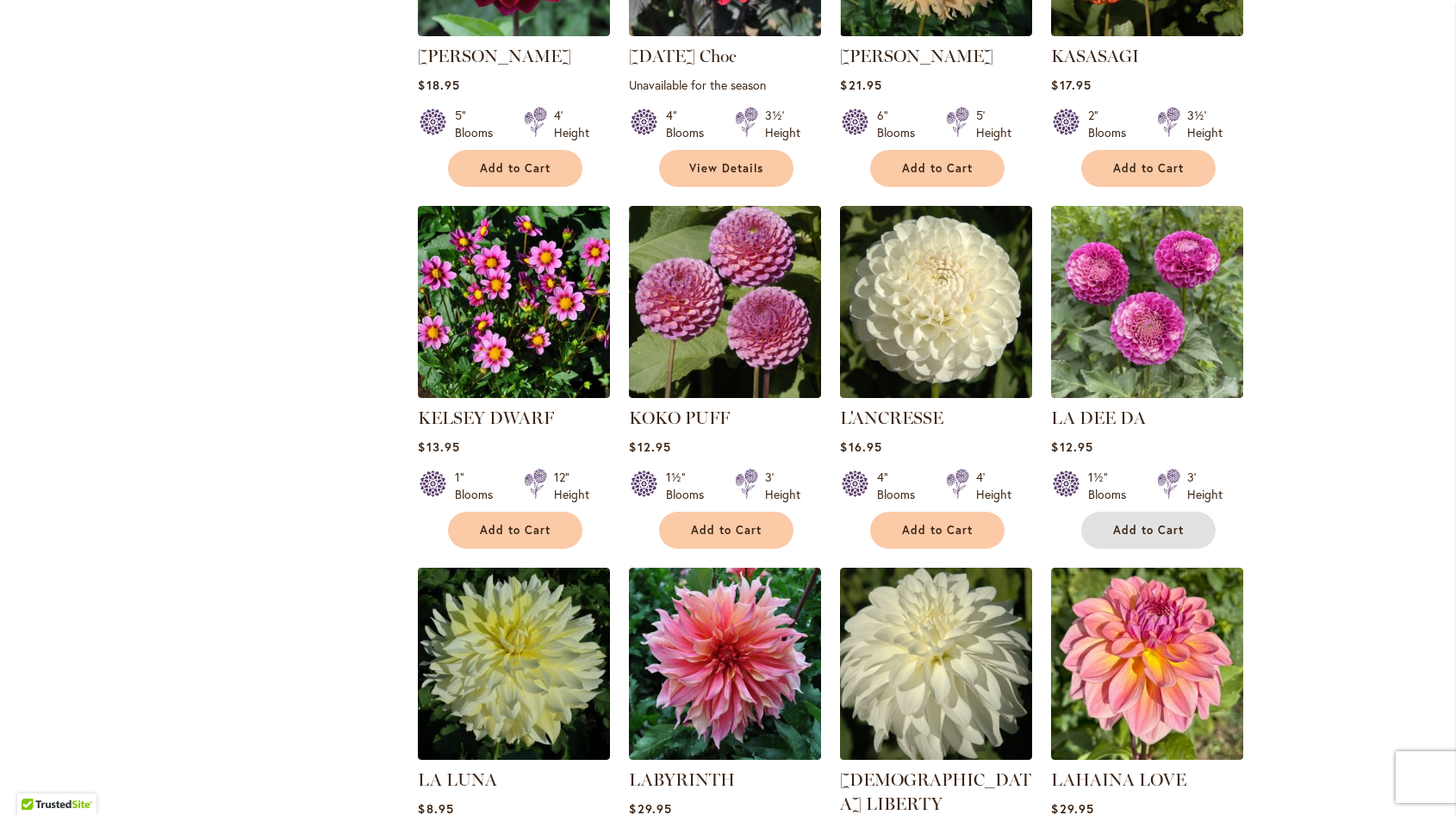
drag, startPoint x: 1111, startPoint y: 517, endPoint x: 1194, endPoint y: 508, distance: 83.5
click at [1112, 517] on button "Add to Cart" at bounding box center [1149, 530] width 134 height 37
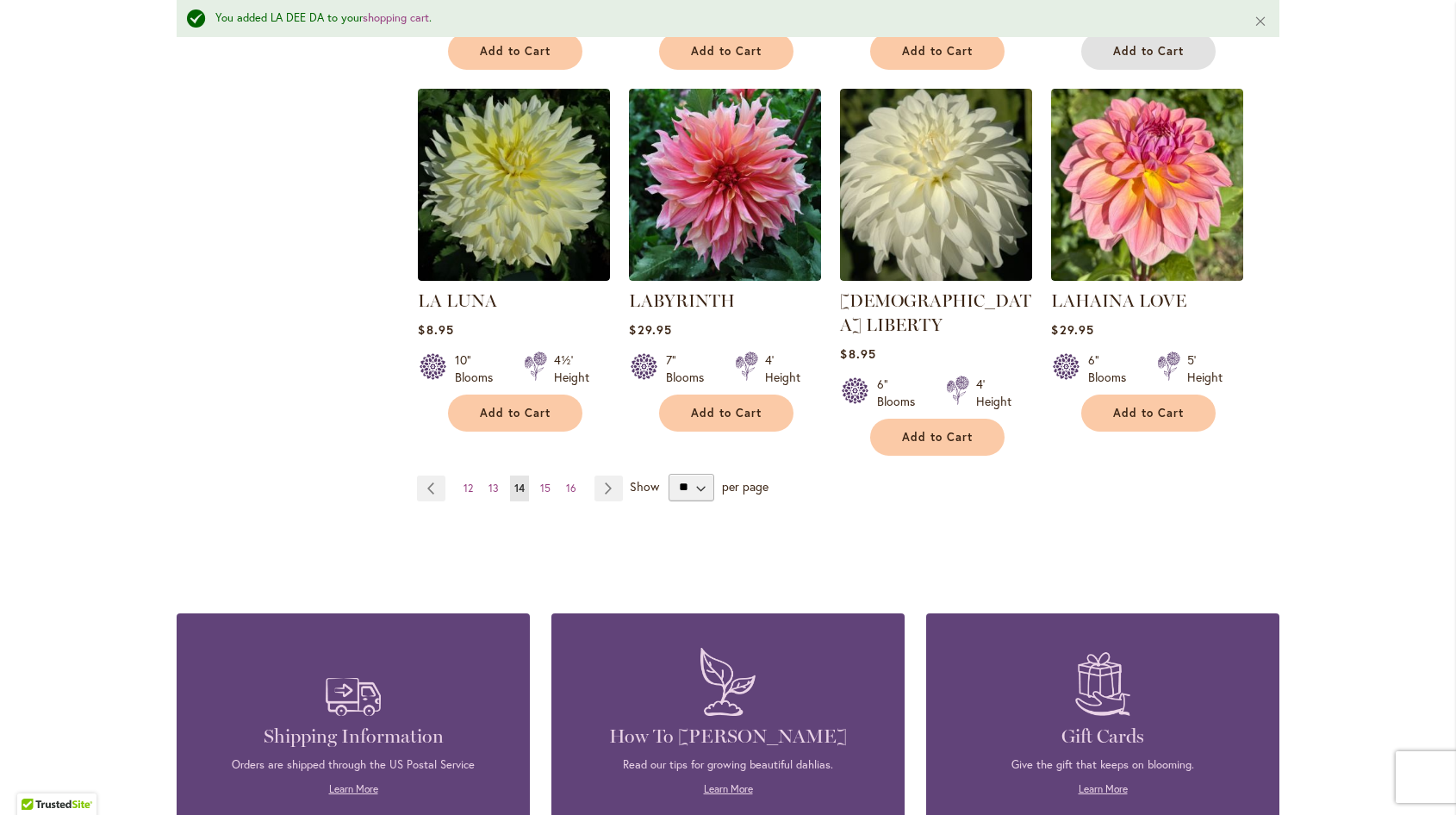
scroll to position [1596, 0]
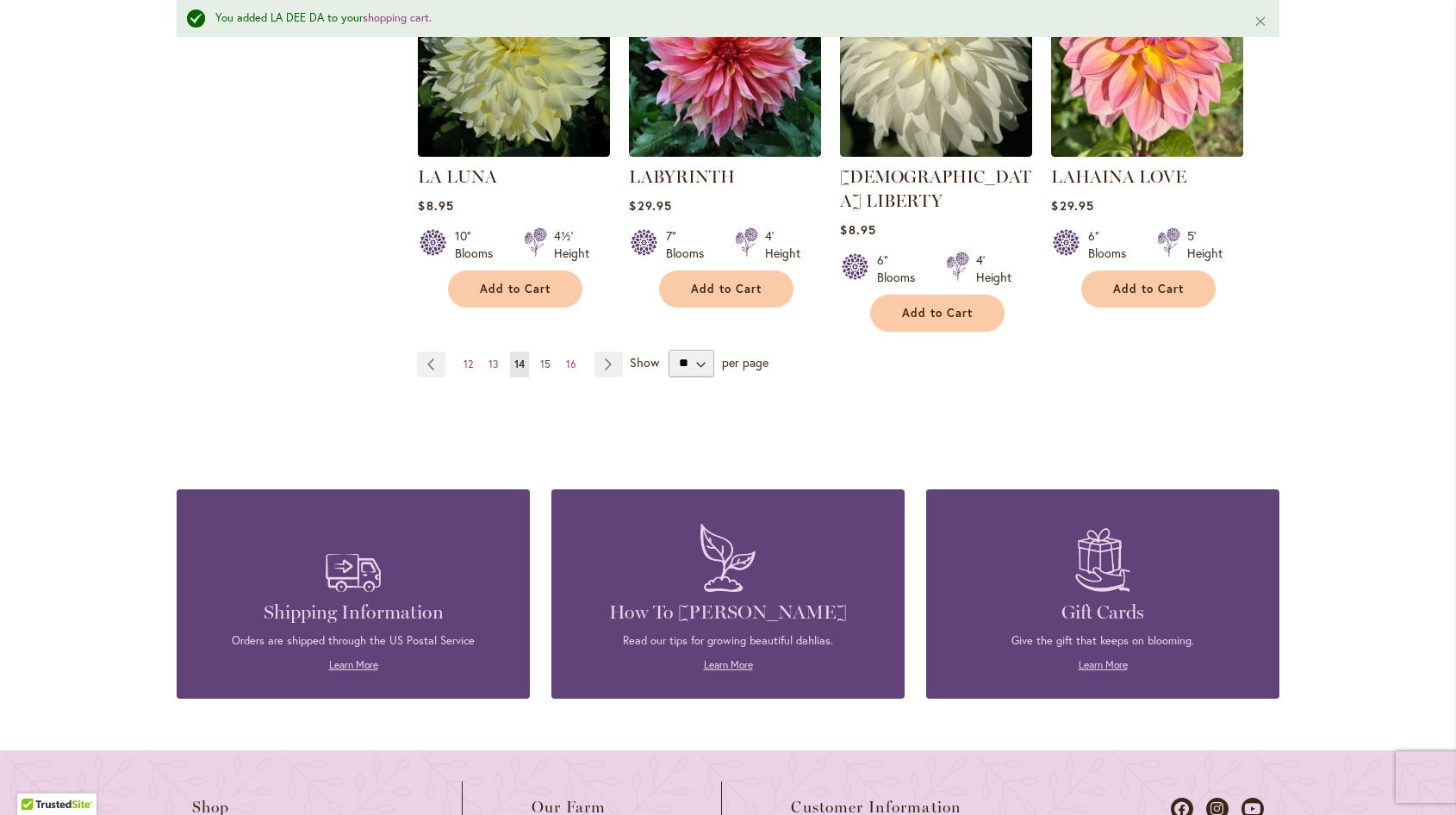
click at [540, 357] on span "15" at bounding box center [545, 363] width 11 height 12
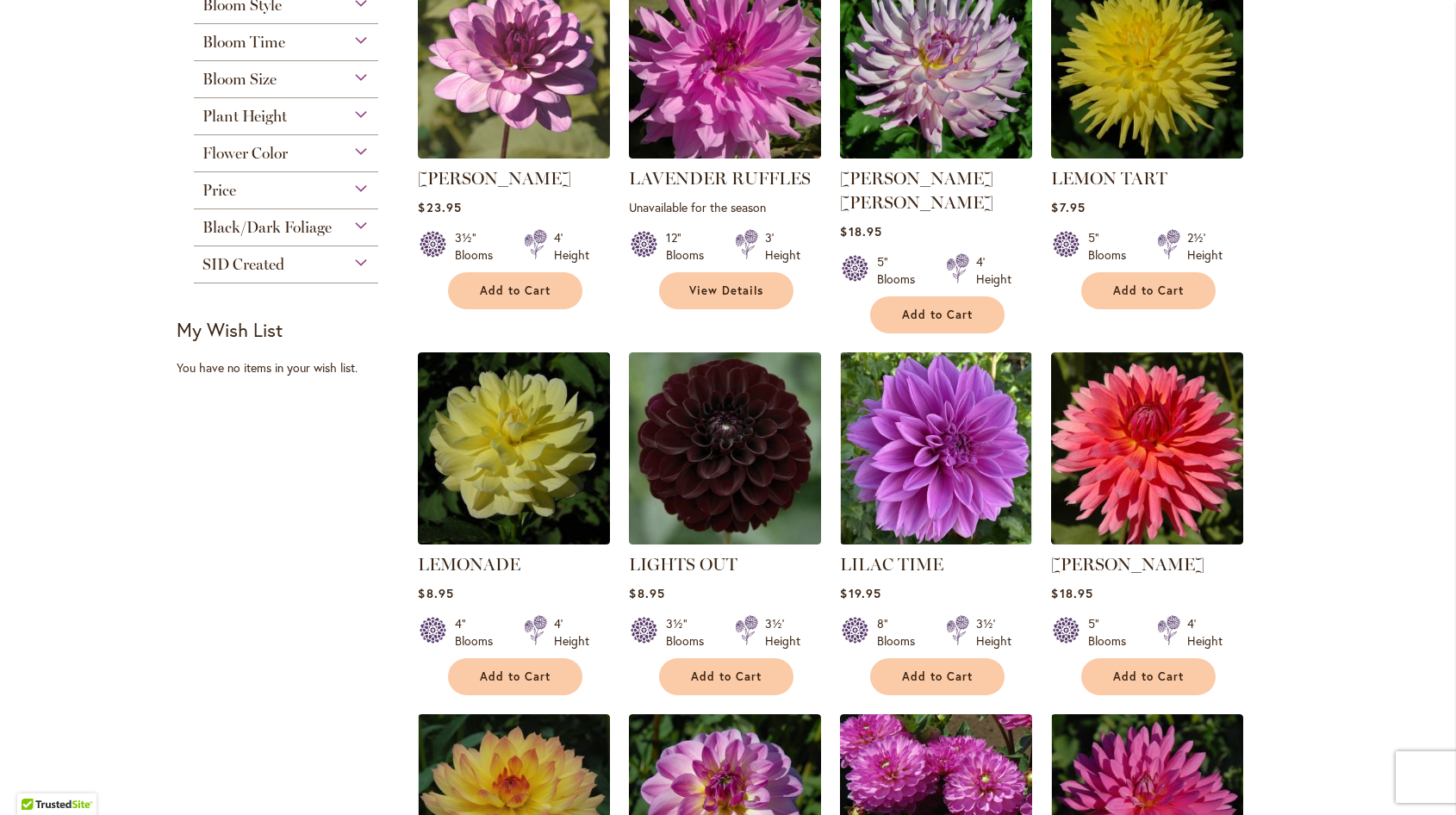
scroll to position [517, 0]
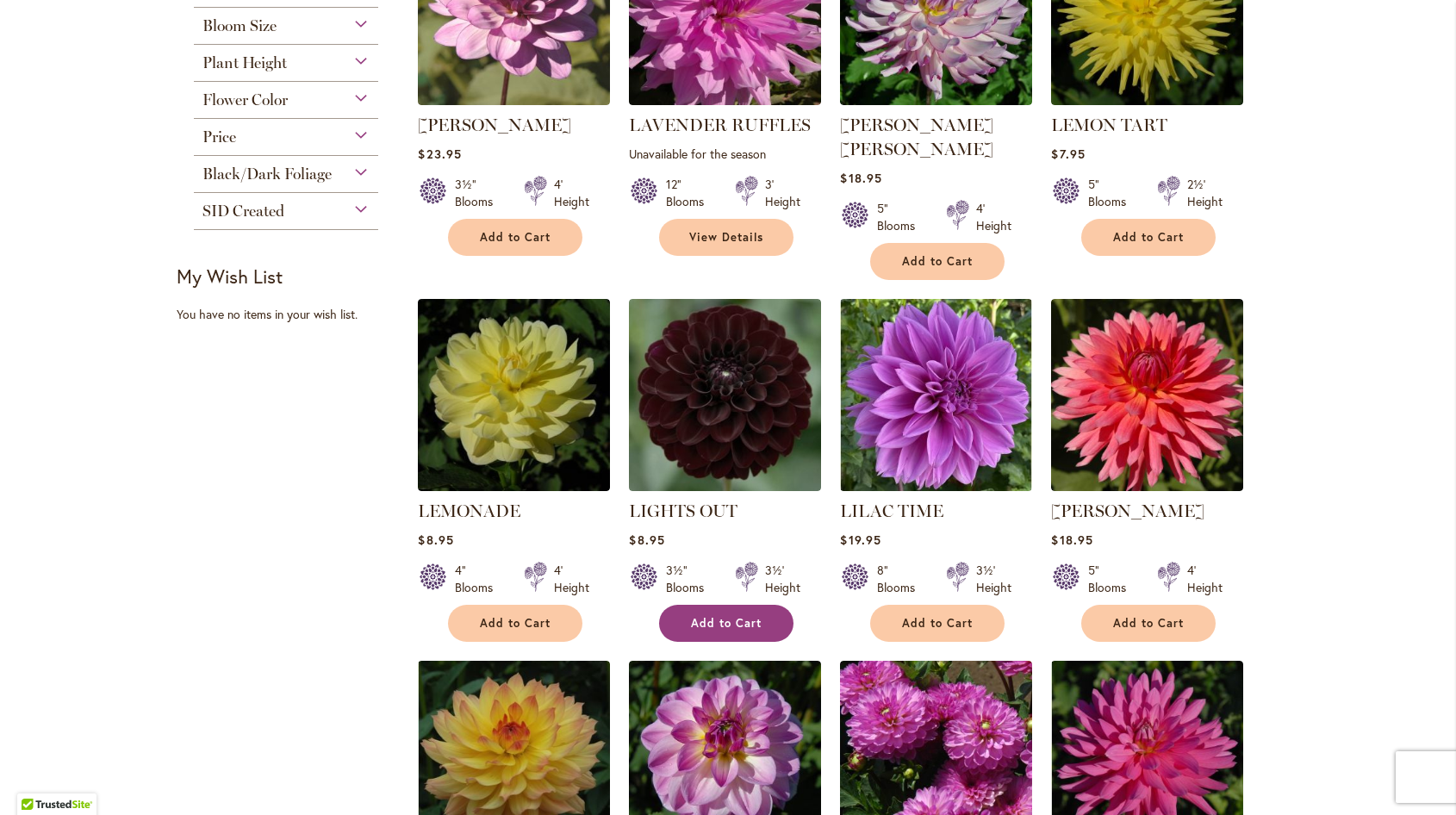
click at [723, 604] on button "Add to Cart" at bounding box center [726, 623] width 134 height 37
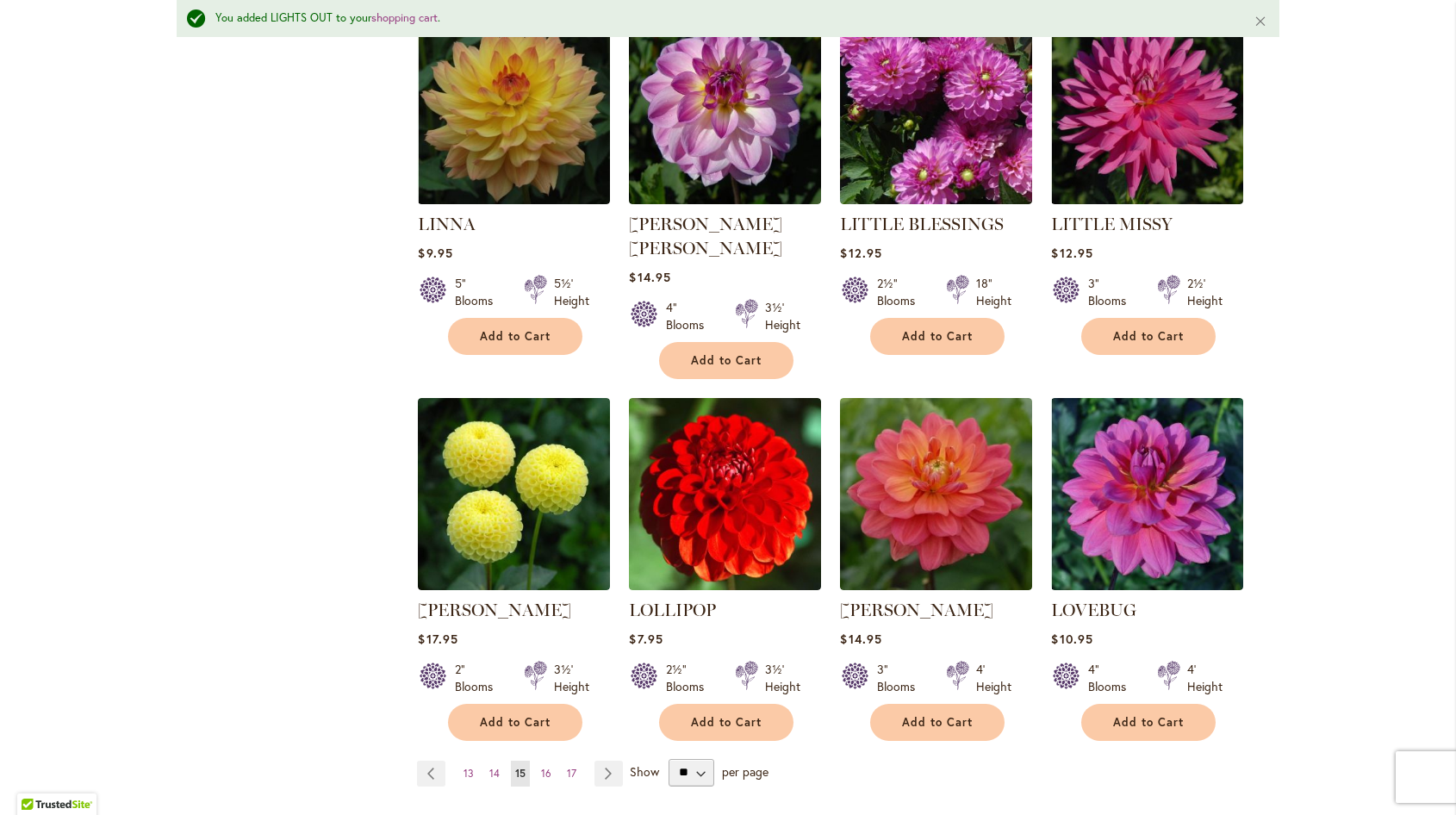
scroll to position [1338, 0]
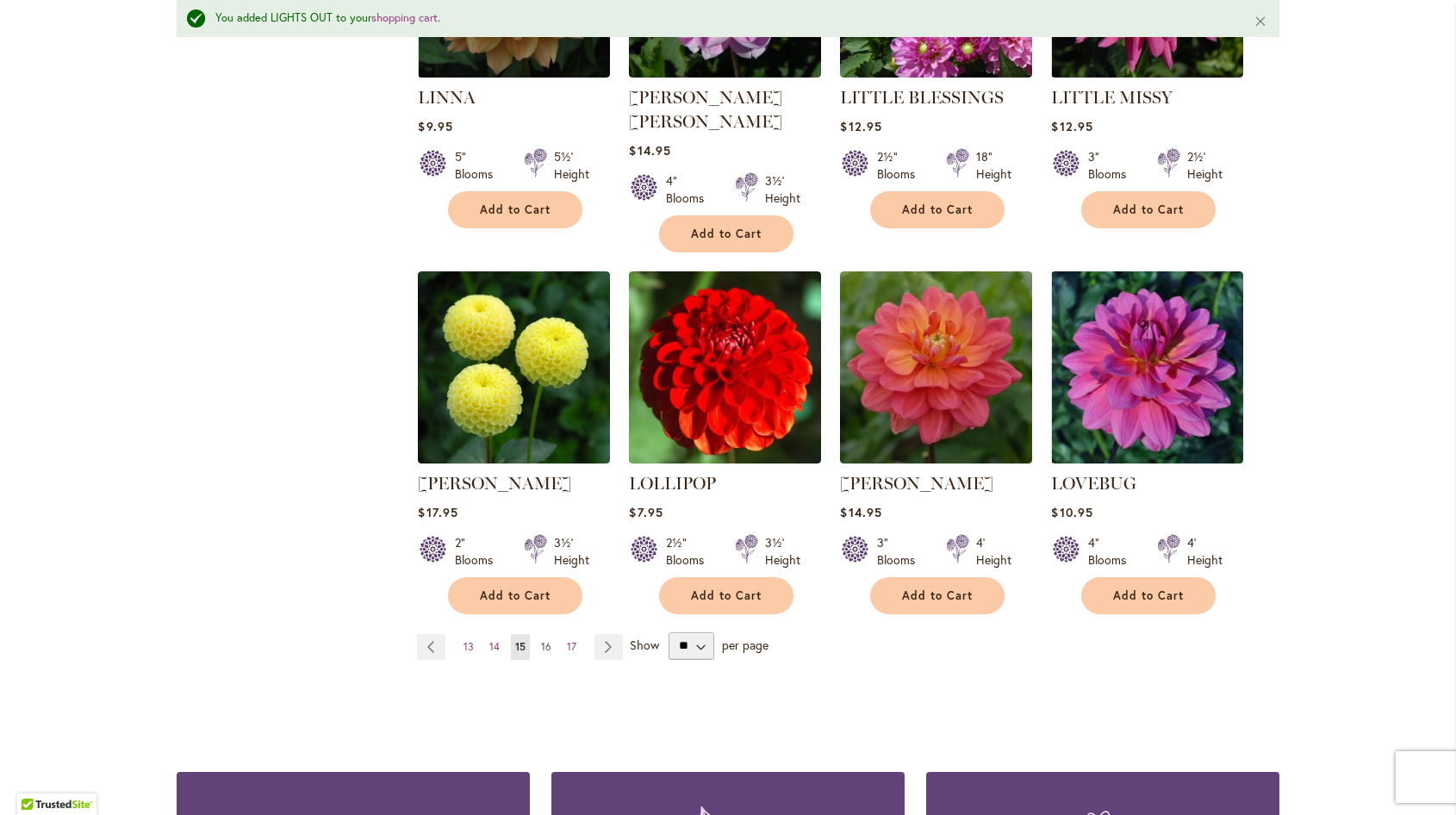
click at [541, 640] on span "16" at bounding box center [546, 645] width 11 height 12
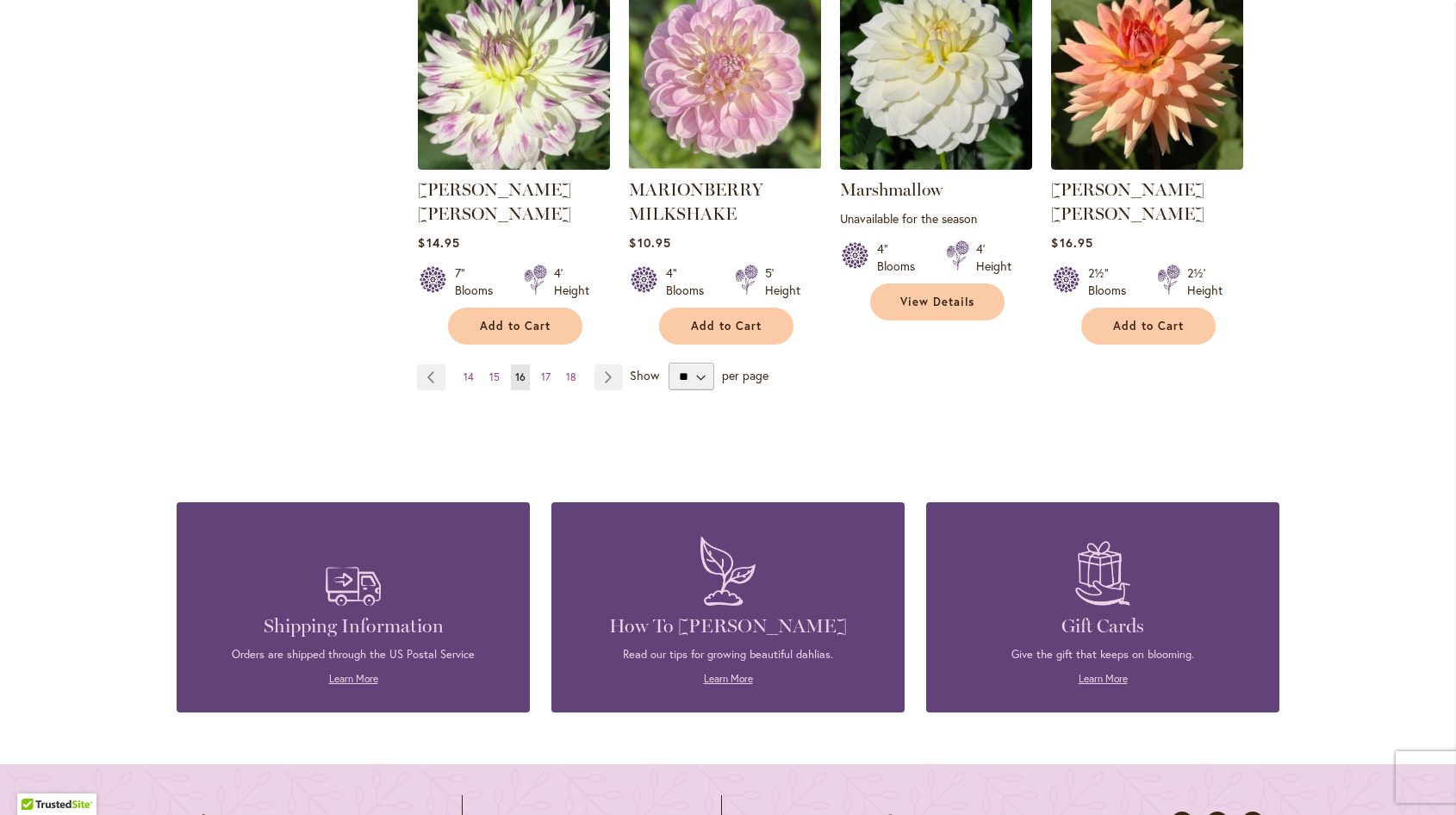
scroll to position [1637, 0]
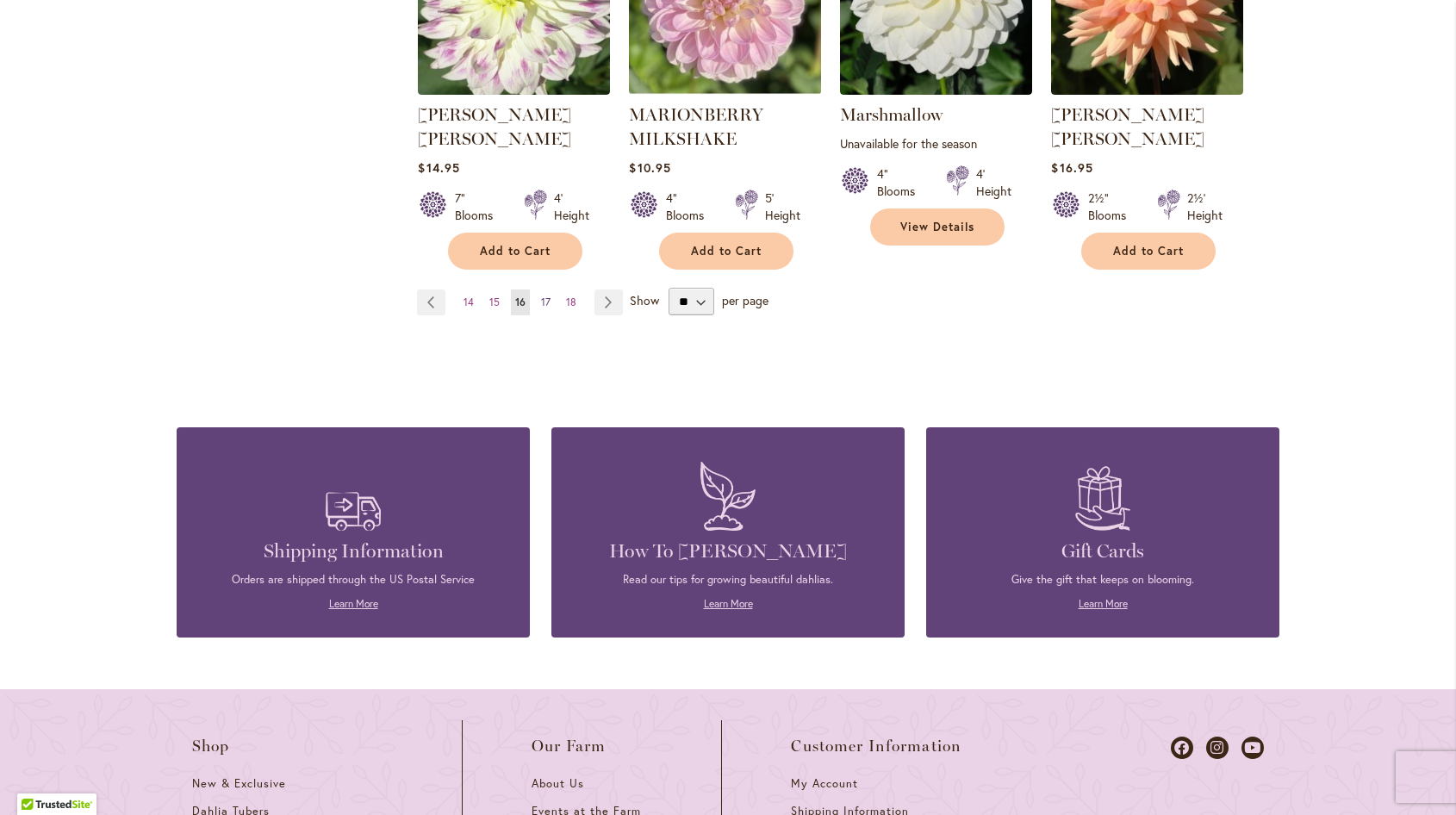
click at [541, 295] on span "17" at bounding box center [546, 301] width 10 height 12
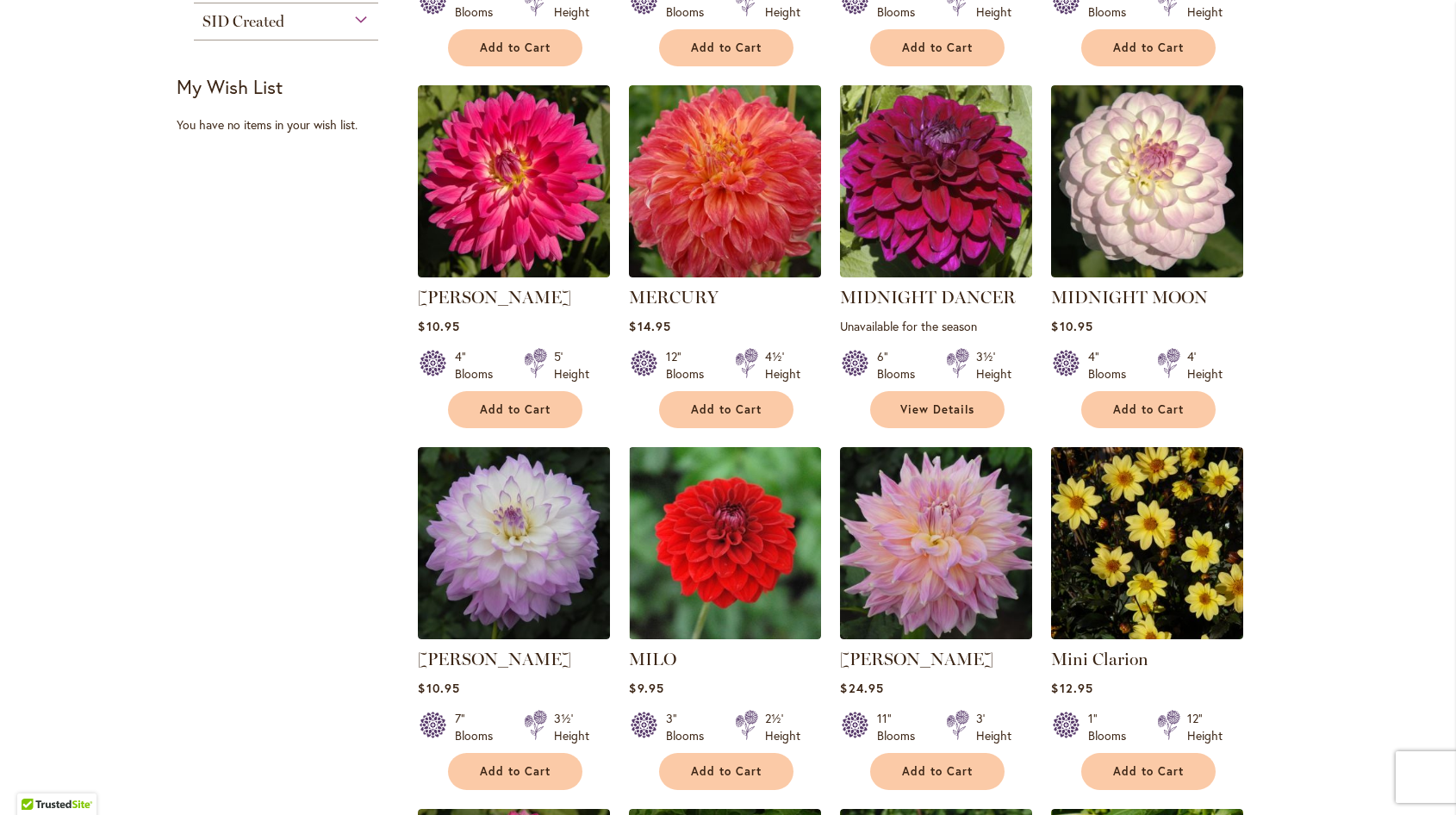
scroll to position [775, 0]
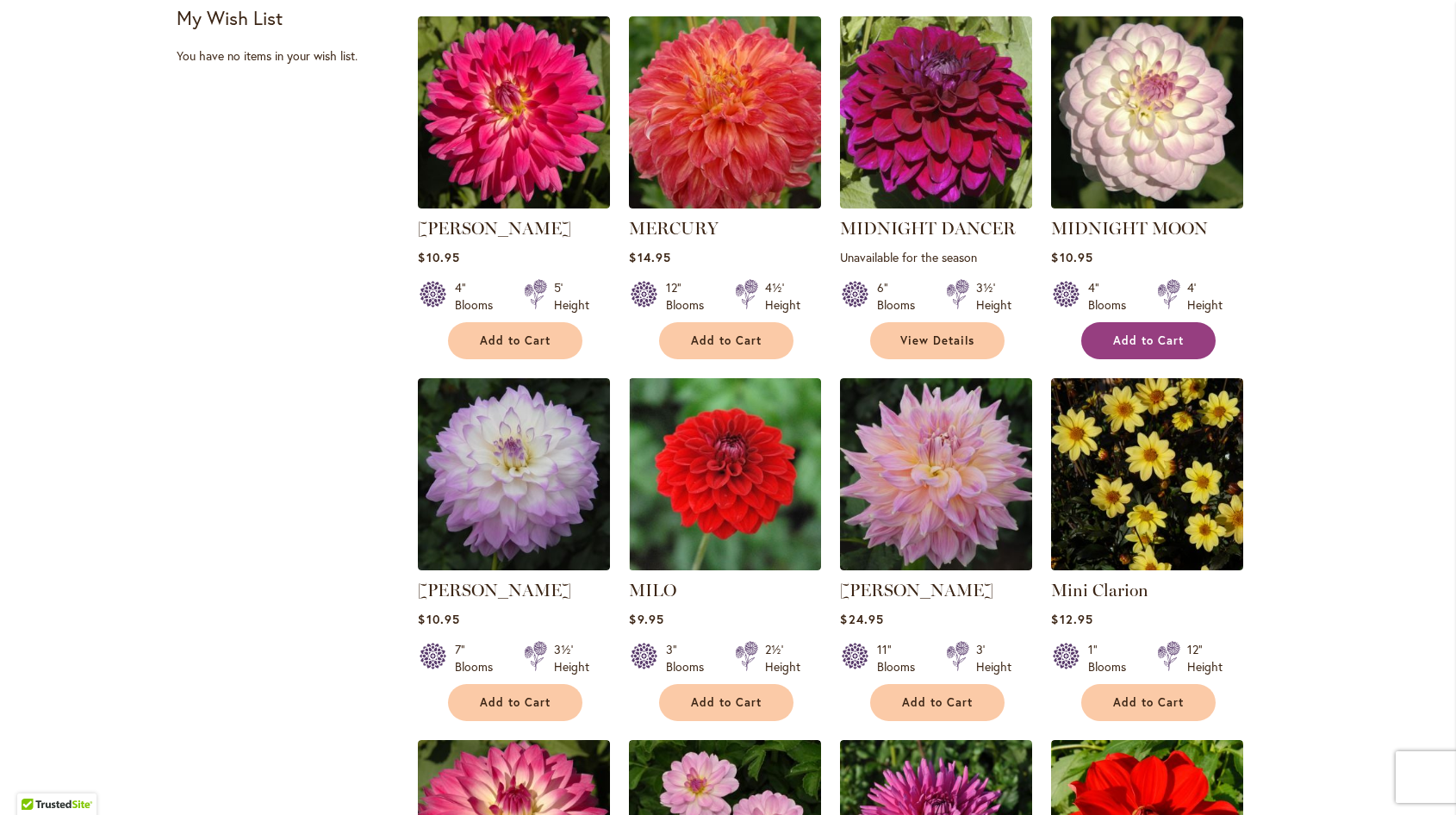
click at [1141, 335] on span "Add to Cart" at bounding box center [1149, 340] width 71 height 14
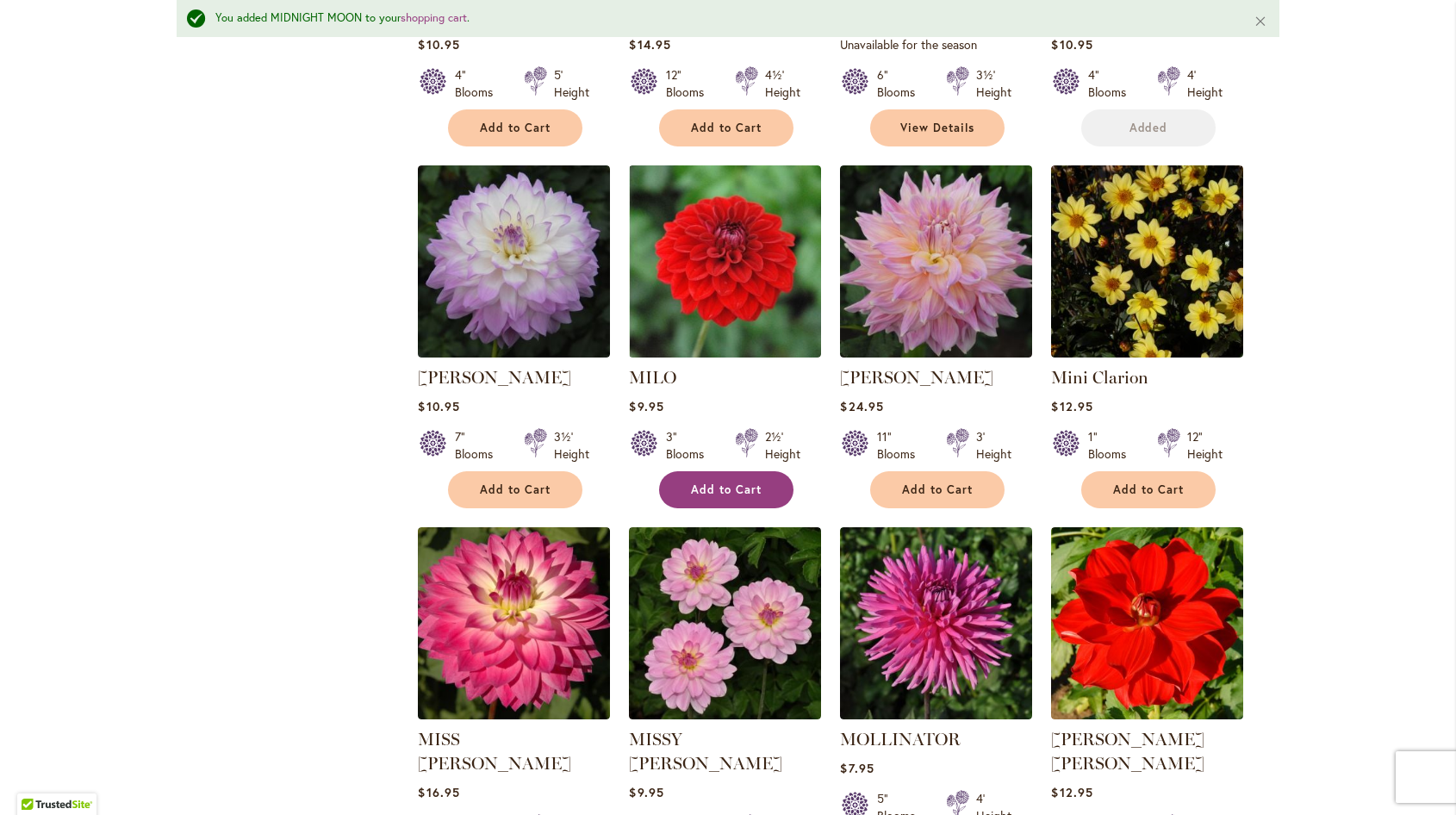
scroll to position [1079, 0]
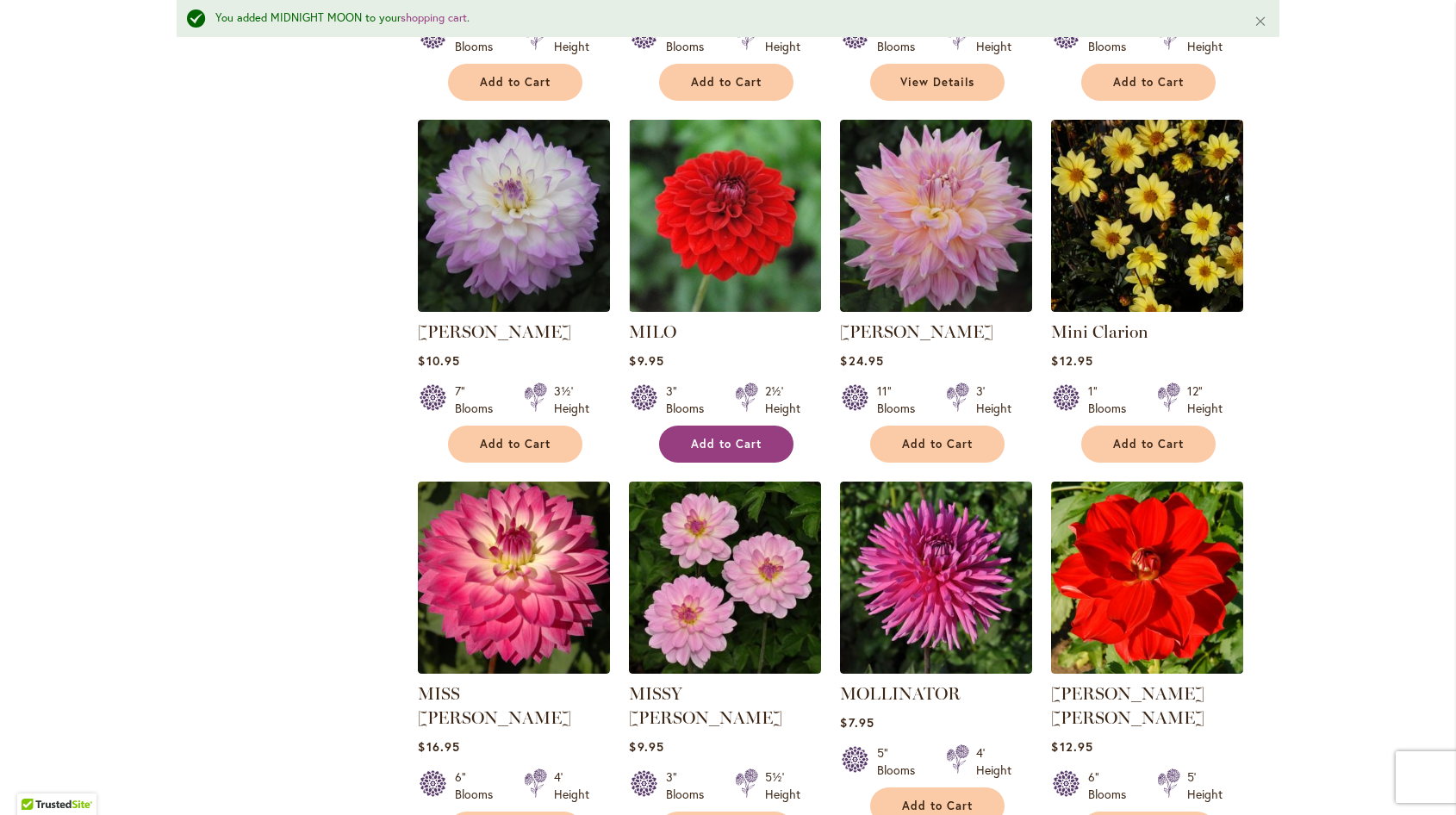
click at [712, 427] on button "Add to Cart" at bounding box center [726, 443] width 134 height 37
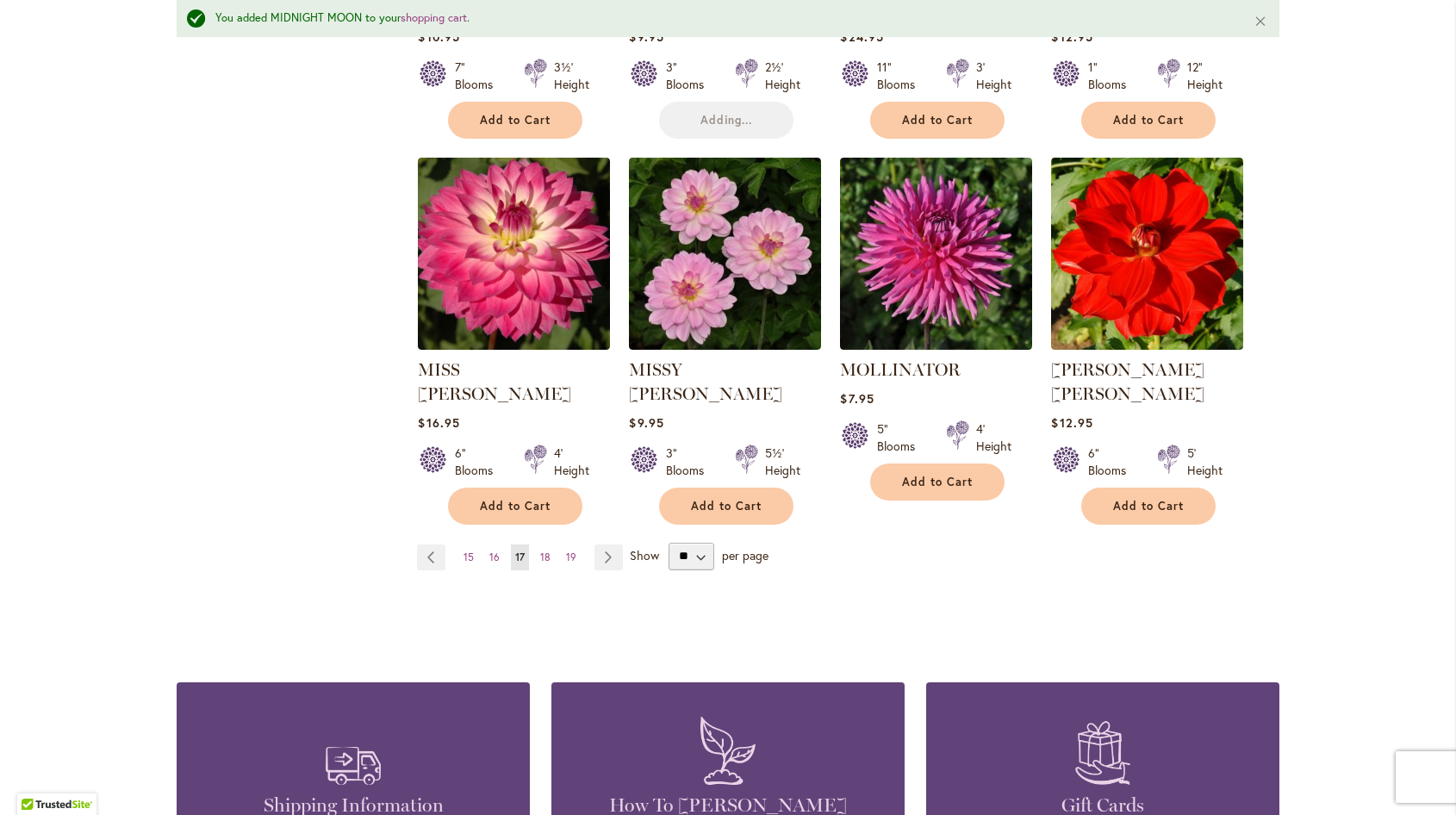
scroll to position [1596, 0]
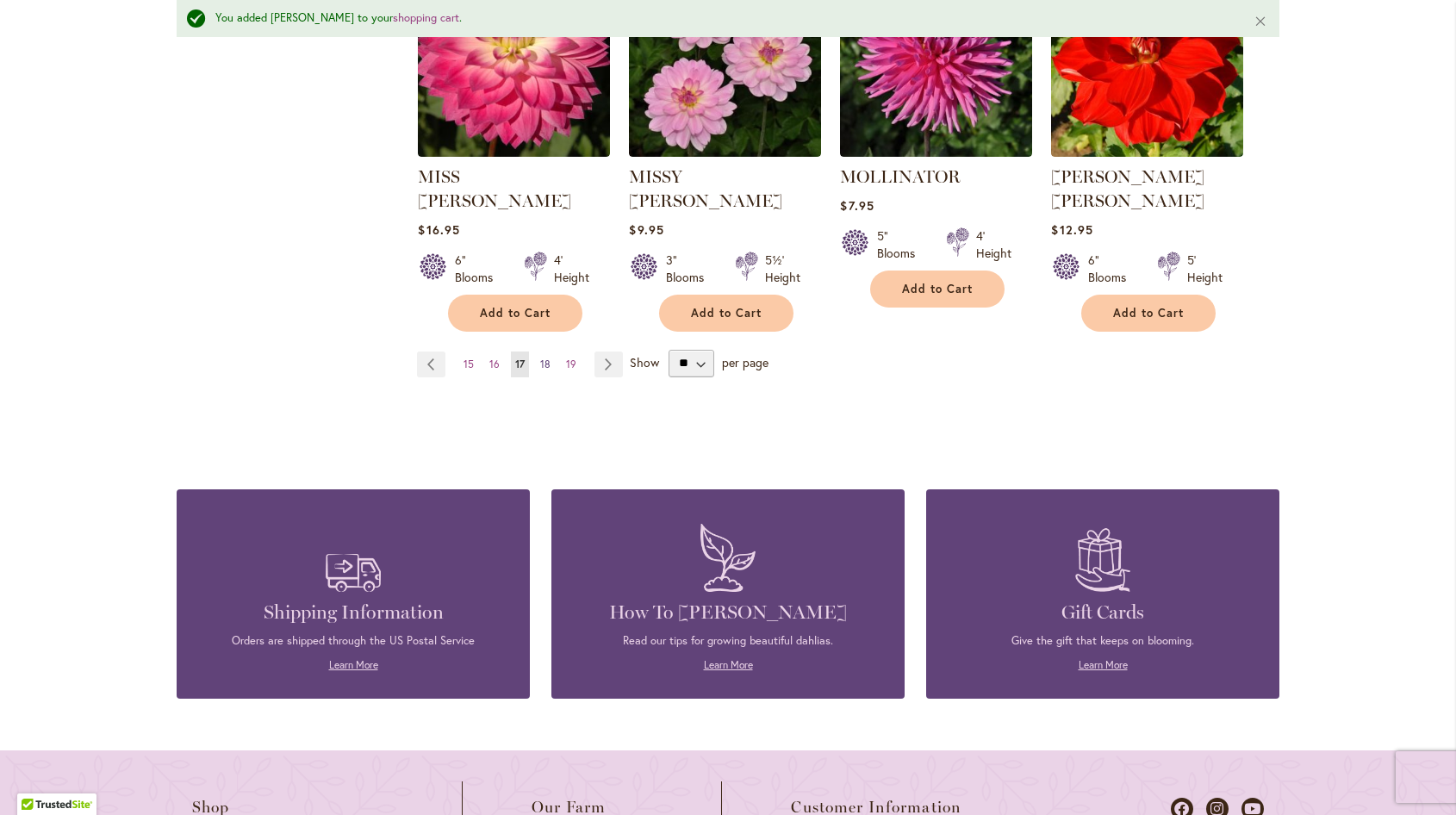
click at [535, 351] on link "Page 18" at bounding box center [545, 364] width 19 height 26
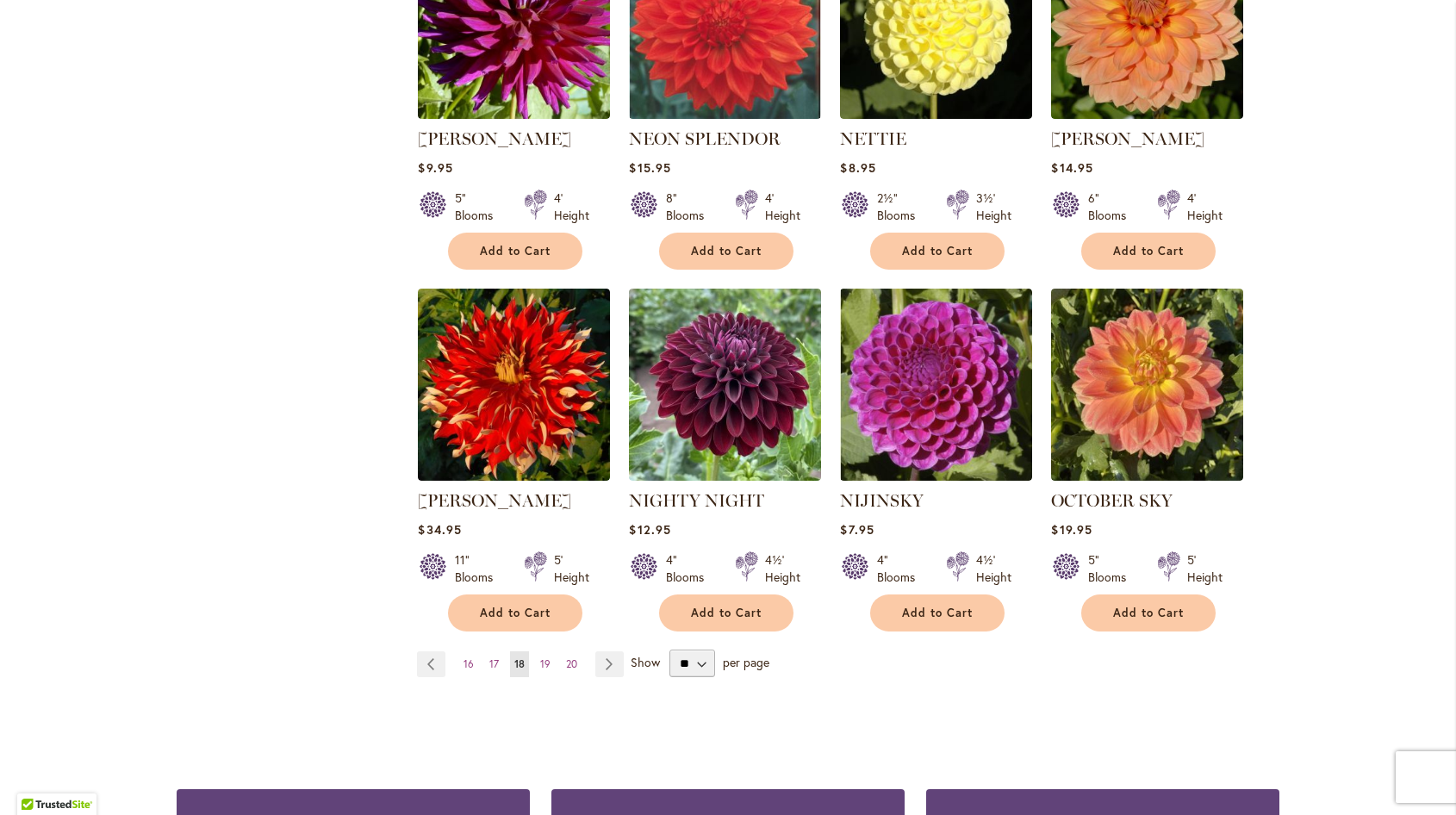
scroll to position [1292, 0]
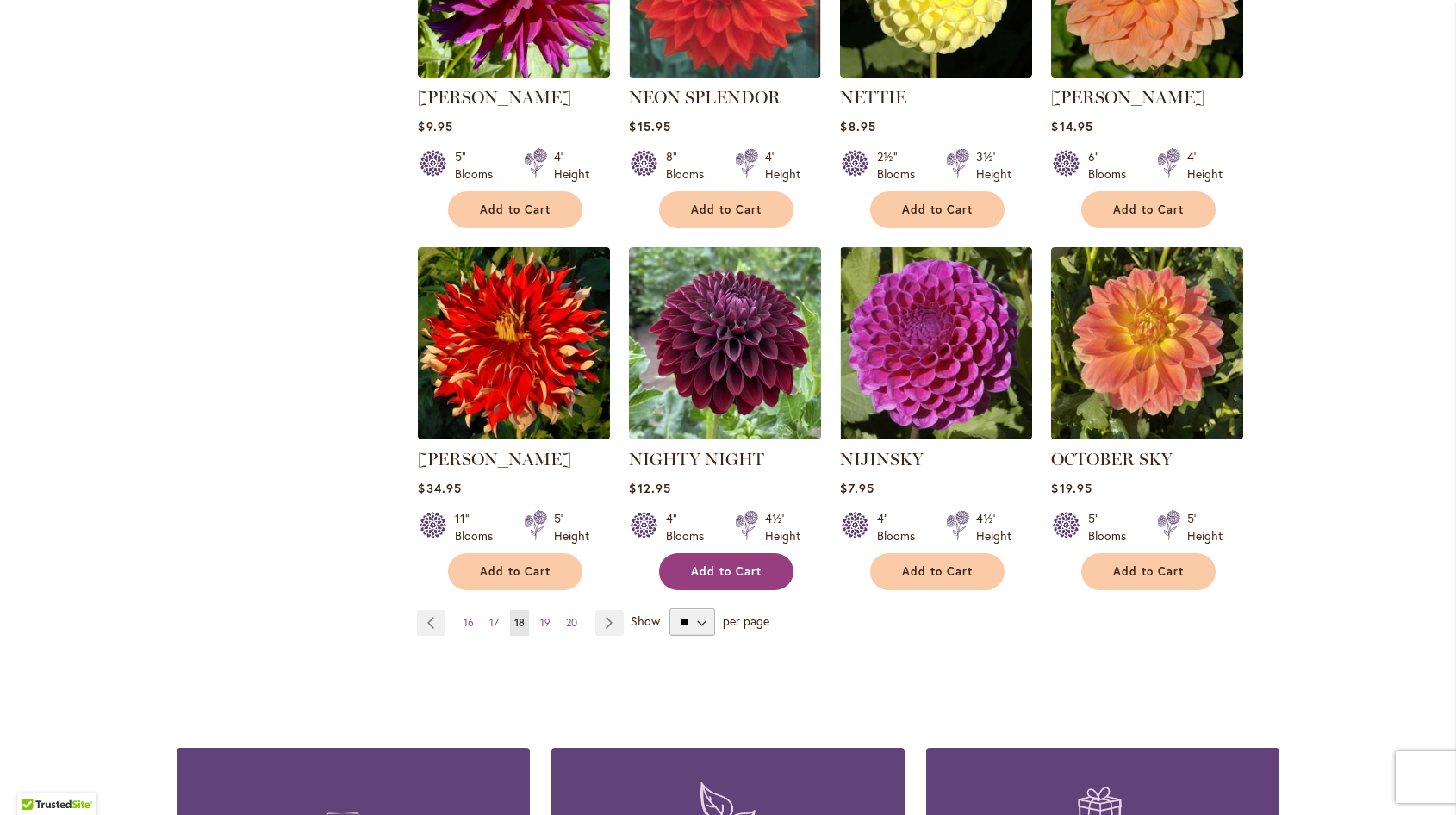
click at [745, 564] on span "Add to Cart" at bounding box center [726, 571] width 71 height 14
click at [566, 616] on span "20" at bounding box center [572, 622] width 11 height 12
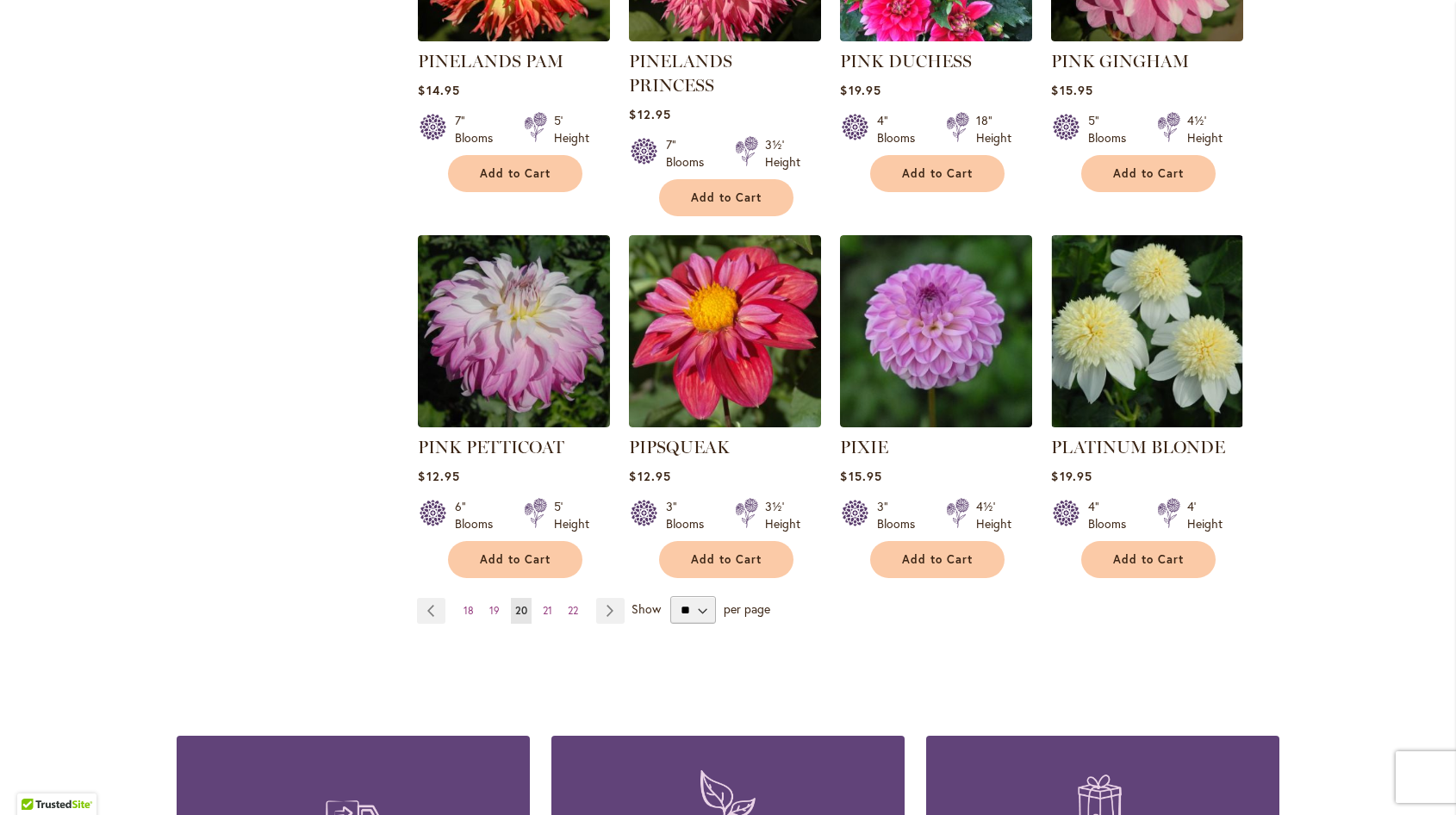
scroll to position [1378, 0]
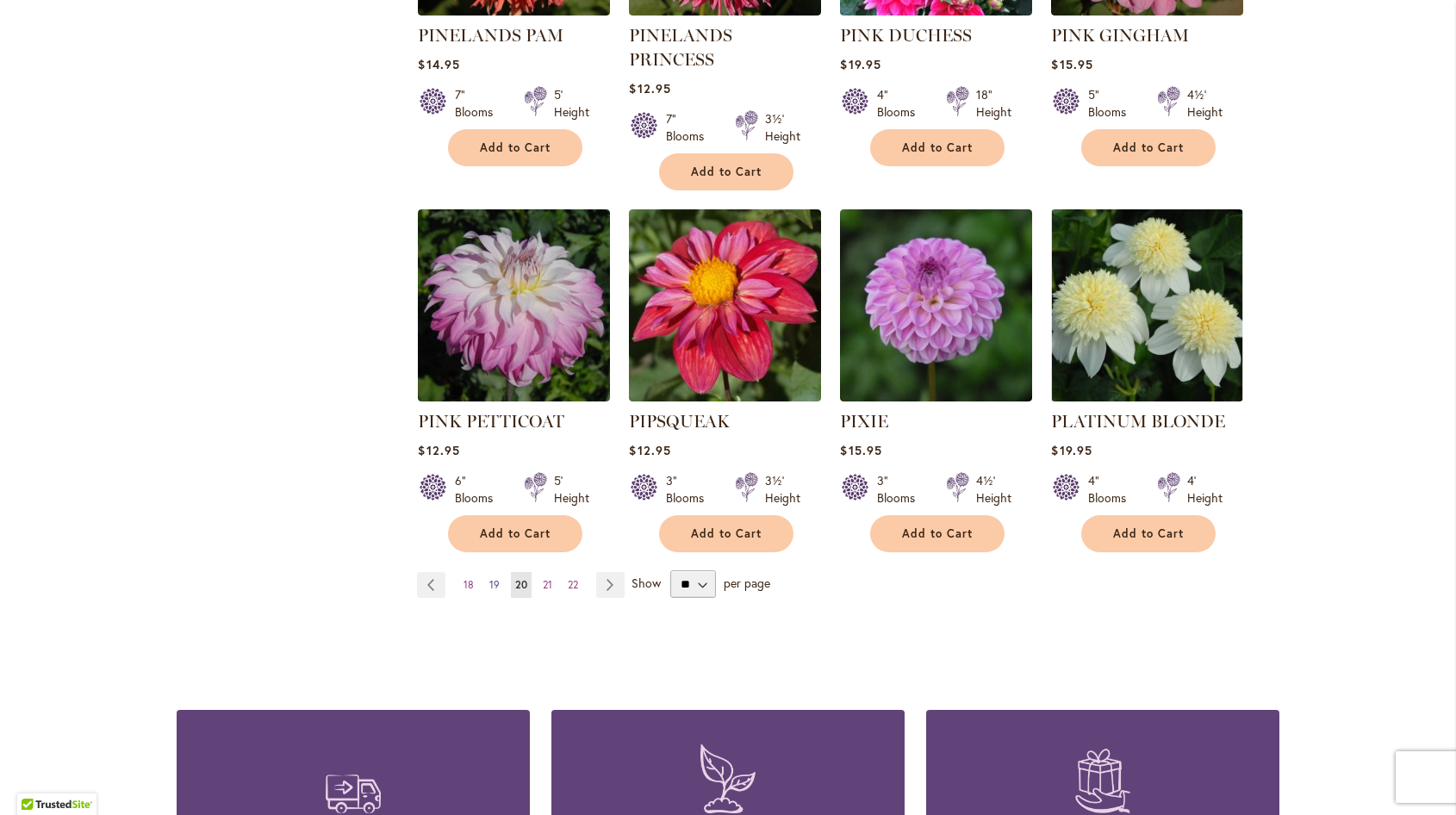
click at [489, 577] on span "19" at bounding box center [494, 583] width 11 height 12
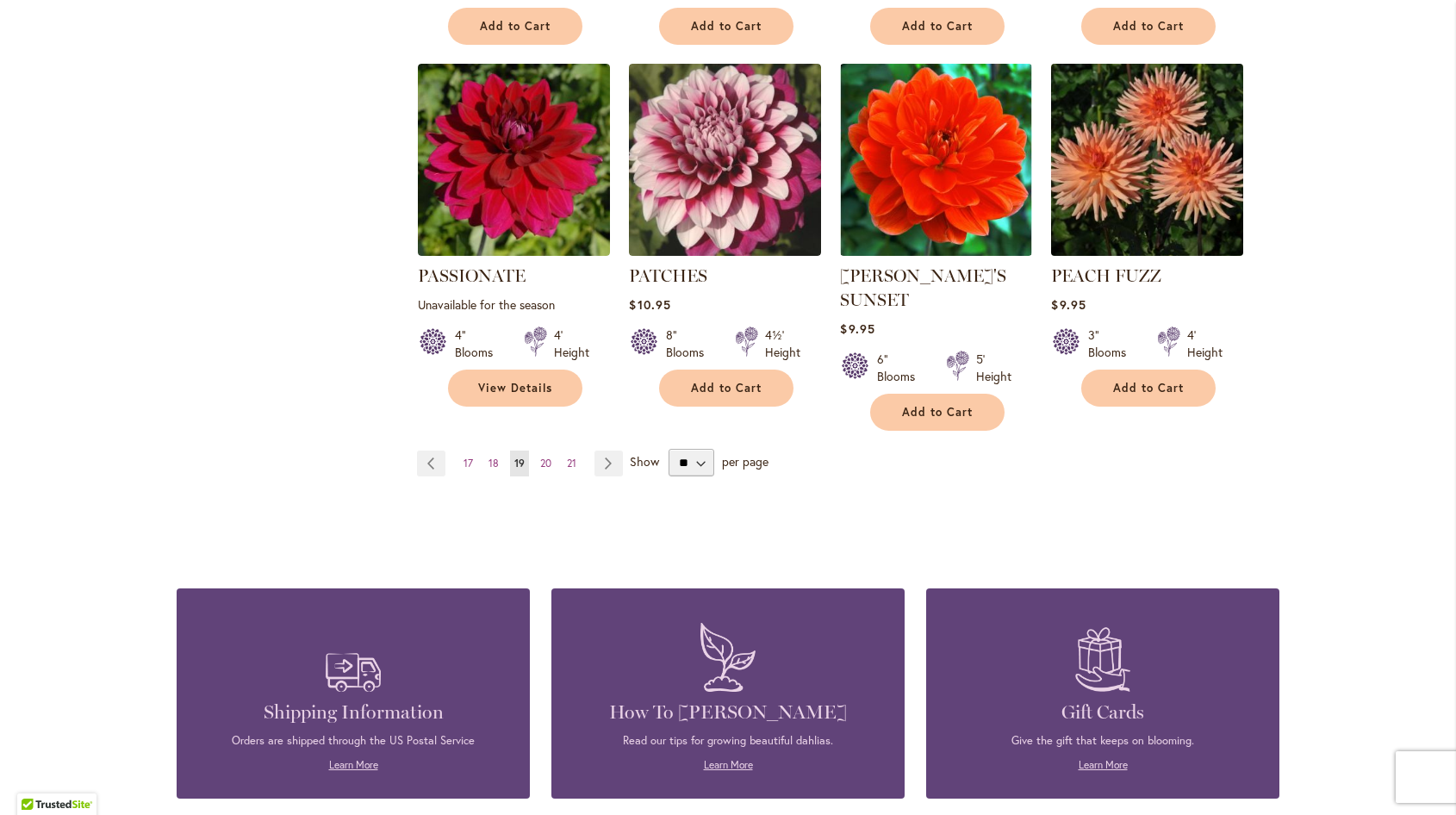
scroll to position [1551, 0]
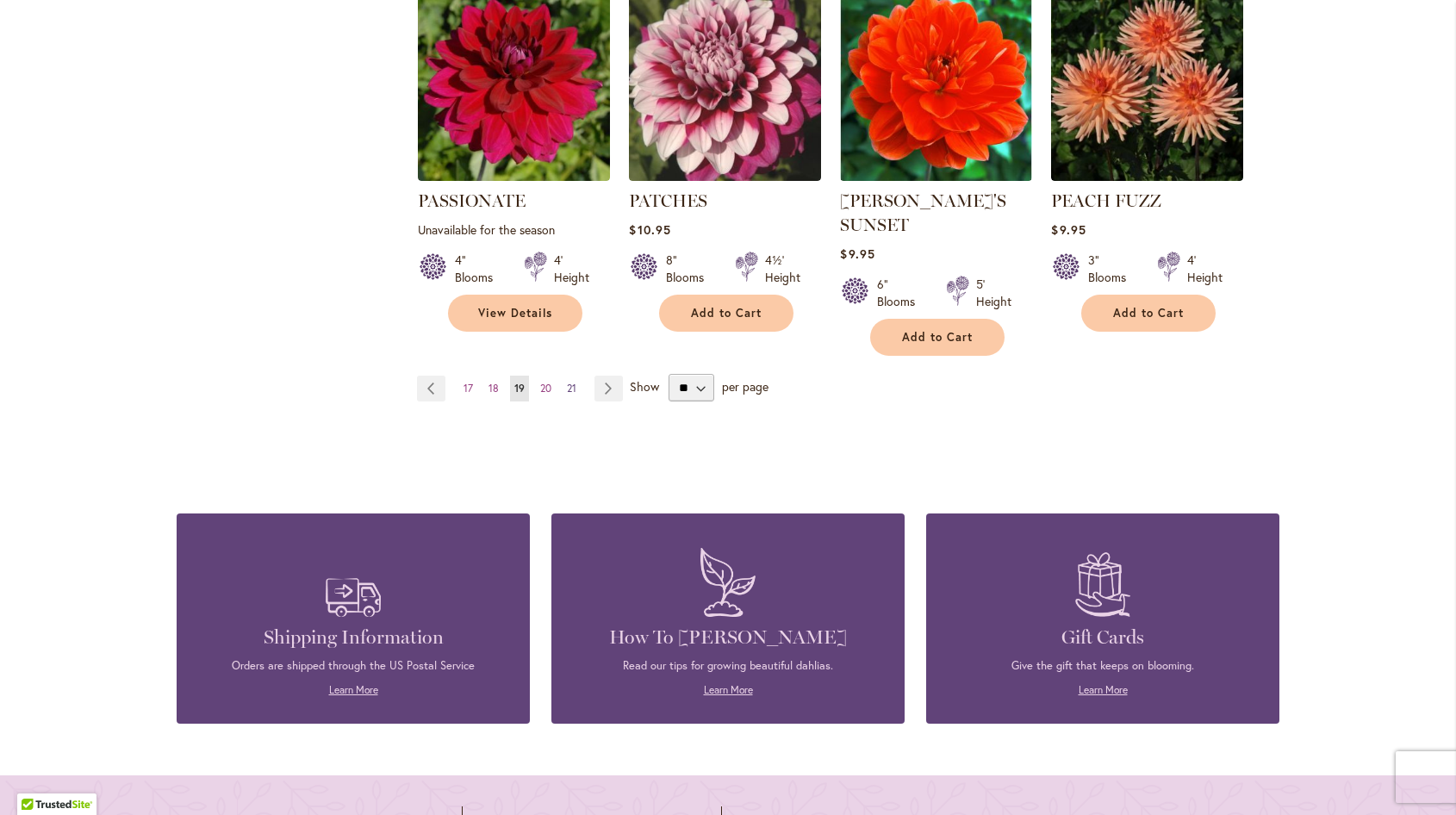
click at [567, 381] on span "21" at bounding box center [572, 387] width 10 height 12
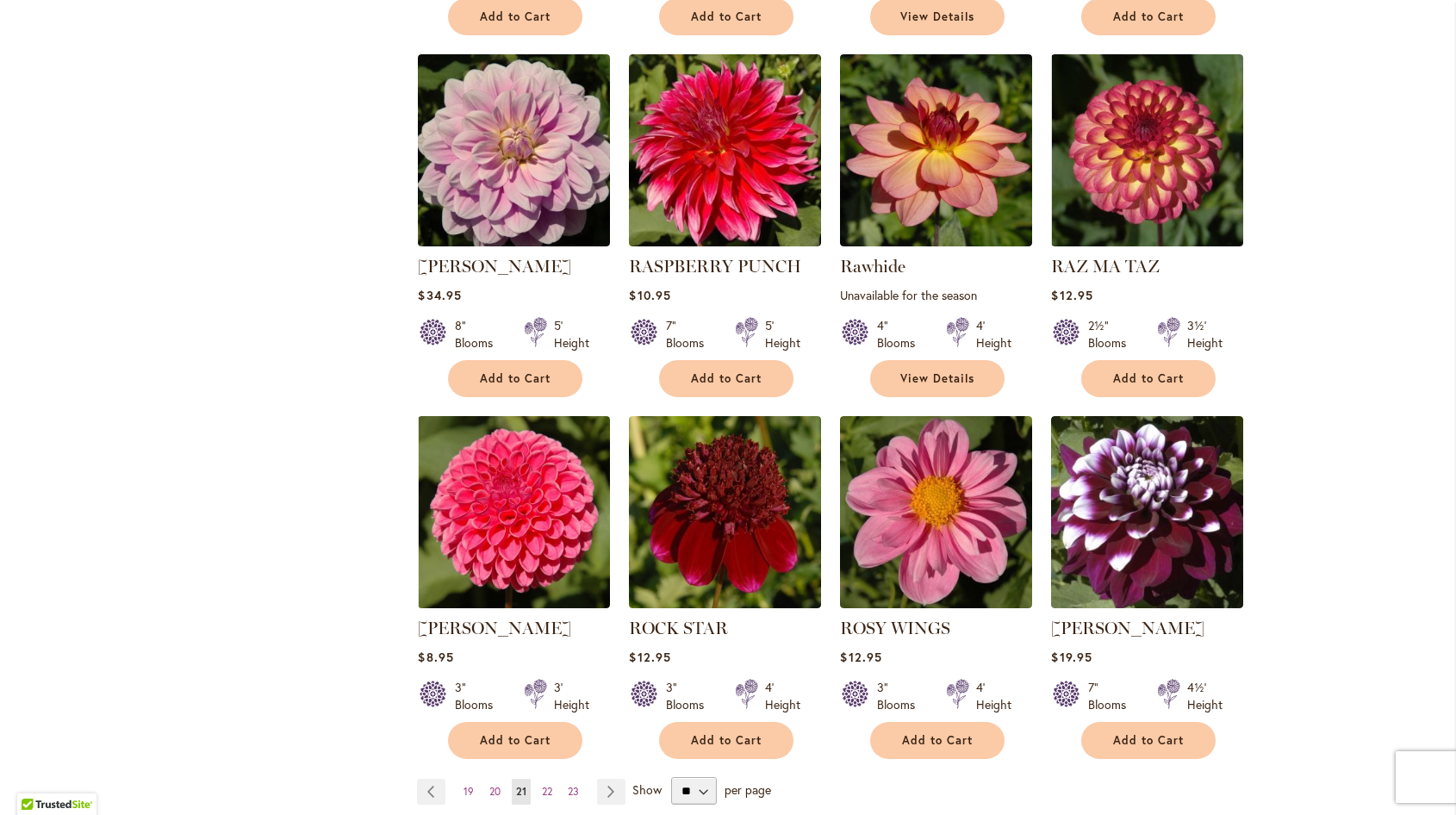
scroll to position [1033, 0]
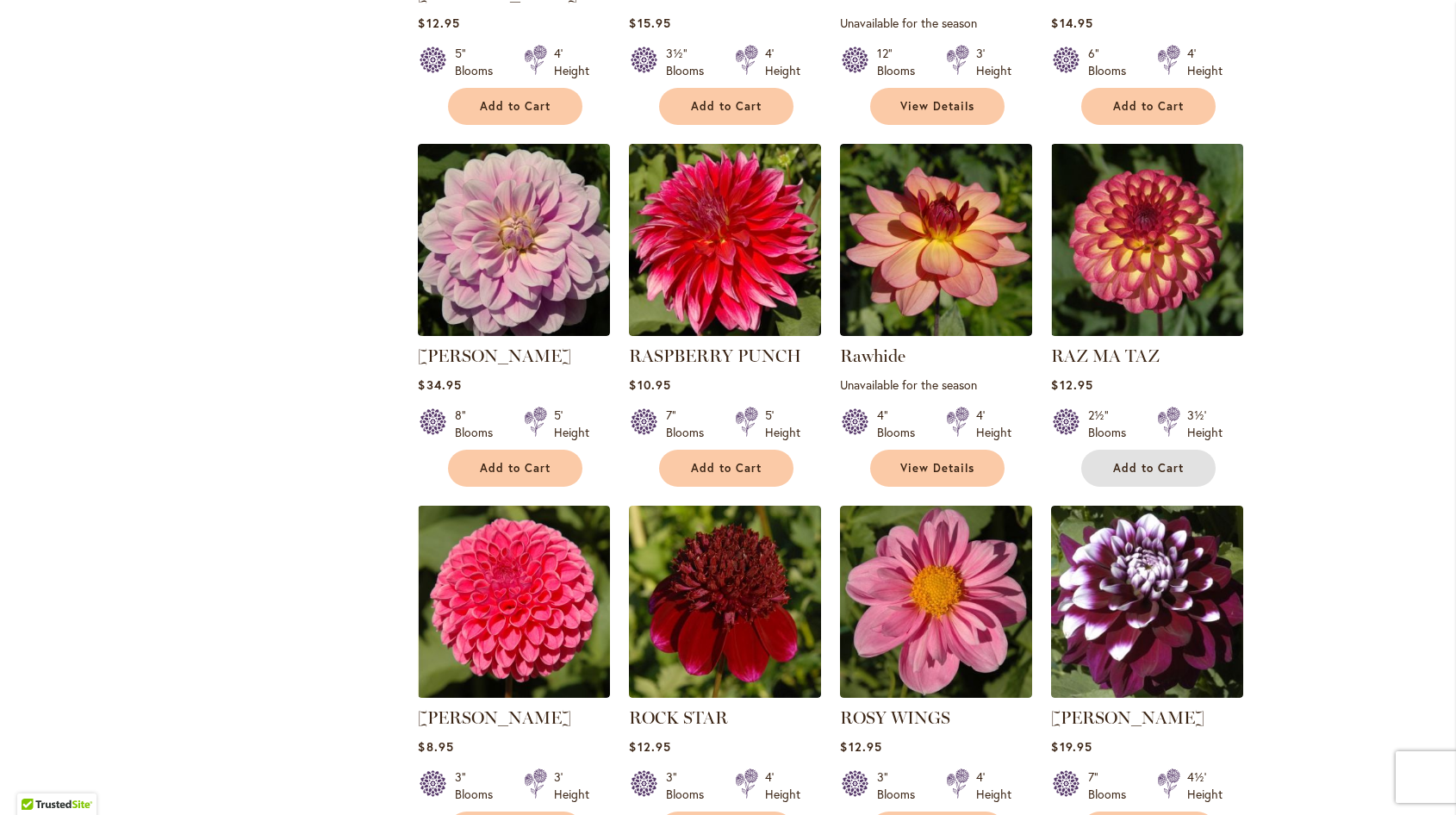
drag, startPoint x: 1135, startPoint y: 456, endPoint x: 1168, endPoint y: 441, distance: 36.2
click at [1137, 456] on button "Add to Cart" at bounding box center [1149, 467] width 134 height 37
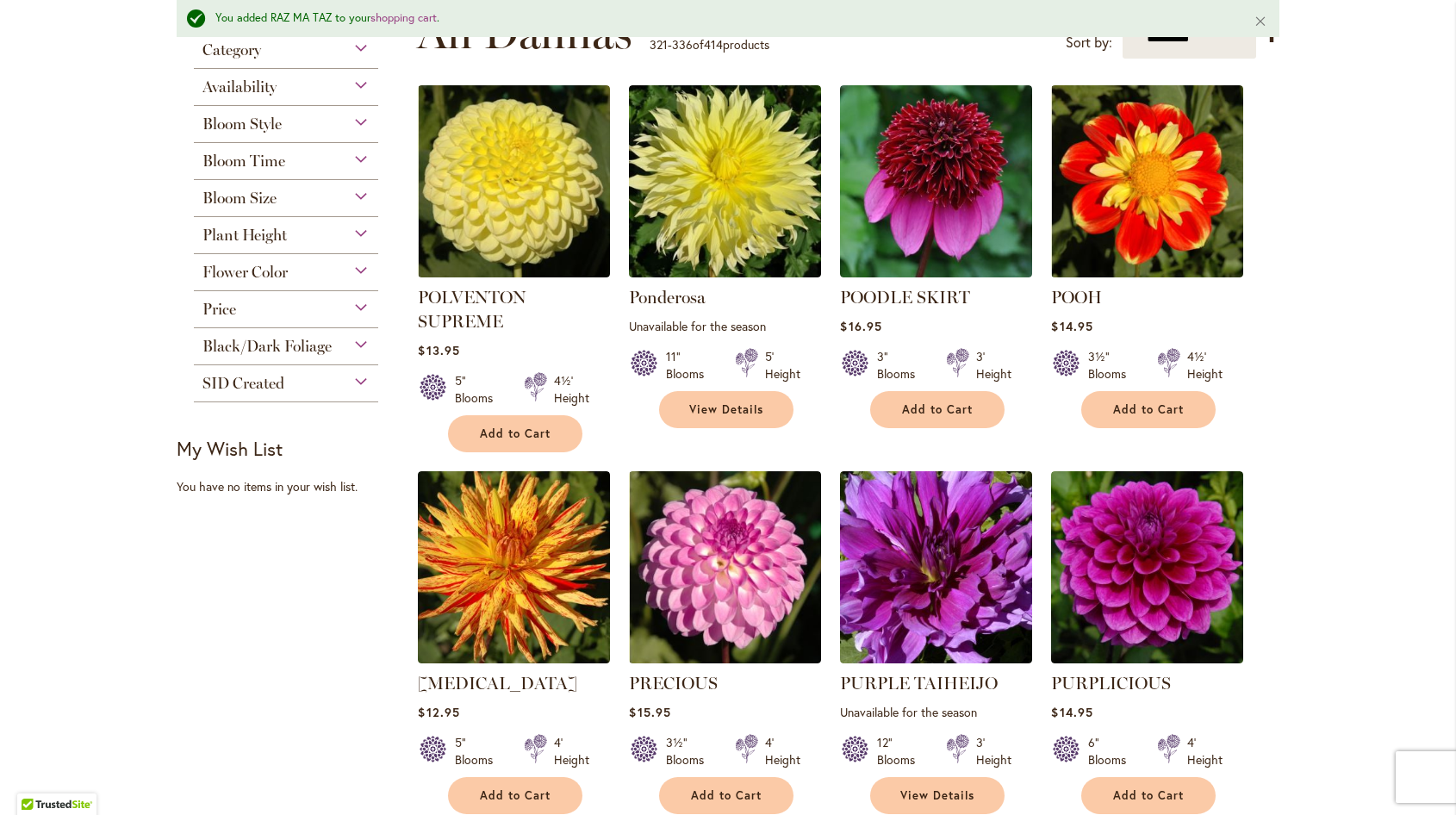
scroll to position [0, 0]
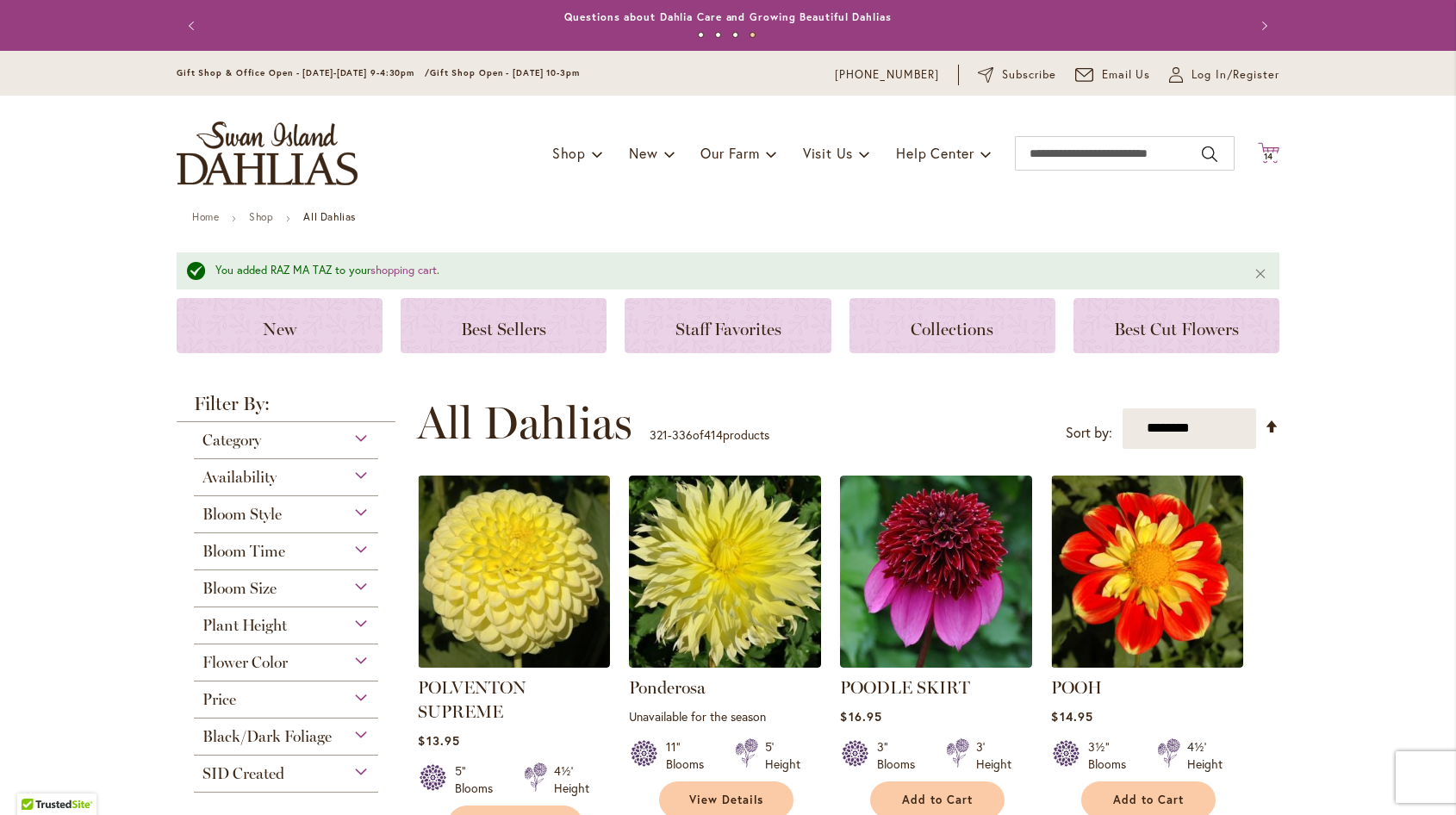
click at [1263, 159] on span "14" at bounding box center [1268, 156] width 11 height 11
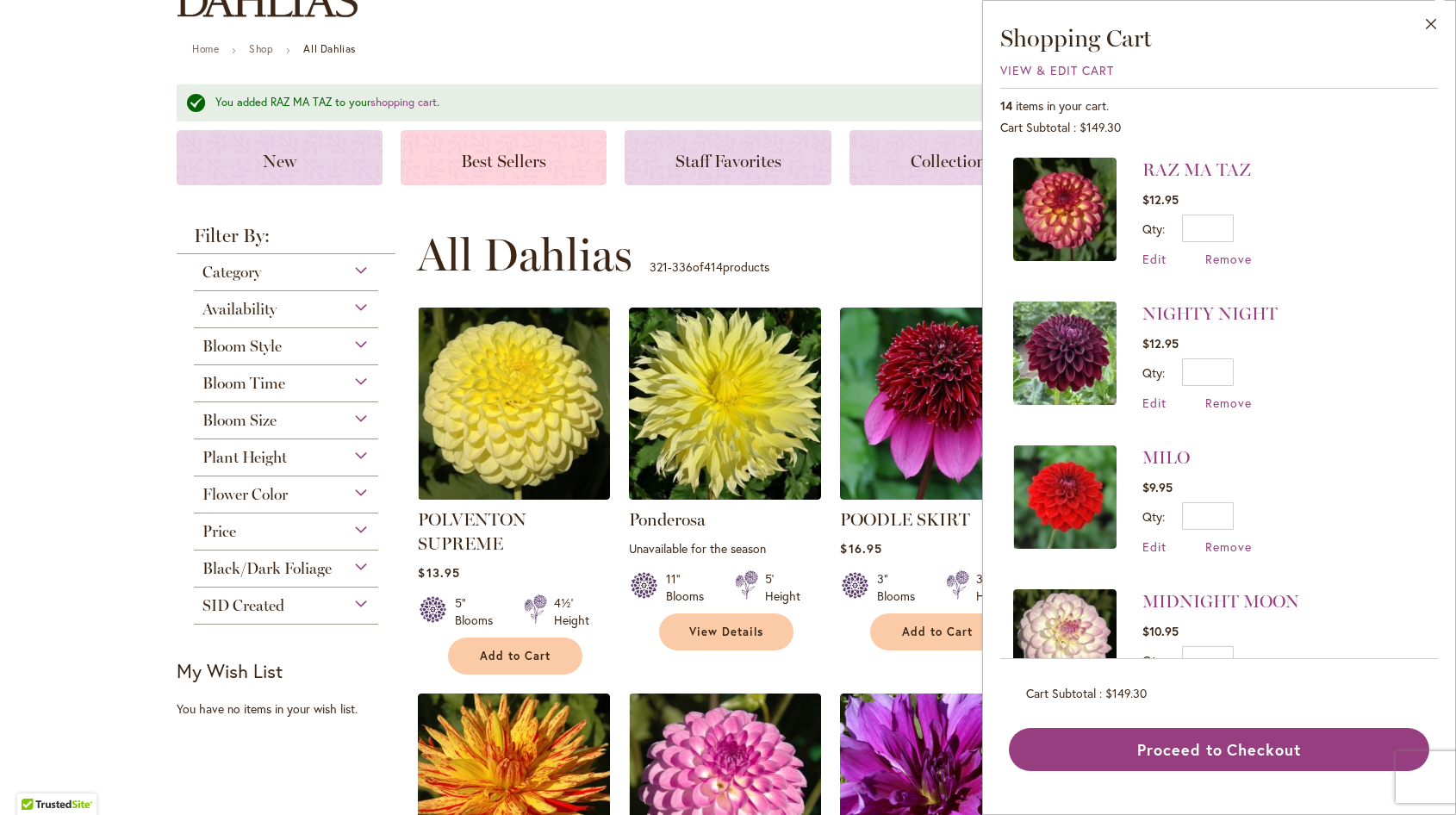
scroll to position [172, 0]
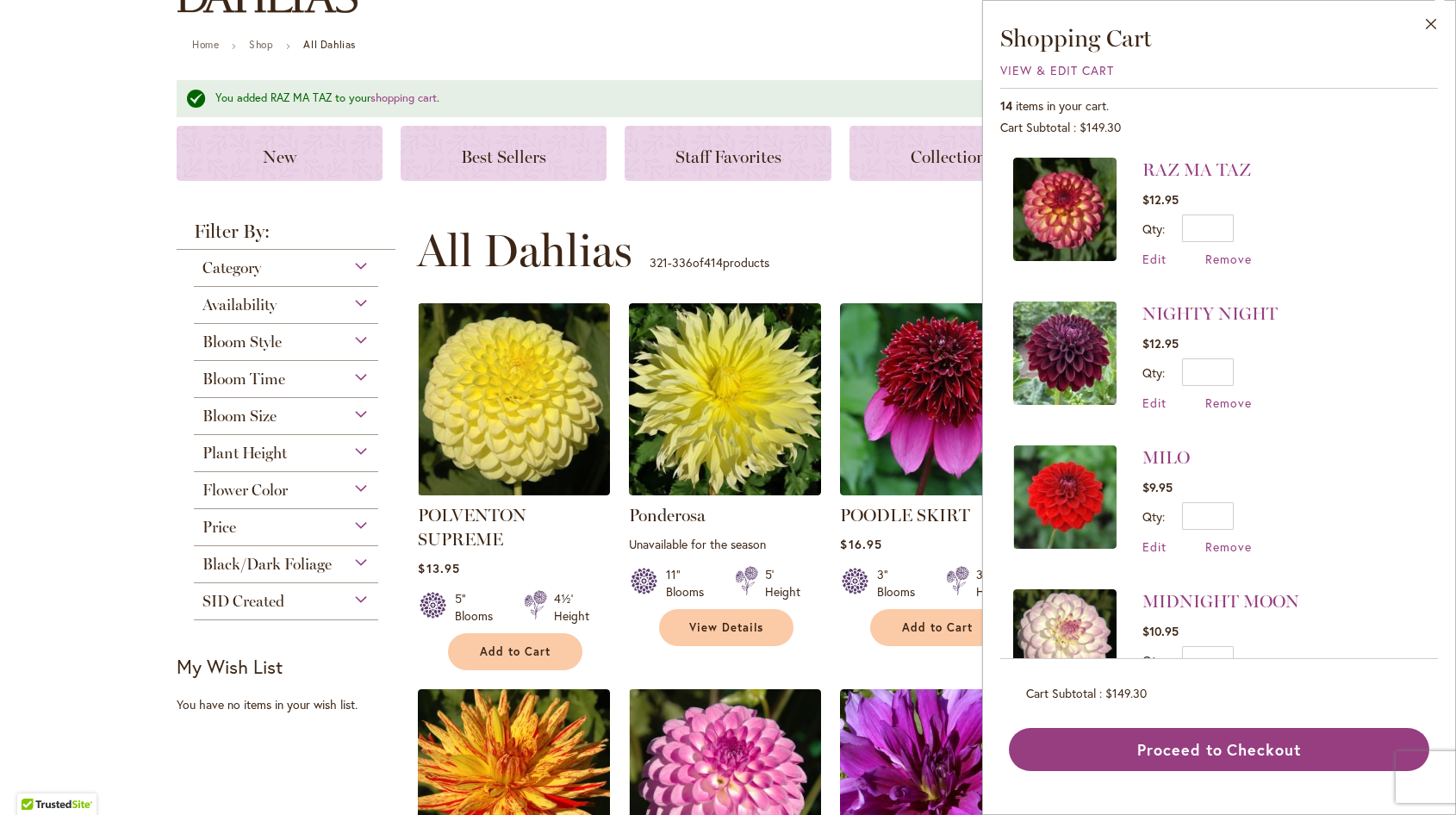
click at [357, 526] on div "Price" at bounding box center [285, 522] width 184 height 28
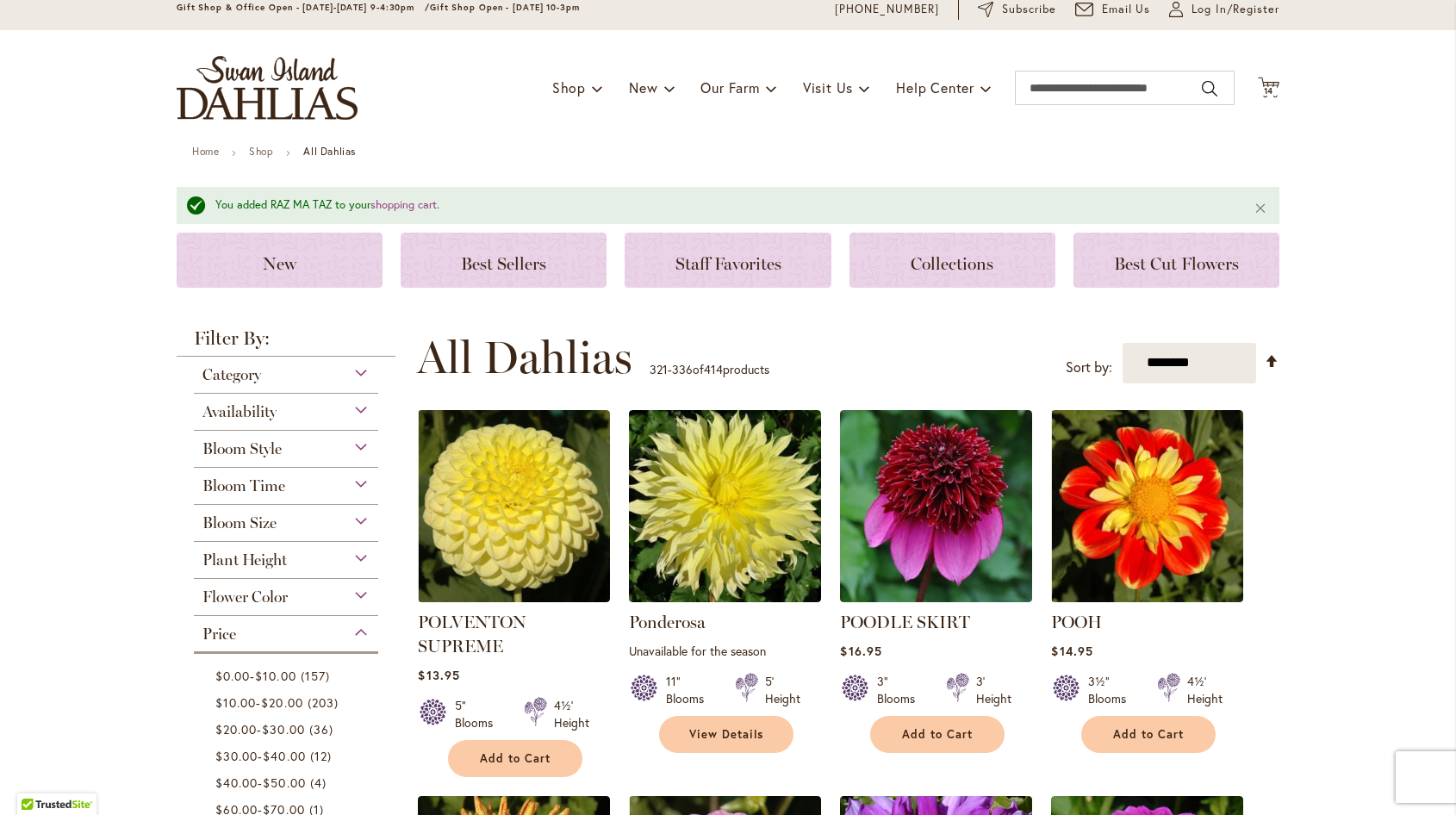
scroll to position [259, 0]
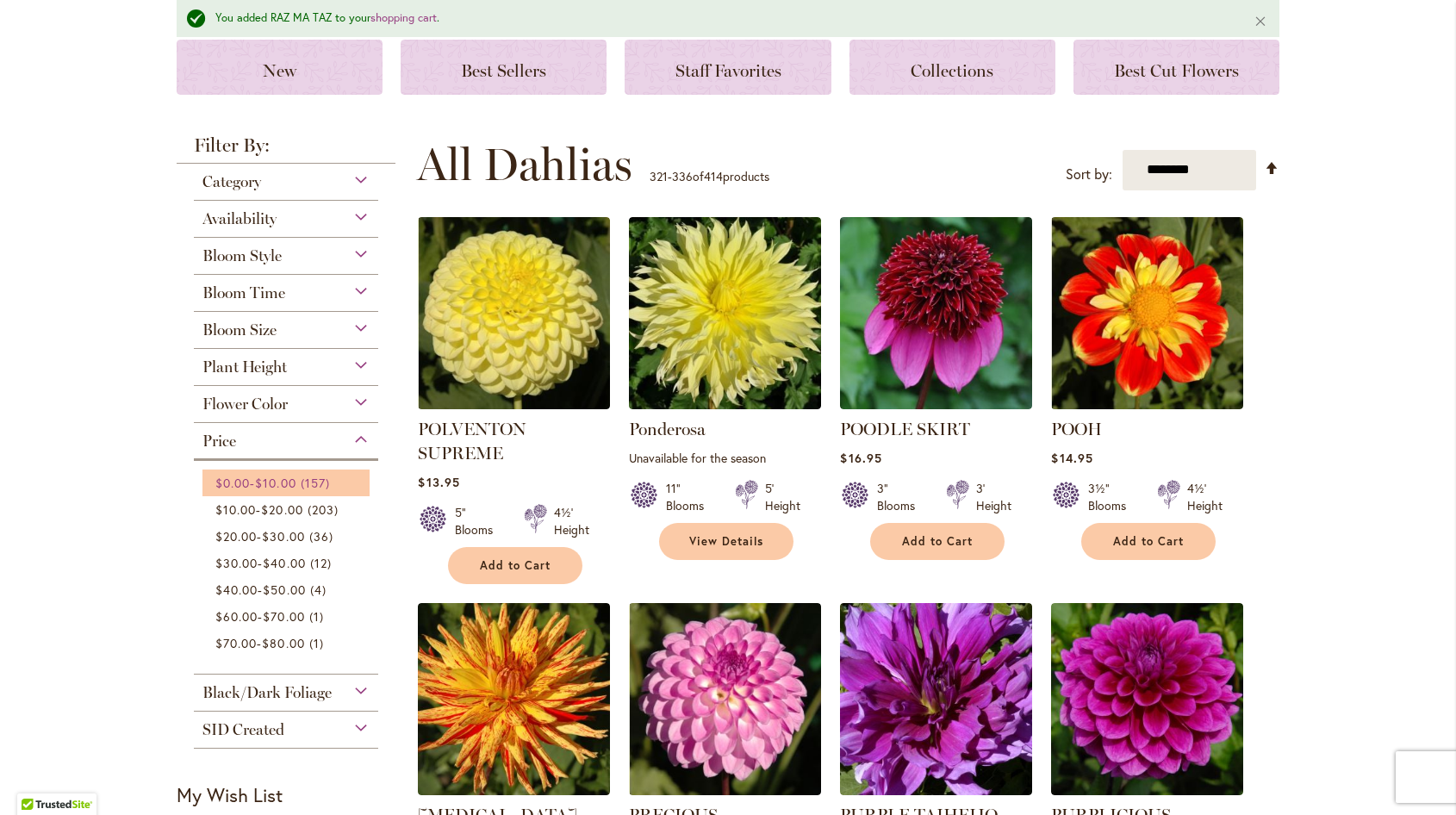
click at [309, 483] on span "157 items" at bounding box center [317, 483] width 34 height 18
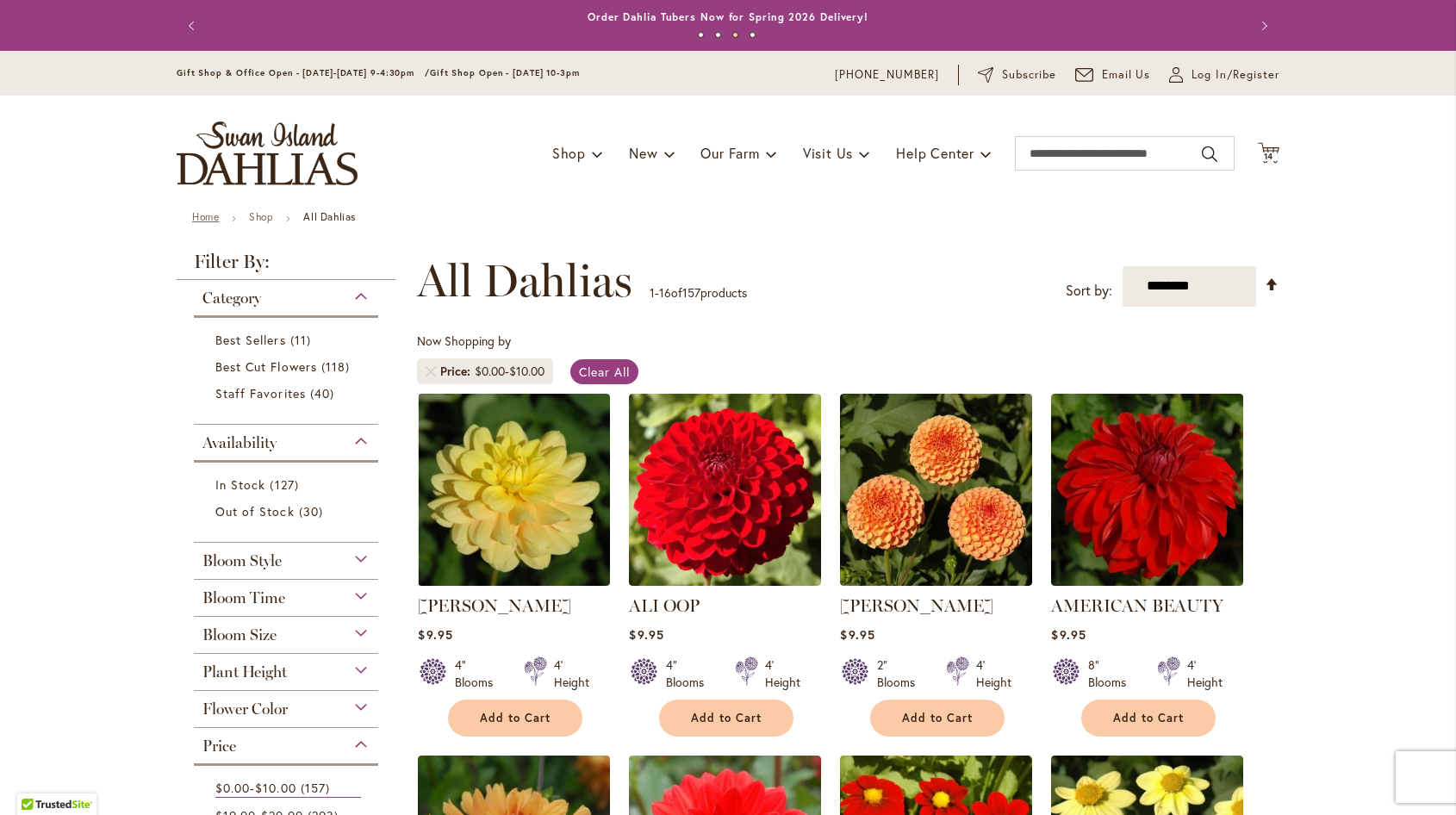
click at [198, 214] on link "Home" at bounding box center [206, 215] width 27 height 12
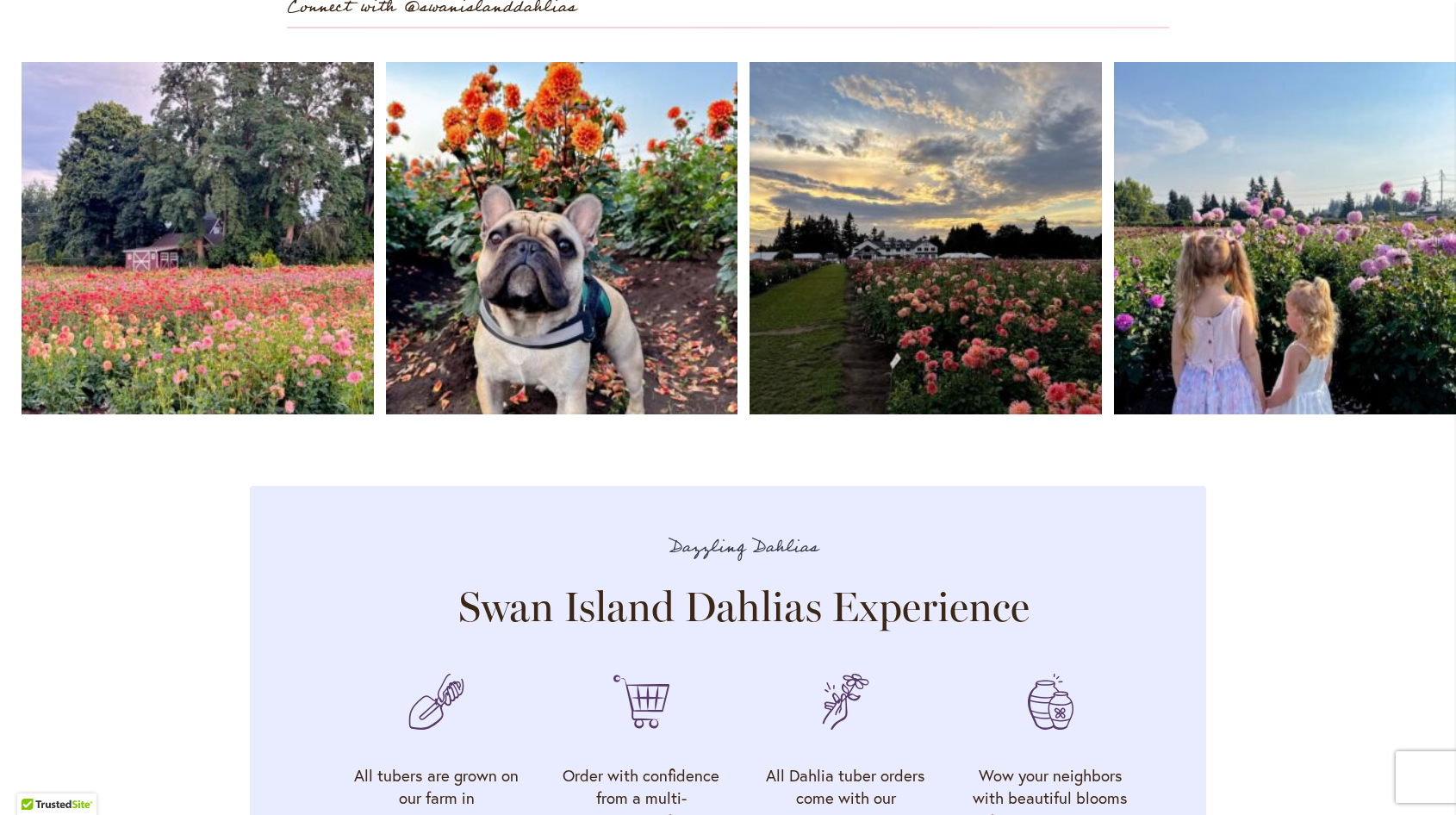
scroll to position [4478, 0]
